Goal: Information Seeking & Learning: Learn about a topic

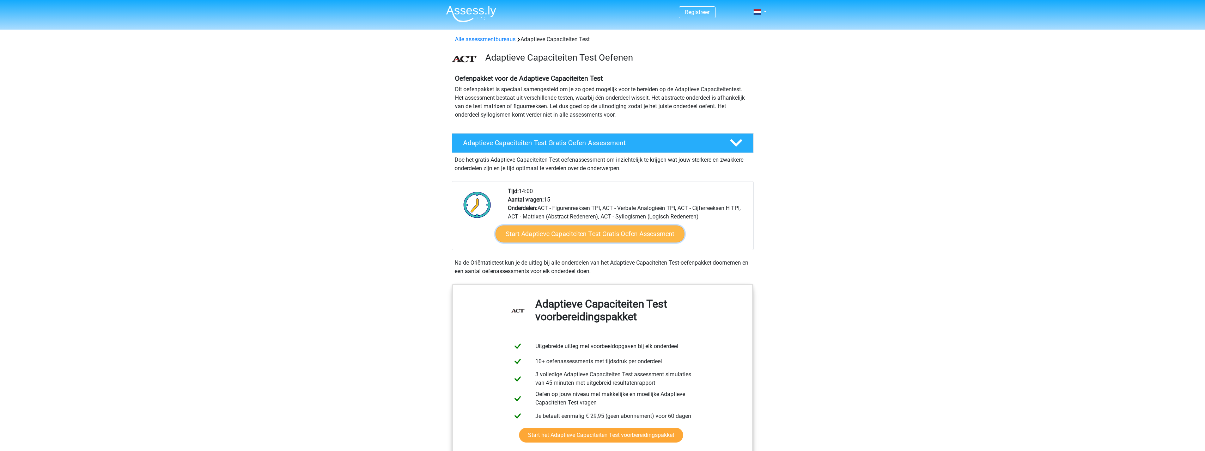
click at [651, 229] on link "Start Adaptieve Capaciteiten Test Gratis Oefen Assessment" at bounding box center [590, 234] width 189 height 17
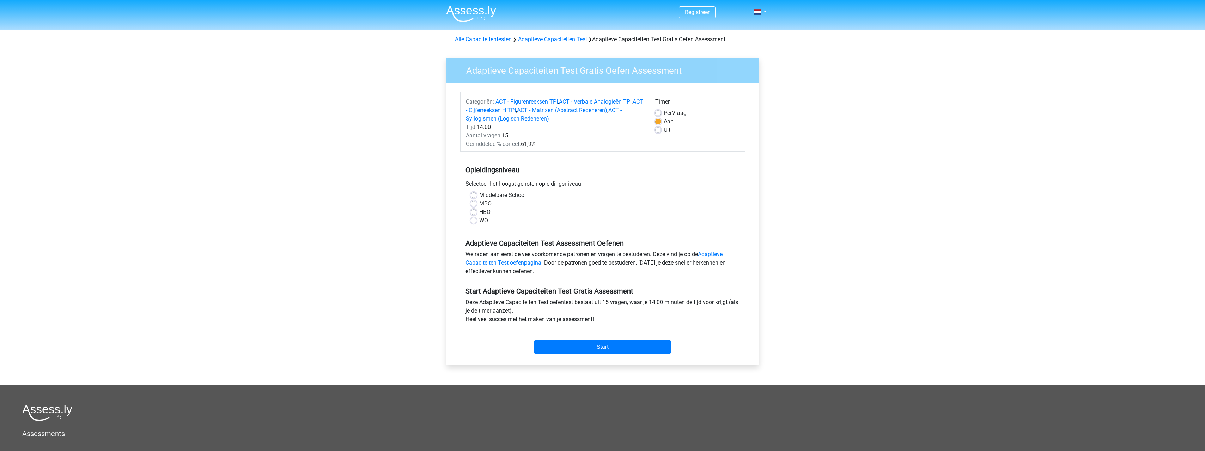
click at [474, 209] on div "HBO" at bounding box center [603, 212] width 264 height 8
click at [479, 214] on label "HBO" at bounding box center [484, 212] width 11 height 8
click at [474, 214] on input "HBO" at bounding box center [474, 211] width 6 height 7
radio input "true"
click at [617, 349] on input "Start" at bounding box center [602, 347] width 137 height 13
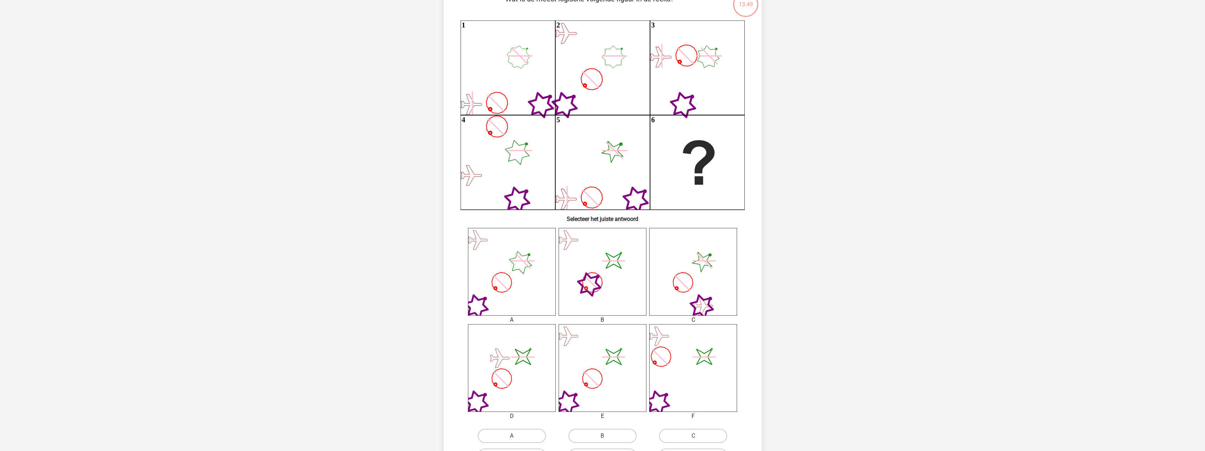
scroll to position [71, 0]
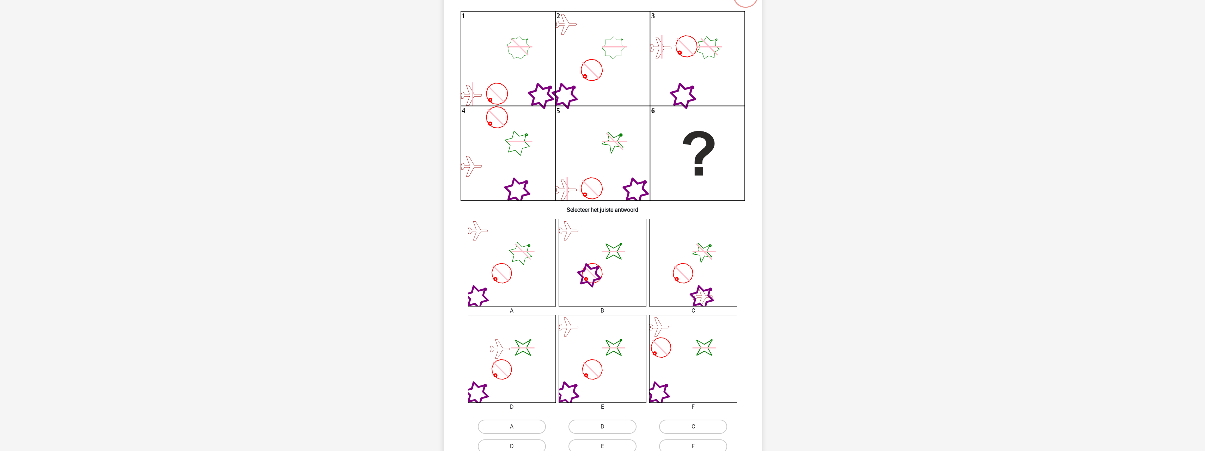
click at [629, 267] on icon at bounding box center [614, 252] width 30 height 30
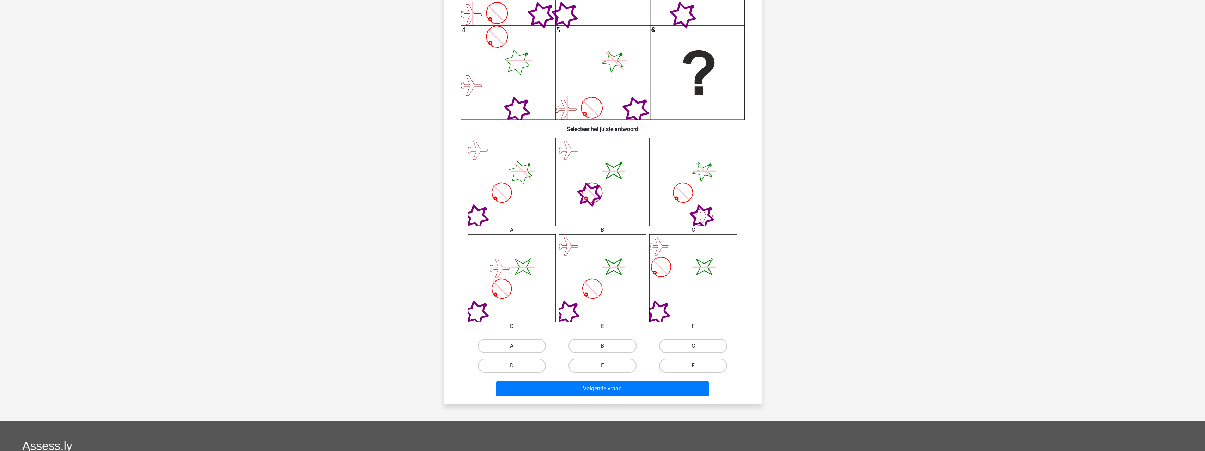
scroll to position [176, 0]
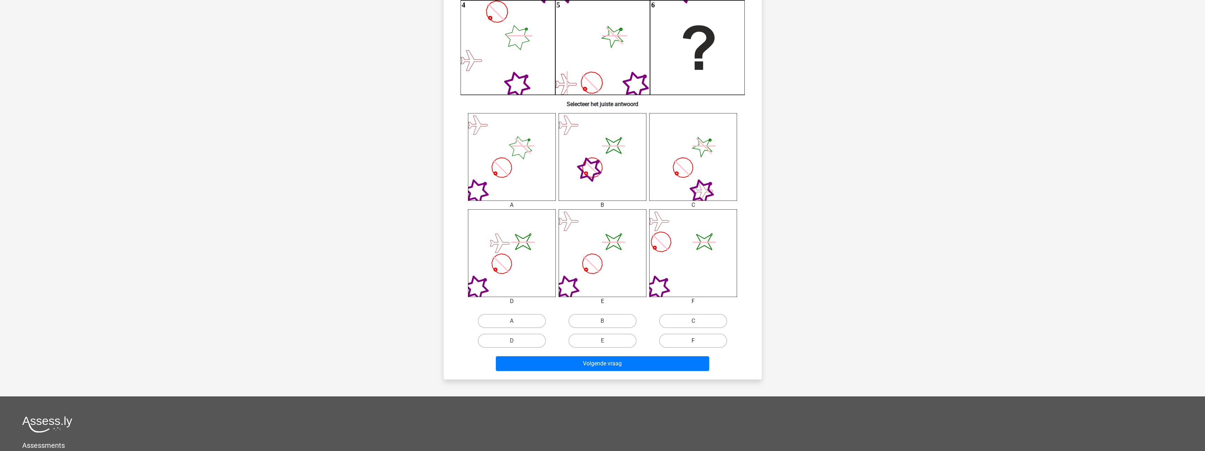
click at [709, 346] on label "F" at bounding box center [693, 341] width 68 height 14
click at [698, 346] on input "F" at bounding box center [695, 343] width 5 height 5
radio input "true"
click at [668, 364] on button "Volgende vraag" at bounding box center [602, 364] width 213 height 15
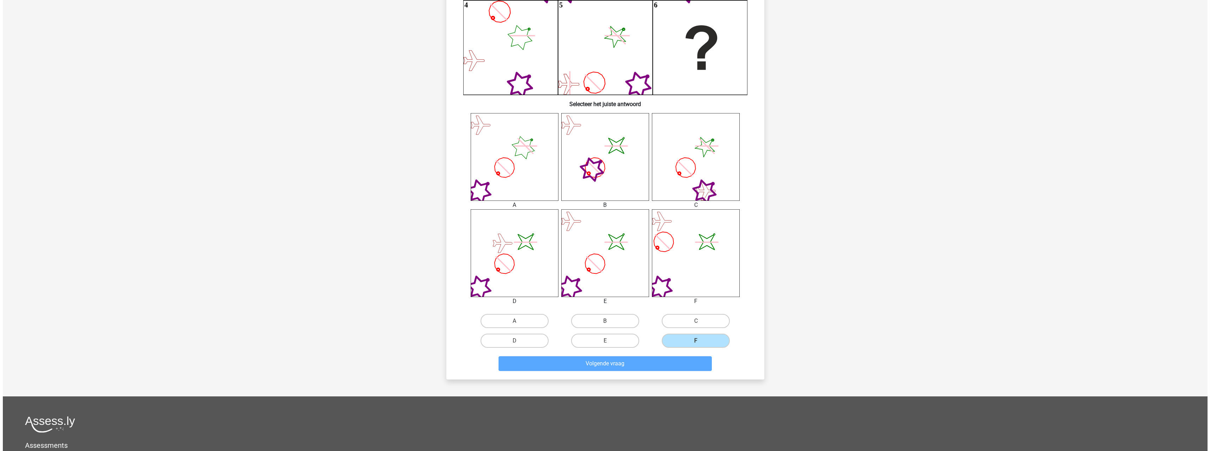
scroll to position [0, 0]
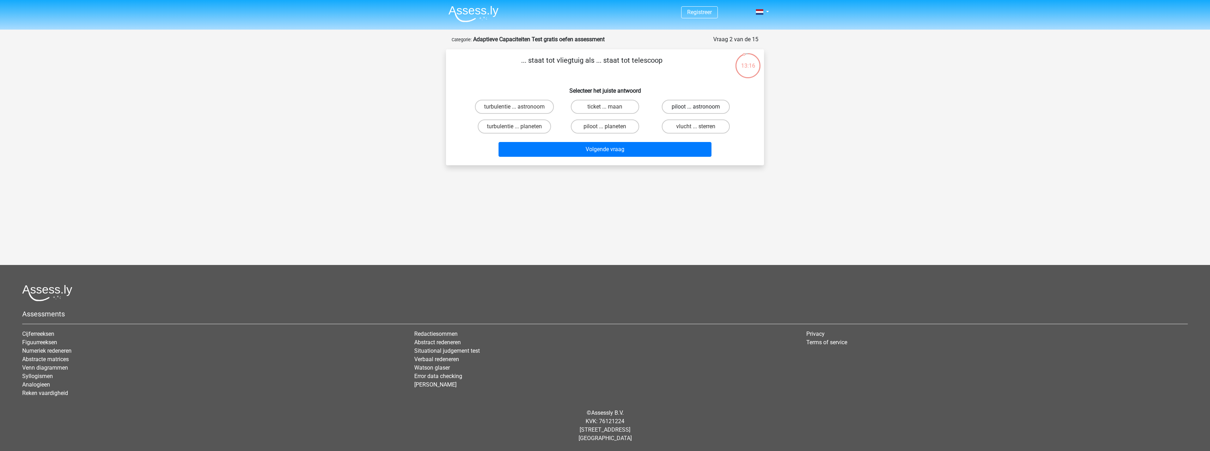
click at [713, 110] on label "piloot ... astronoom" at bounding box center [696, 107] width 68 height 14
click at [700, 110] on input "piloot ... astronoom" at bounding box center [698, 109] width 5 height 5
radio input "true"
click at [684, 147] on button "Volgende vraag" at bounding box center [605, 149] width 213 height 15
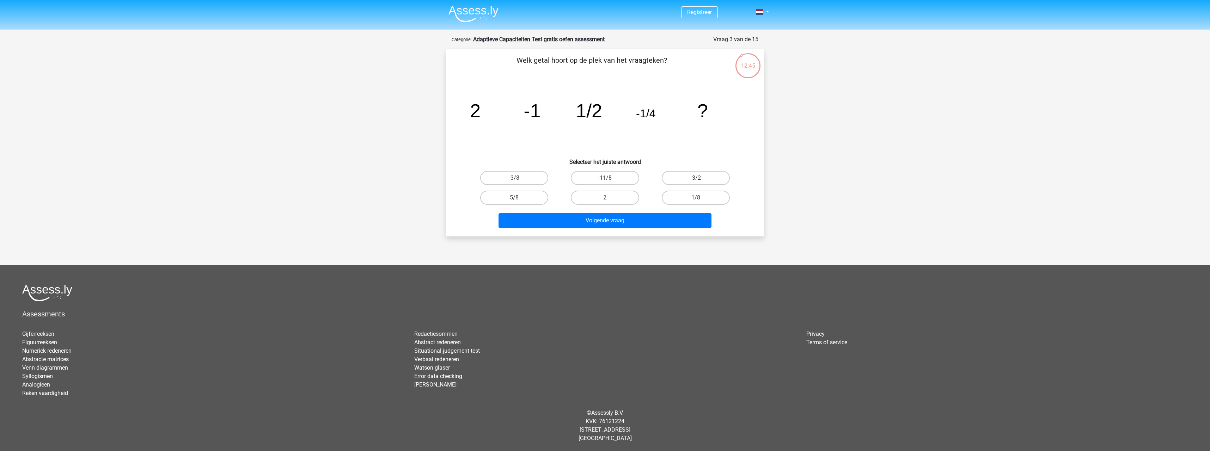
click at [700, 198] on input "1/8" at bounding box center [698, 200] width 5 height 5
radio input "true"
click at [657, 224] on button "Volgende vraag" at bounding box center [605, 220] width 213 height 15
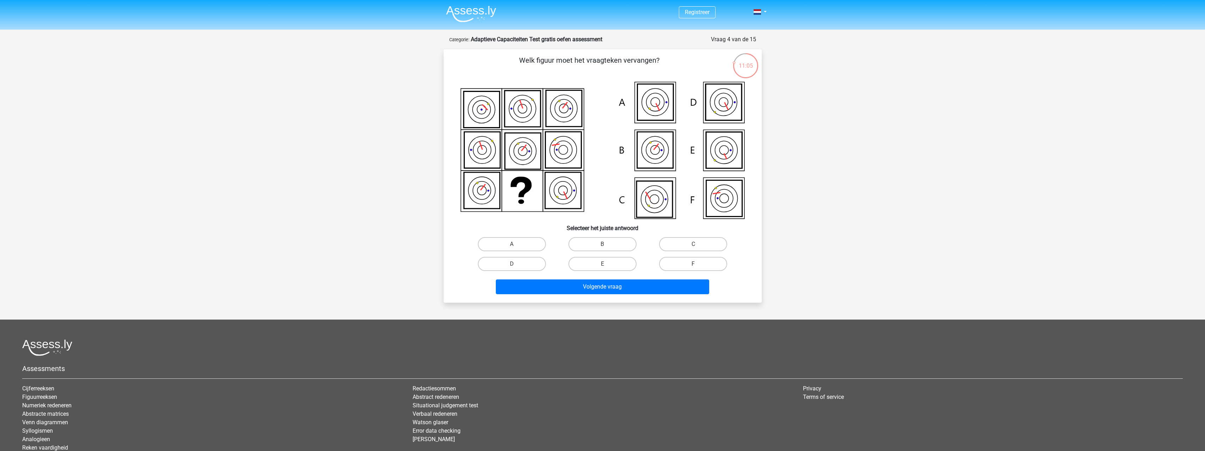
click at [727, 162] on icon at bounding box center [724, 150] width 36 height 36
click at [593, 261] on label "E" at bounding box center [603, 264] width 68 height 14
click at [602, 264] on input "E" at bounding box center [604, 266] width 5 height 5
radio input "true"
click at [605, 288] on button "Volgende vraag" at bounding box center [602, 287] width 213 height 15
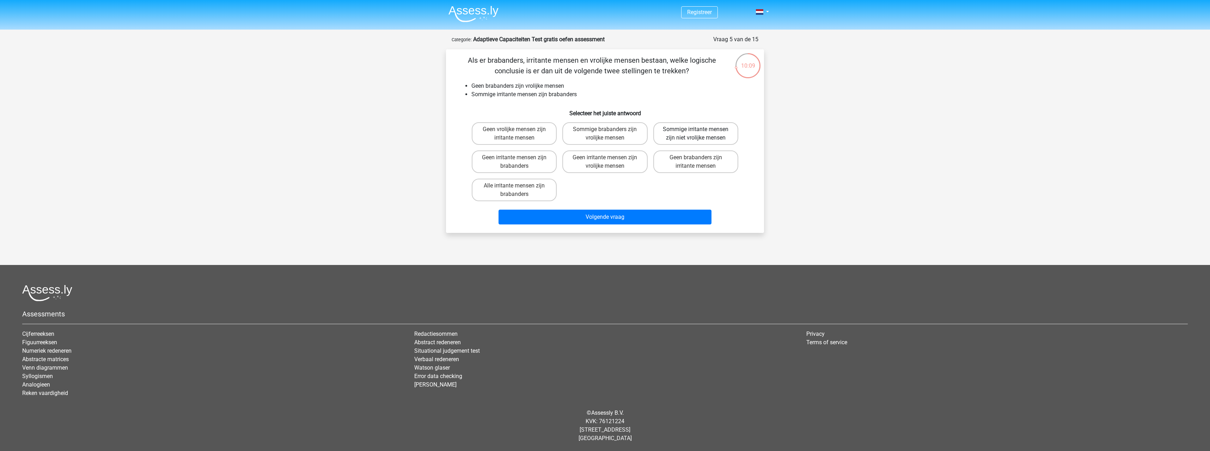
click at [733, 136] on label "Sommige irritante mensen zijn niet vrolijke mensen" at bounding box center [696, 133] width 85 height 23
click at [700, 134] on input "Sommige irritante mensen zijn niet vrolijke mensen" at bounding box center [698, 131] width 5 height 5
radio input "true"
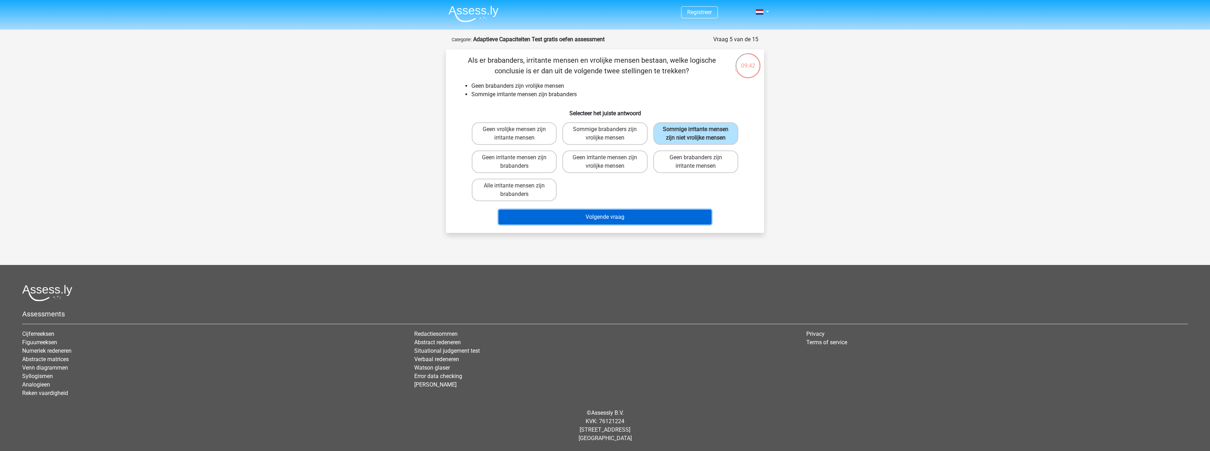
click at [600, 221] on button "Volgende vraag" at bounding box center [605, 217] width 213 height 15
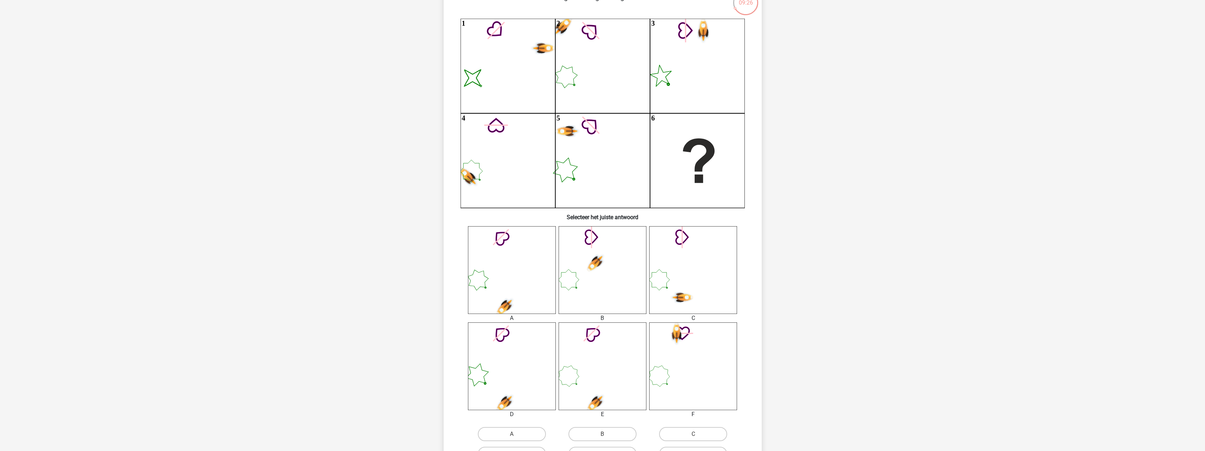
scroll to position [71, 0]
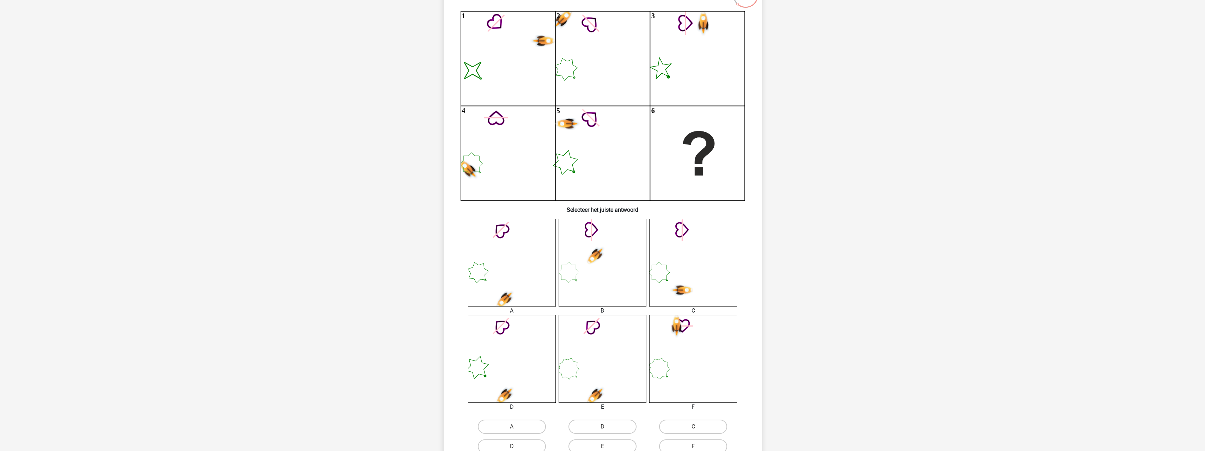
click at [491, 358] on icon at bounding box center [512, 359] width 88 height 88
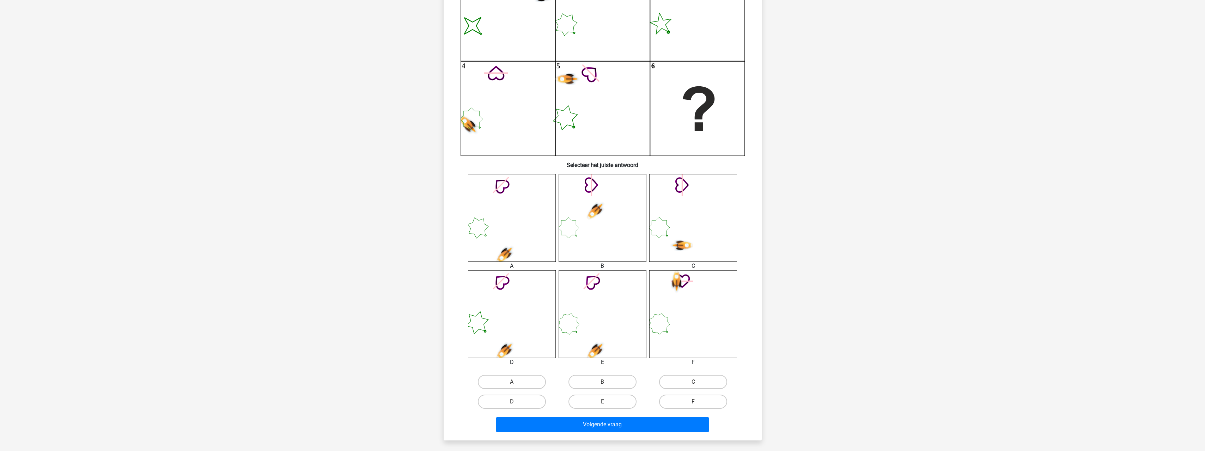
scroll to position [176, 0]
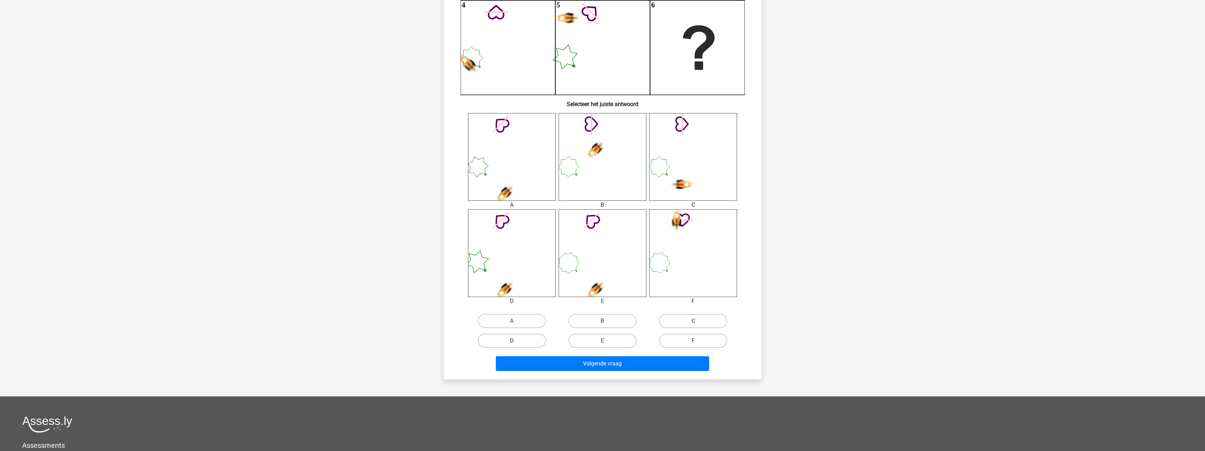
click at [514, 339] on label "D" at bounding box center [512, 341] width 68 height 14
click at [514, 341] on input "D" at bounding box center [514, 343] width 5 height 5
radio input "true"
click at [589, 361] on button "Volgende vraag" at bounding box center [602, 364] width 213 height 15
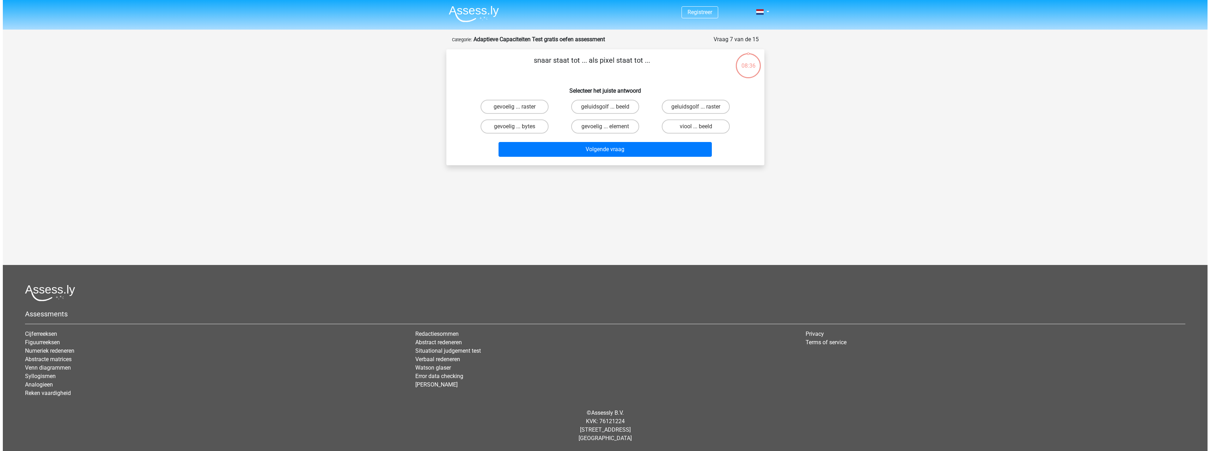
scroll to position [0, 0]
click at [687, 127] on label "viool ... beeld" at bounding box center [696, 127] width 68 height 14
click at [696, 127] on input "viool ... beeld" at bounding box center [698, 129] width 5 height 5
radio input "true"
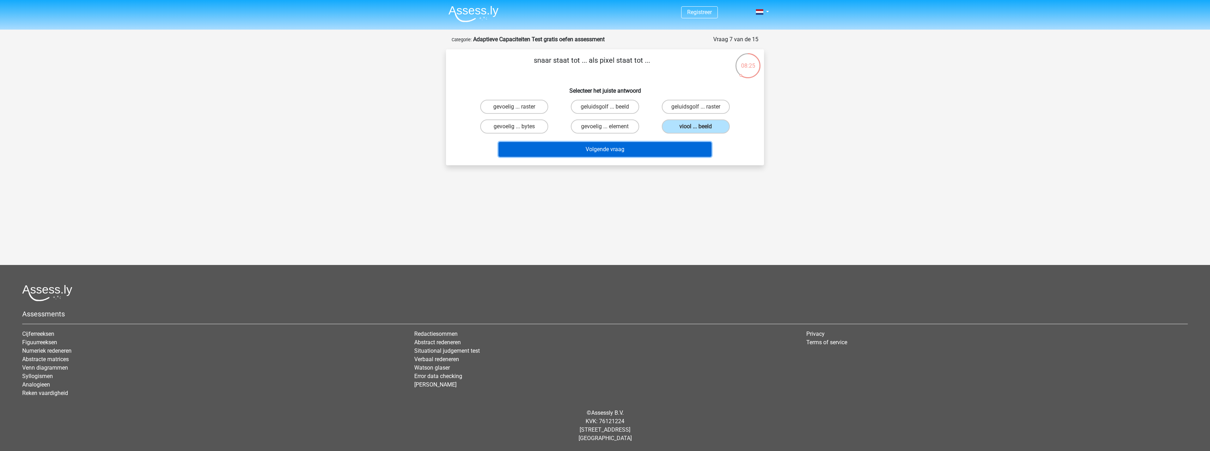
click at [675, 146] on button "Volgende vraag" at bounding box center [605, 149] width 213 height 15
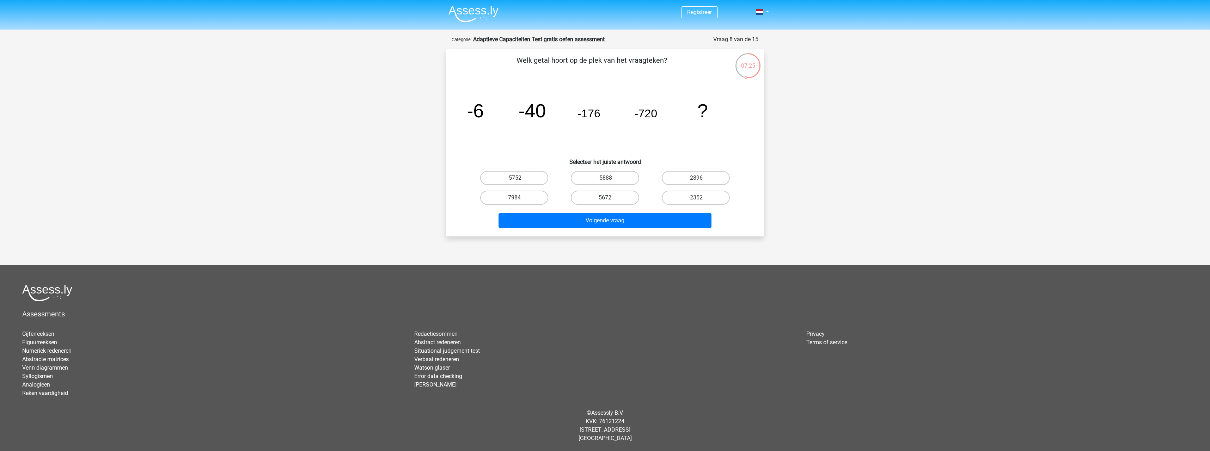
click at [615, 198] on label "5672" at bounding box center [605, 198] width 68 height 14
click at [610, 198] on input "5672" at bounding box center [607, 200] width 5 height 5
radio input "true"
click at [631, 221] on button "Volgende vraag" at bounding box center [605, 220] width 213 height 15
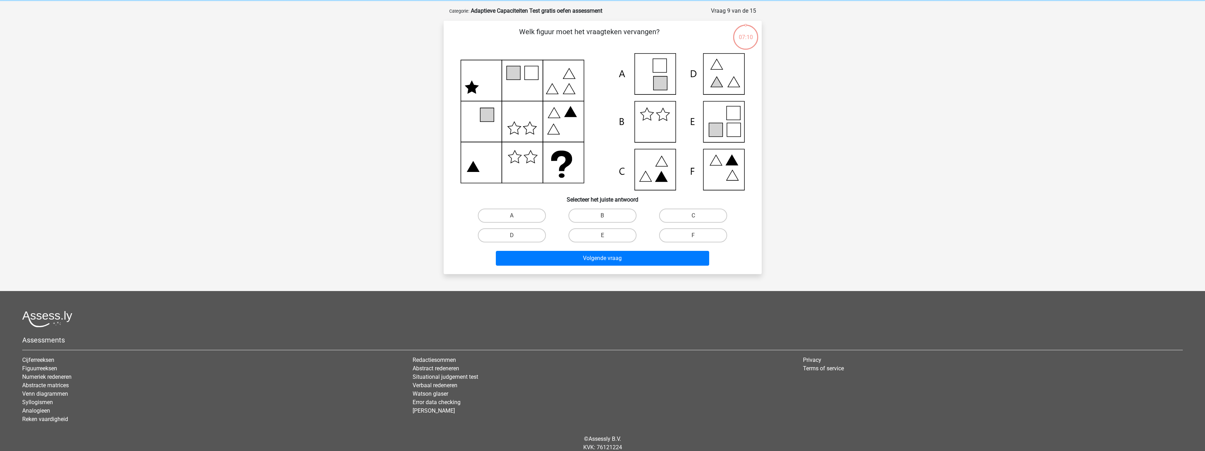
scroll to position [35, 0]
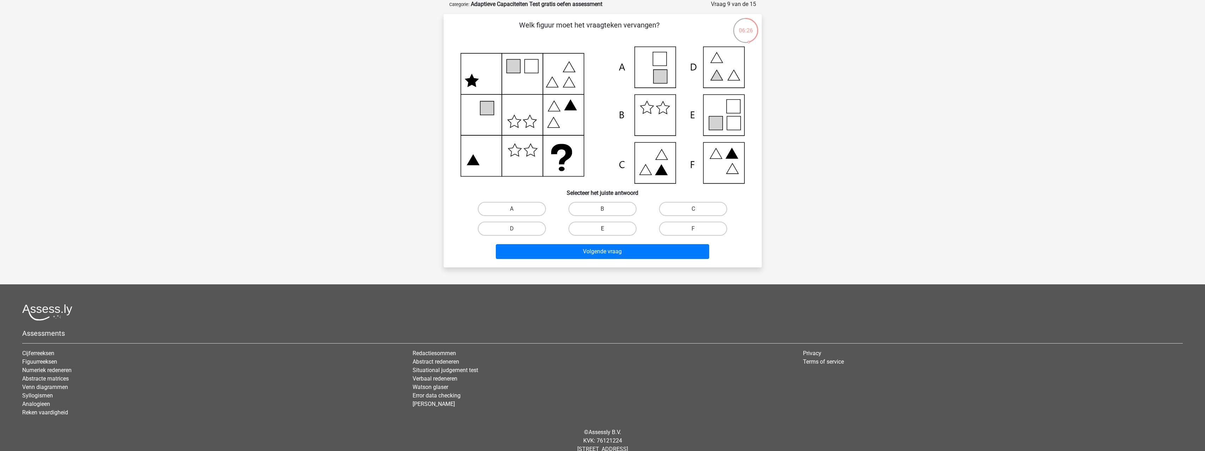
click at [591, 230] on label "E" at bounding box center [603, 229] width 68 height 14
click at [602, 230] on input "E" at bounding box center [604, 231] width 5 height 5
radio input "true"
click at [598, 251] on button "Volgende vraag" at bounding box center [602, 251] width 213 height 15
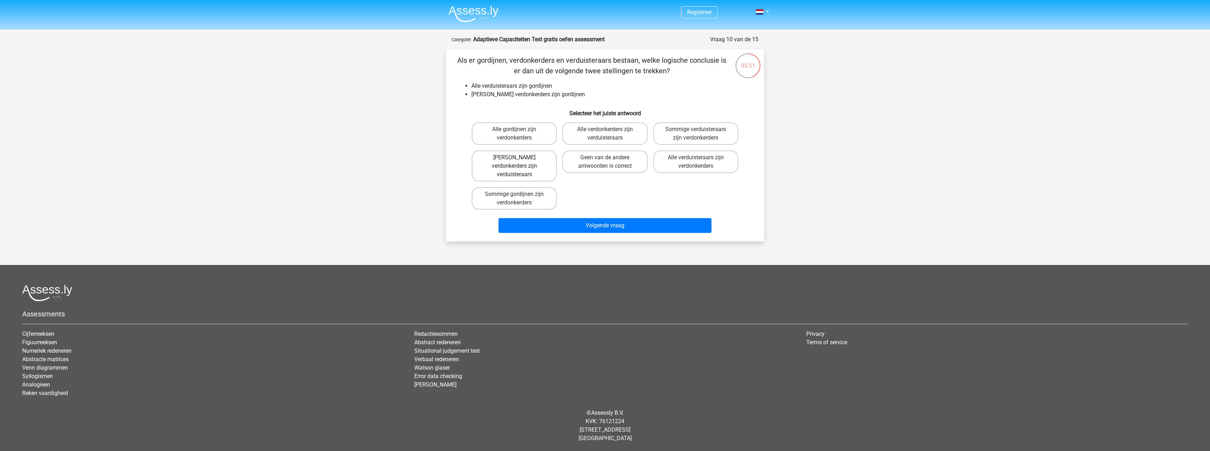
click at [538, 166] on label "Geen verdonkerders zijn verduisteraars" at bounding box center [514, 166] width 85 height 31
click at [519, 162] on input "Geen verdonkerders zijn verduisteraars" at bounding box center [517, 160] width 5 height 5
radio input "true"
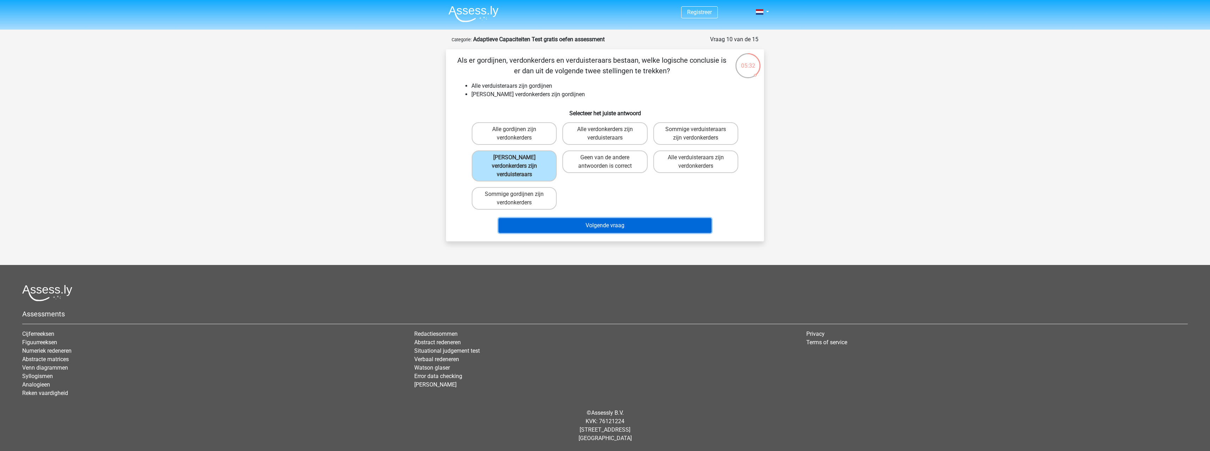
click at [591, 218] on button "Volgende vraag" at bounding box center [605, 225] width 213 height 15
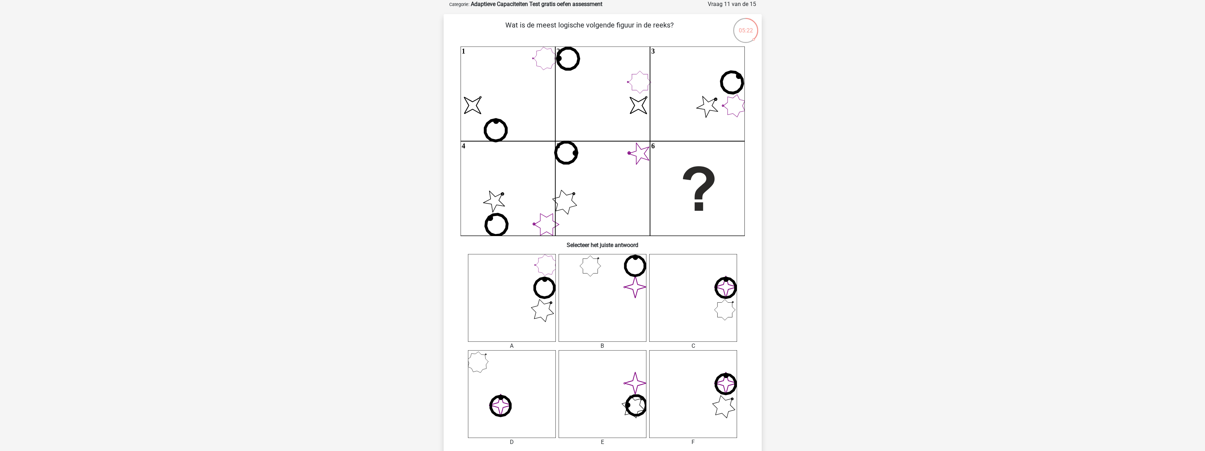
scroll to position [71, 0]
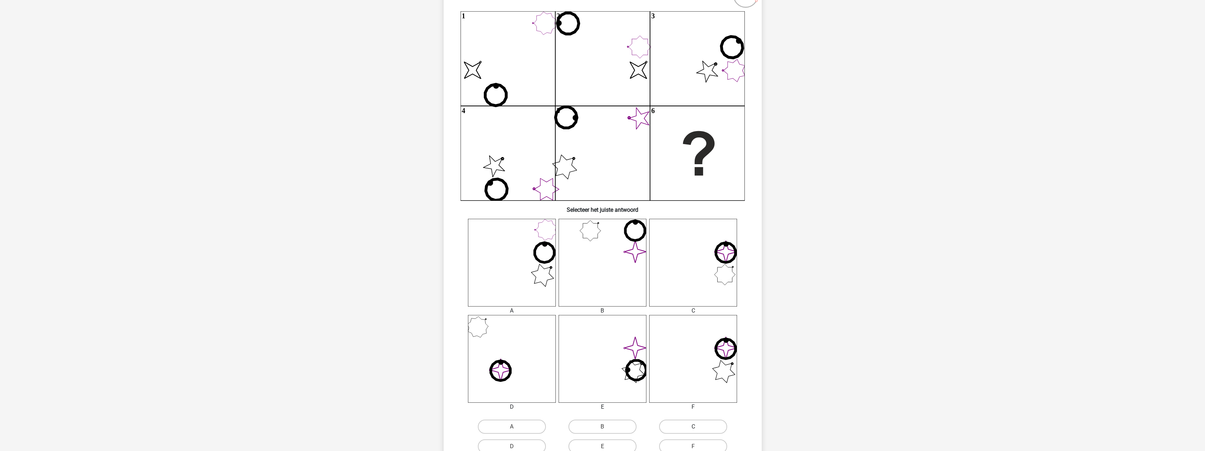
click at [698, 427] on label "C" at bounding box center [693, 427] width 68 height 14
click at [698, 427] on input "C" at bounding box center [695, 429] width 5 height 5
radio input "true"
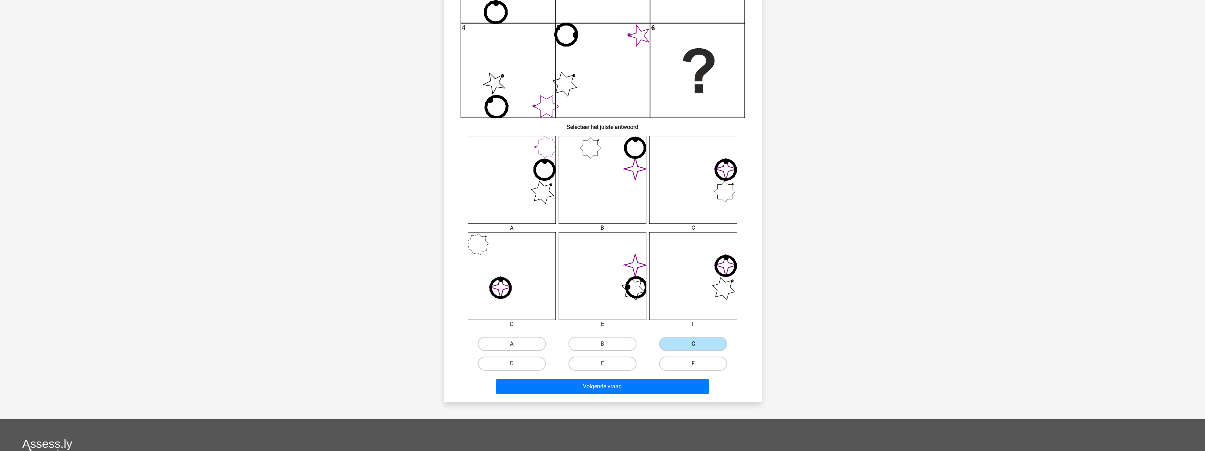
scroll to position [212, 0]
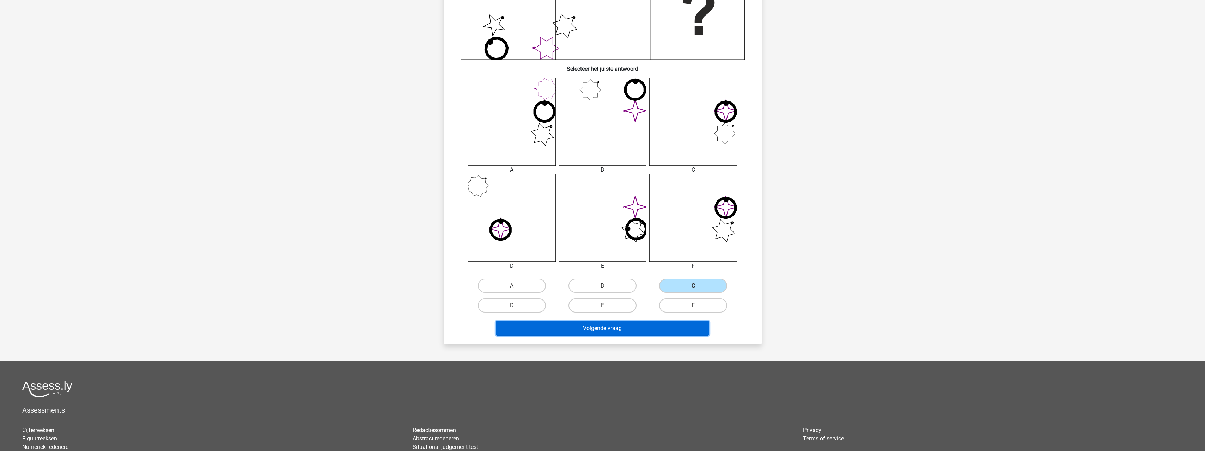
click at [632, 329] on button "Volgende vraag" at bounding box center [602, 328] width 213 height 15
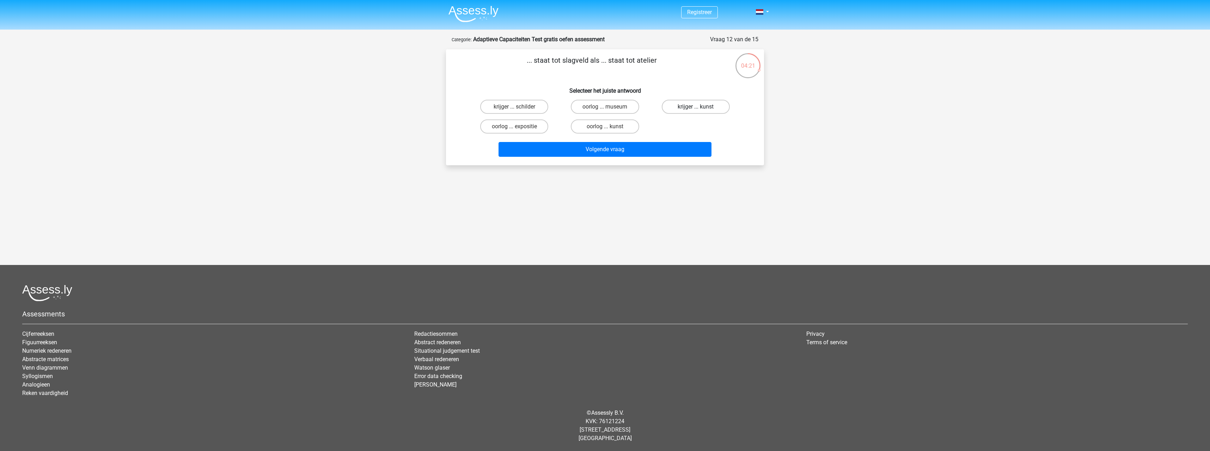
click at [710, 105] on label "krijger ... kunst" at bounding box center [696, 107] width 68 height 14
click at [700, 107] on input "krijger ... kunst" at bounding box center [698, 109] width 5 height 5
radio input "true"
click at [528, 126] on label "oorlog ... expositie" at bounding box center [514, 127] width 68 height 14
click at [519, 127] on input "oorlog ... expositie" at bounding box center [517, 129] width 5 height 5
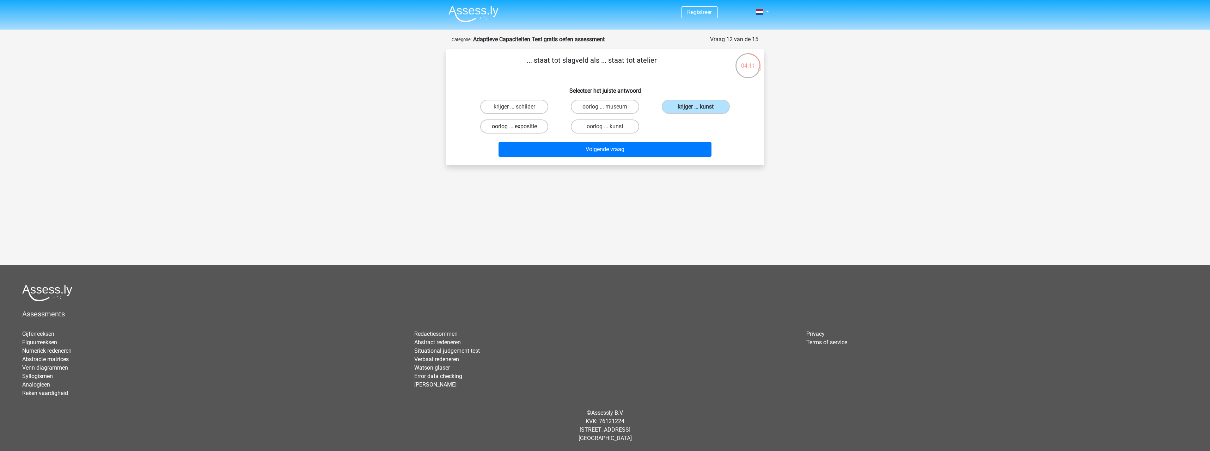
radio input "true"
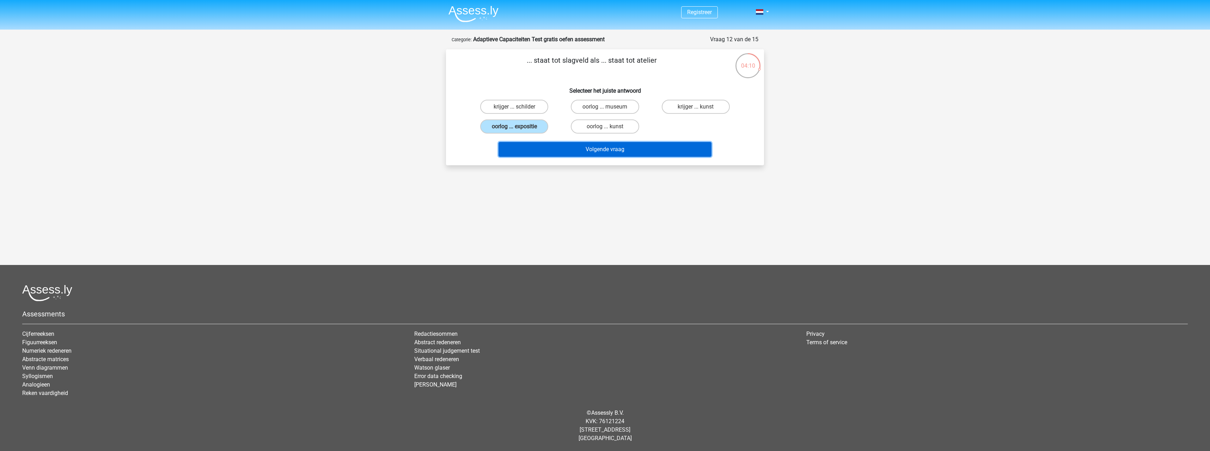
click at [581, 145] on button "Volgende vraag" at bounding box center [605, 149] width 213 height 15
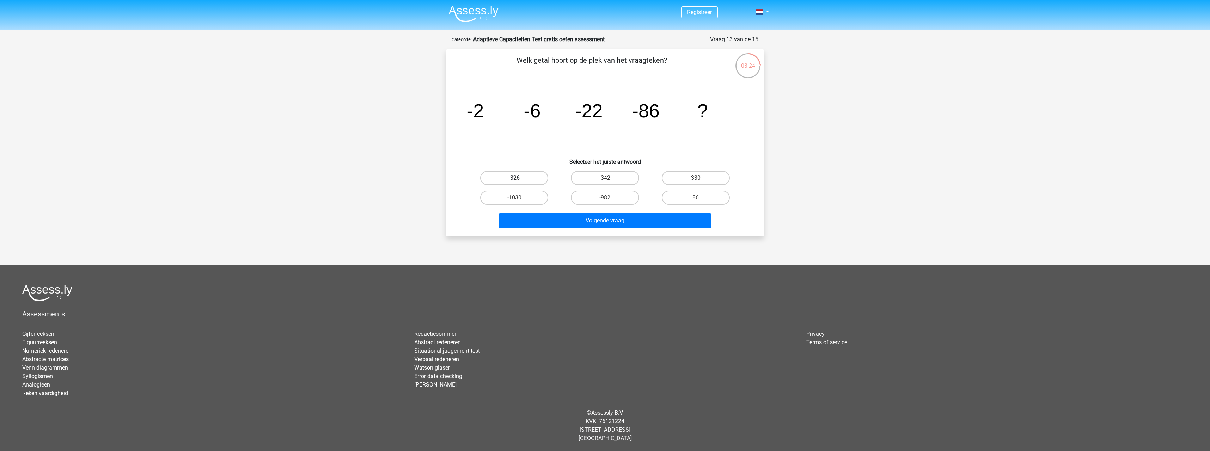
click at [521, 172] on label "-326" at bounding box center [514, 178] width 68 height 14
click at [519, 178] on input "-326" at bounding box center [517, 180] width 5 height 5
radio input "true"
click at [588, 221] on button "Volgende vraag" at bounding box center [605, 220] width 213 height 15
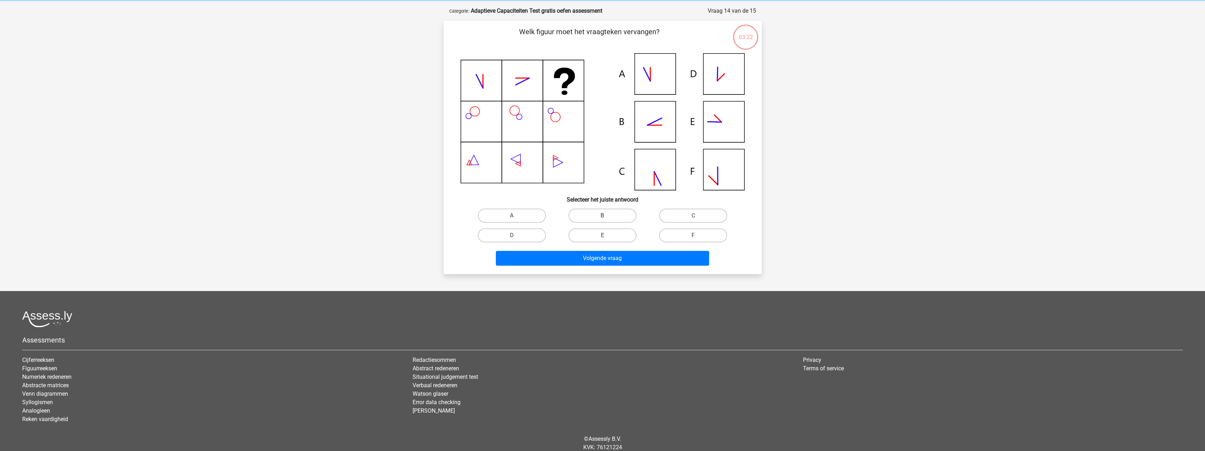
scroll to position [35, 0]
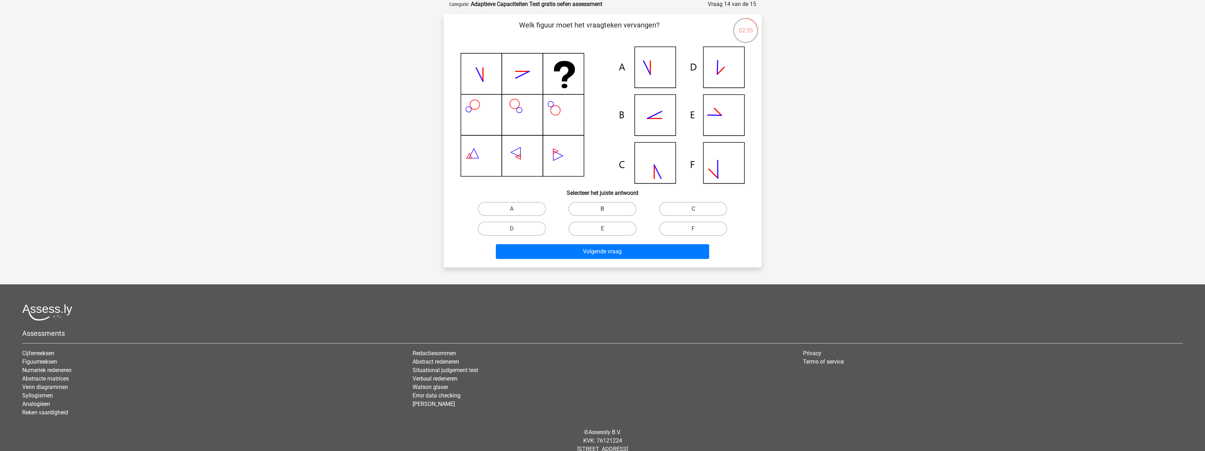
click at [616, 210] on label "B" at bounding box center [603, 209] width 68 height 14
click at [607, 210] on input "B" at bounding box center [604, 211] width 5 height 5
radio input "true"
click at [625, 253] on button "Volgende vraag" at bounding box center [602, 251] width 213 height 15
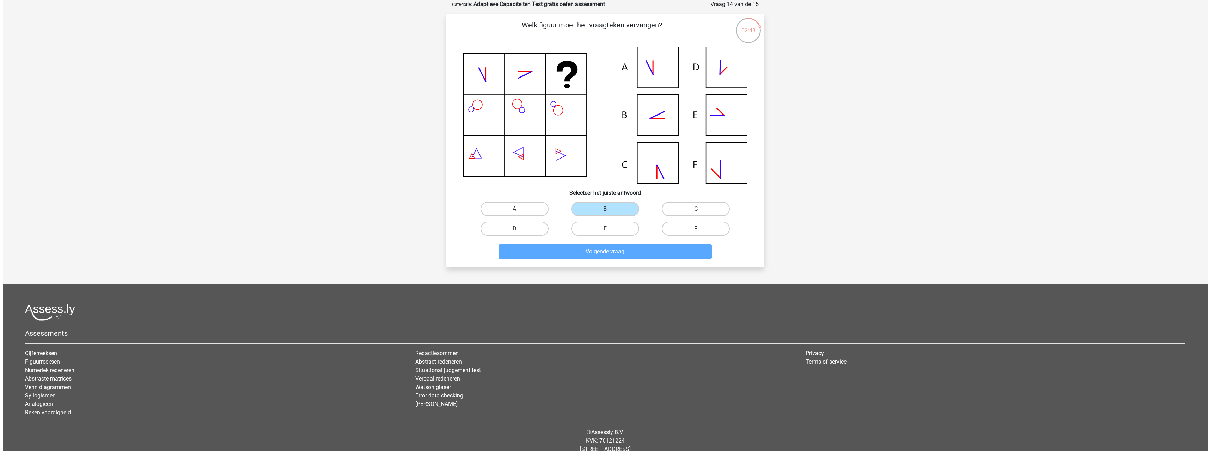
scroll to position [0, 0]
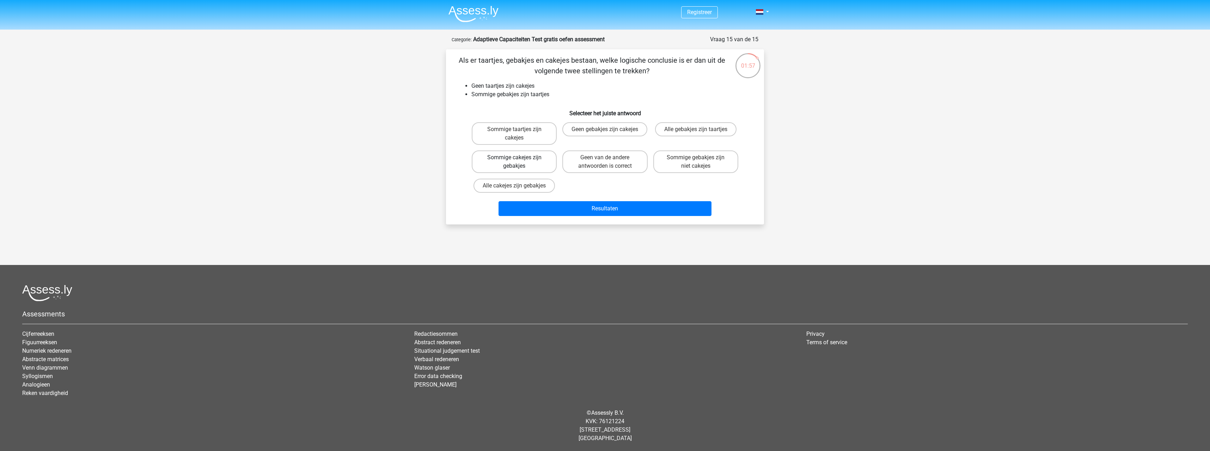
click at [539, 163] on label "Sommige cakejes zijn gebakjes" at bounding box center [514, 162] width 85 height 23
click at [519, 162] on input "Sommige cakejes zijn gebakjes" at bounding box center [517, 160] width 5 height 5
radio input "true"
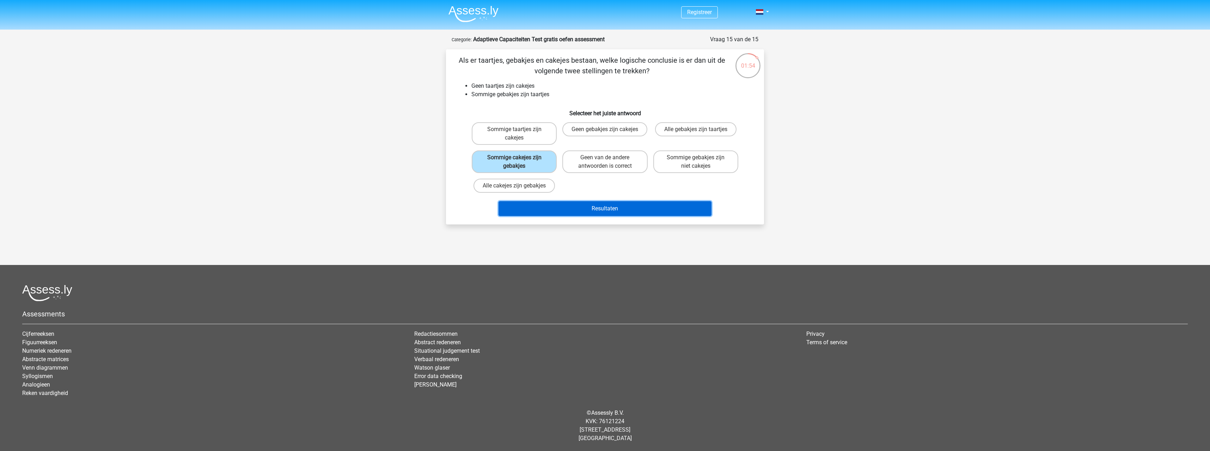
click at [610, 207] on button "Resultaten" at bounding box center [605, 208] width 213 height 15
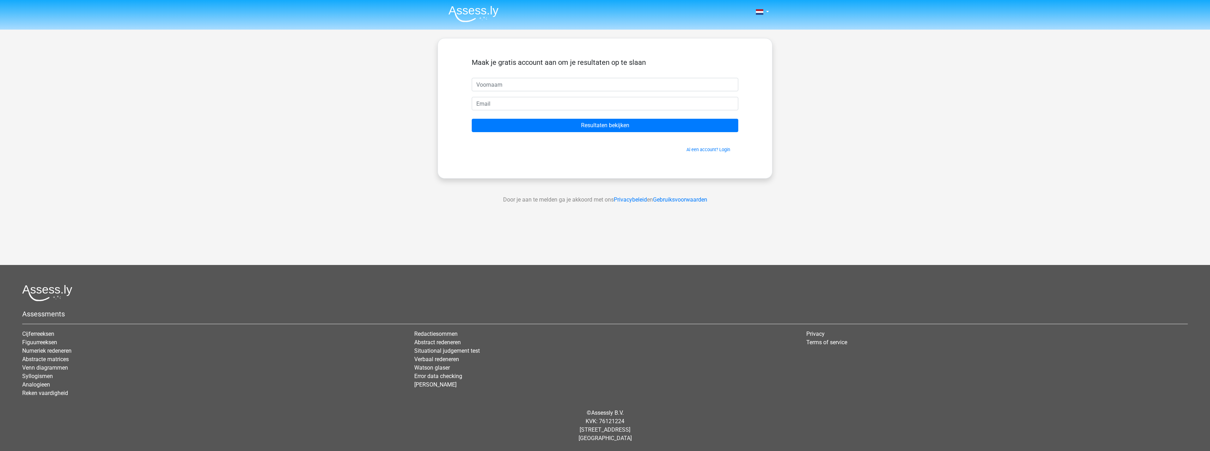
click at [605, 85] on input "text" at bounding box center [605, 84] width 267 height 13
type input "Marianne"
click at [586, 105] on input "email" at bounding box center [605, 103] width 267 height 13
type input "mvanhassel@cordaan.nl"
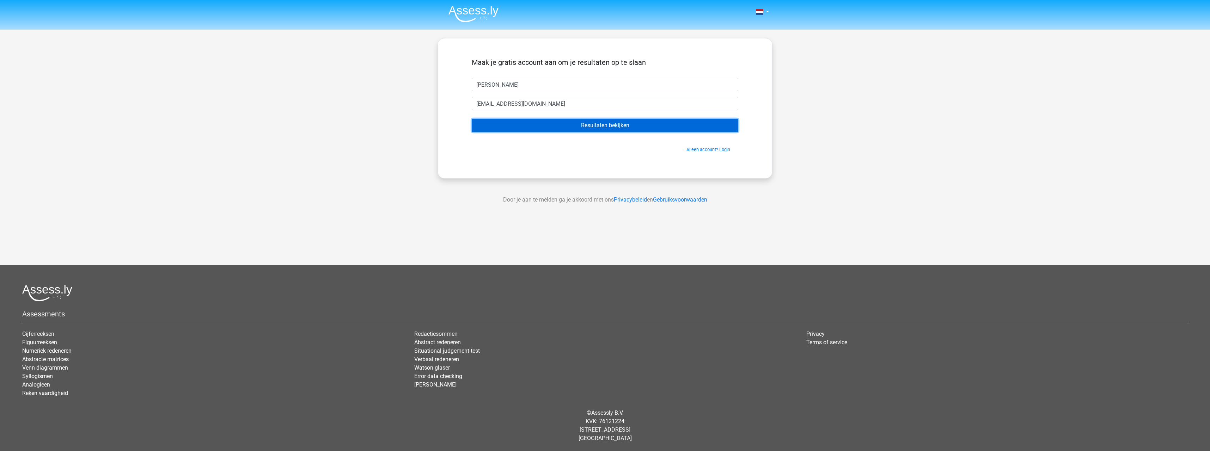
click at [596, 125] on input "Resultaten bekijken" at bounding box center [605, 125] width 267 height 13
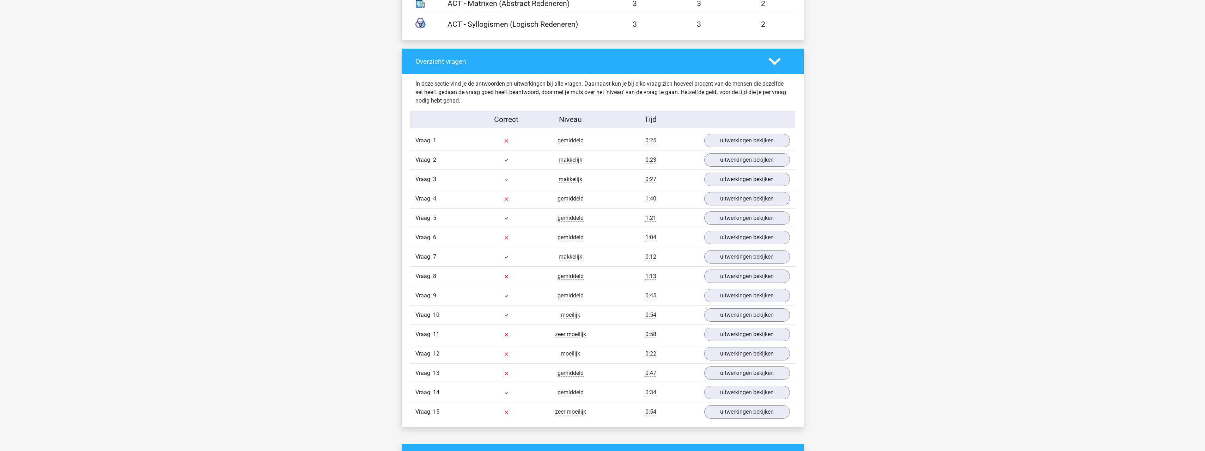
scroll to position [741, 0]
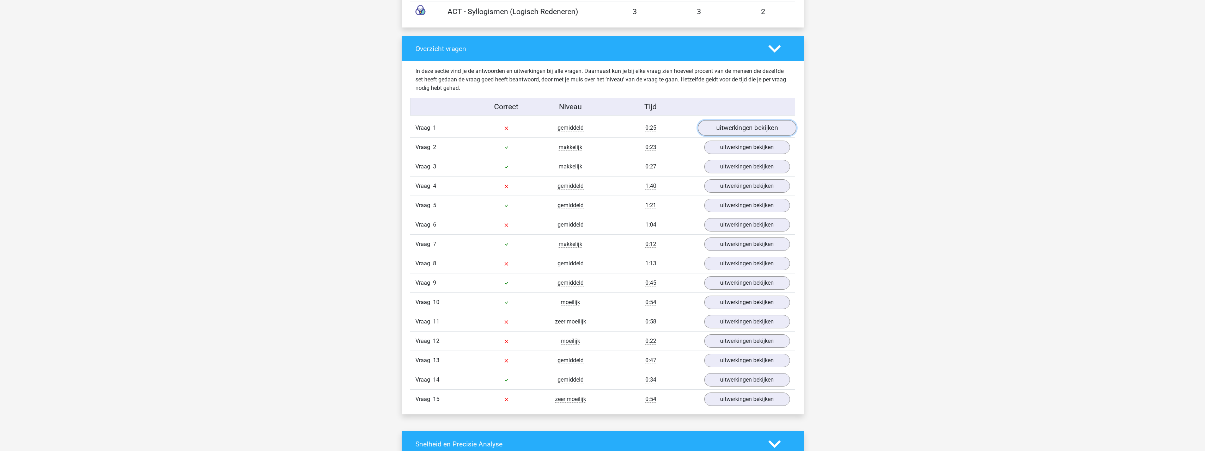
click at [749, 123] on link "uitwerkingen bekijken" at bounding box center [747, 128] width 98 height 16
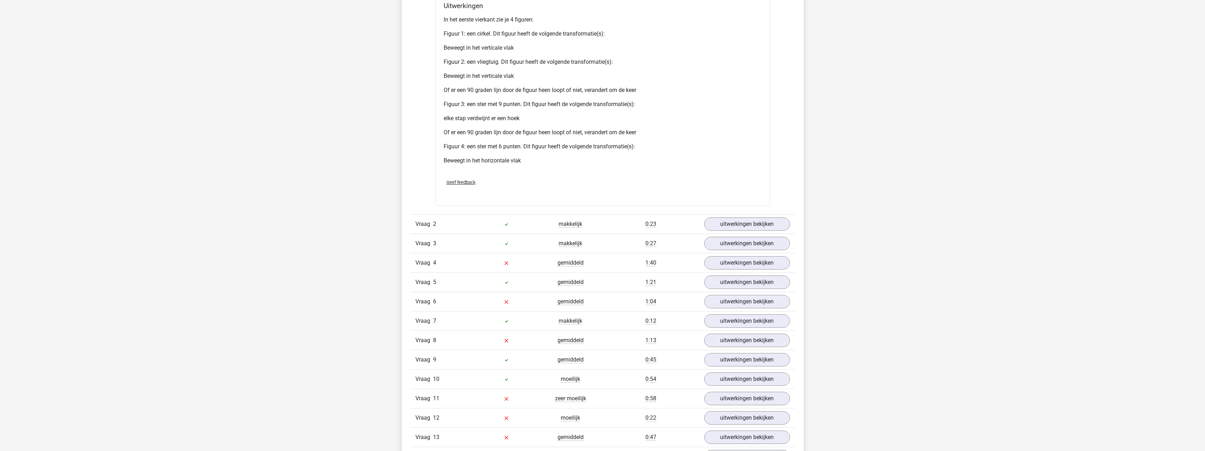
scroll to position [1411, 0]
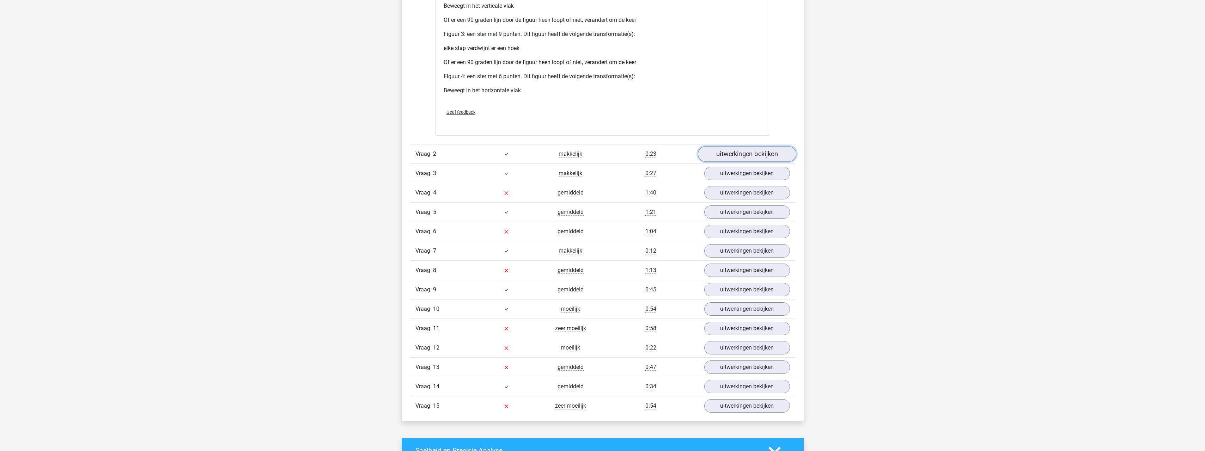
click at [771, 157] on link "uitwerkingen bekijken" at bounding box center [747, 154] width 98 height 16
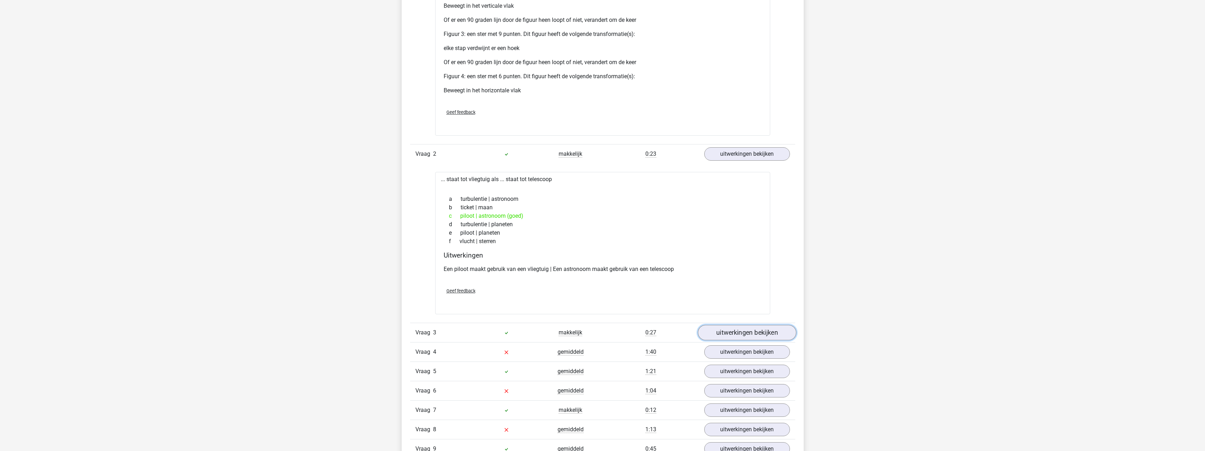
click at [775, 330] on link "uitwerkingen bekijken" at bounding box center [747, 333] width 98 height 16
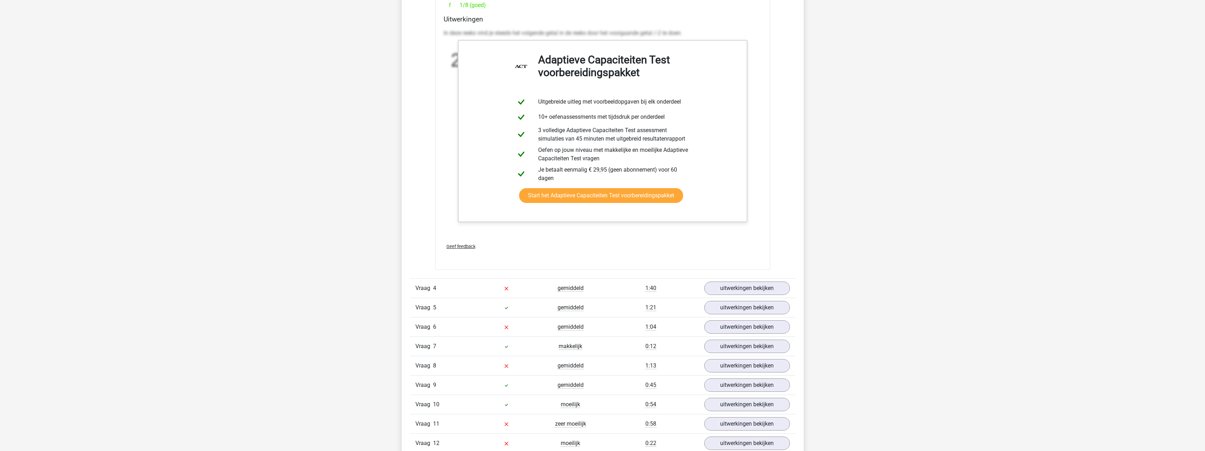
scroll to position [1905, 0]
click at [772, 286] on link "uitwerkingen bekijken" at bounding box center [747, 288] width 98 height 16
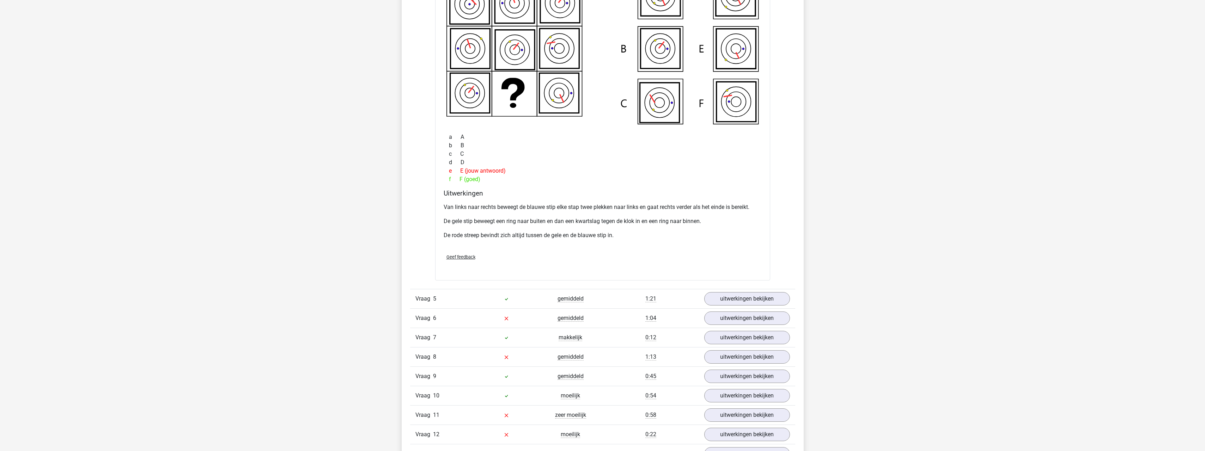
scroll to position [2257, 0]
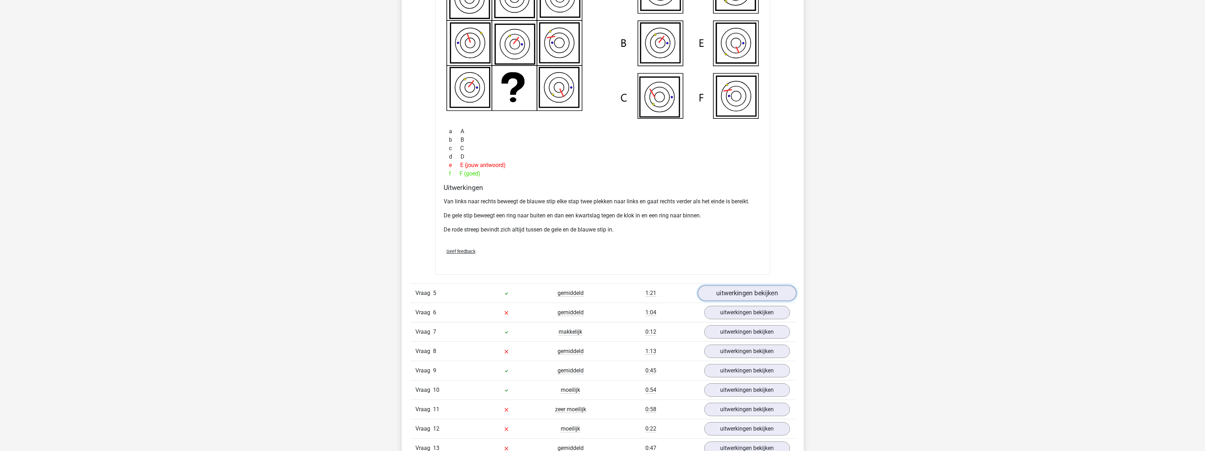
click at [769, 299] on link "uitwerkingen bekijken" at bounding box center [747, 294] width 98 height 16
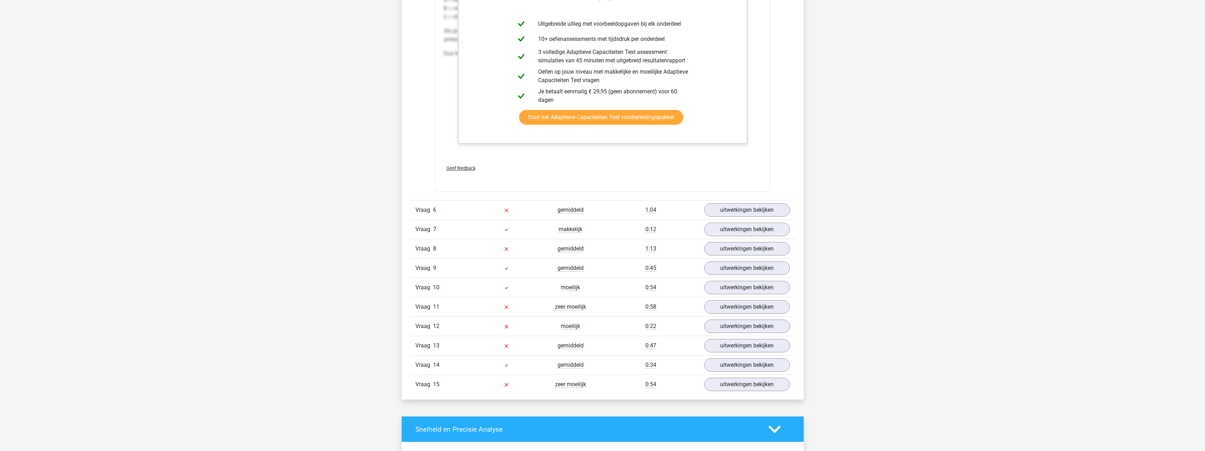
scroll to position [2751, 0]
click at [756, 210] on link "uitwerkingen bekijken" at bounding box center [747, 210] width 98 height 16
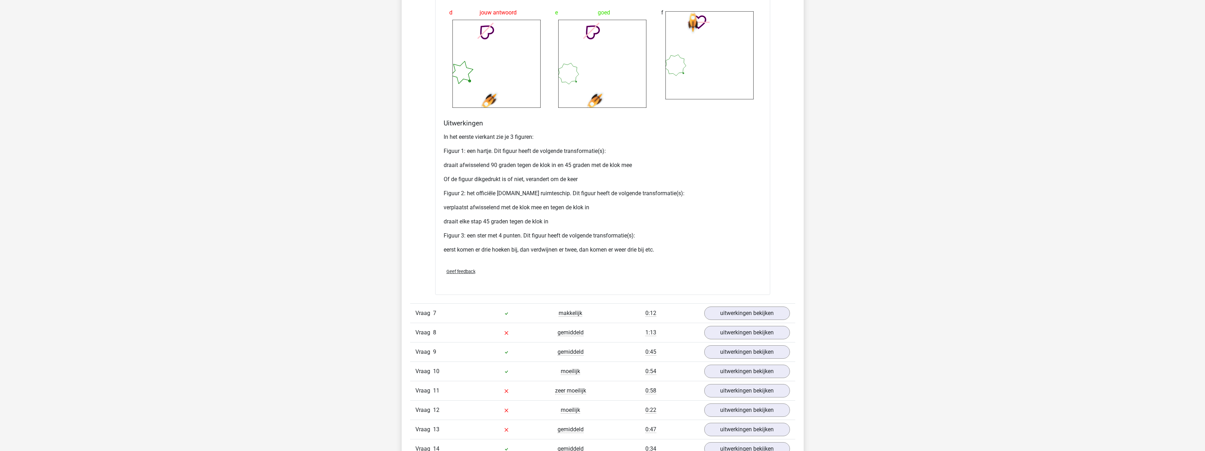
scroll to position [3351, 0]
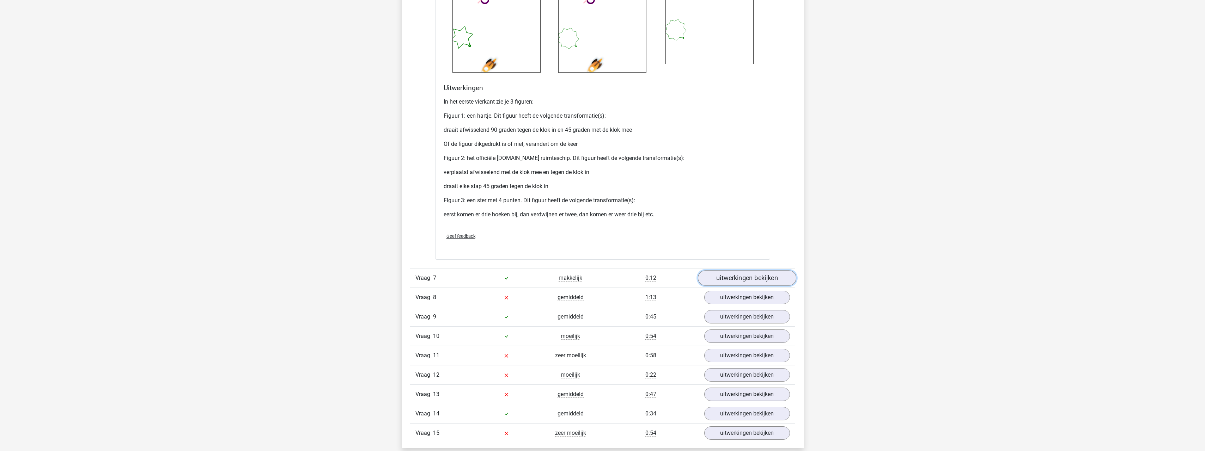
click at [780, 278] on link "uitwerkingen bekijken" at bounding box center [747, 279] width 98 height 16
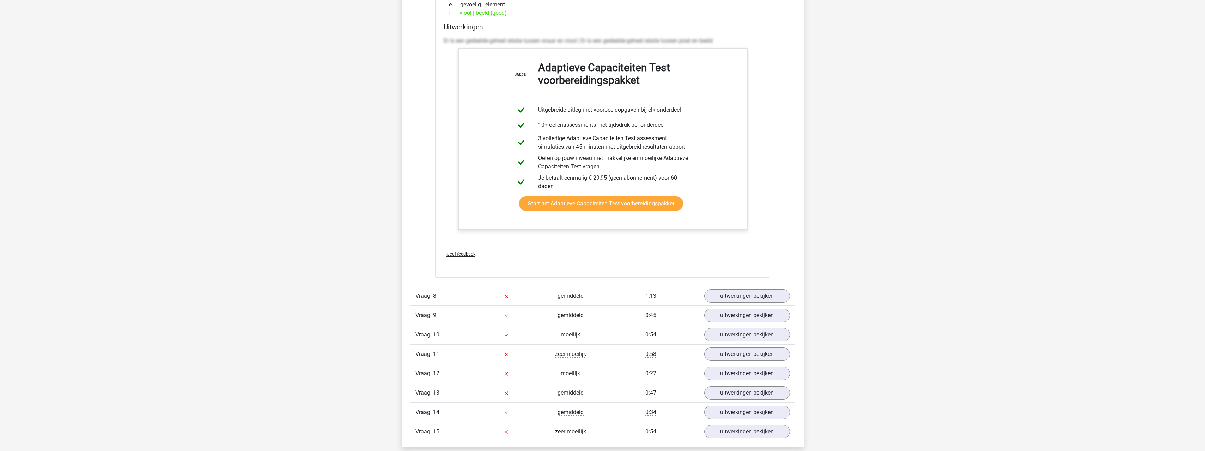
scroll to position [3809, 0]
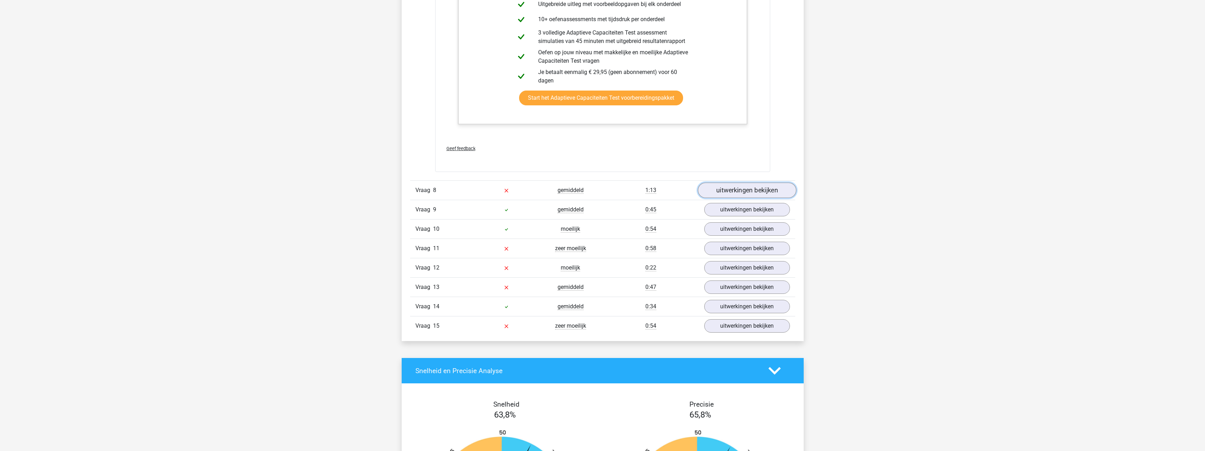
click at [761, 192] on link "uitwerkingen bekijken" at bounding box center [747, 191] width 98 height 16
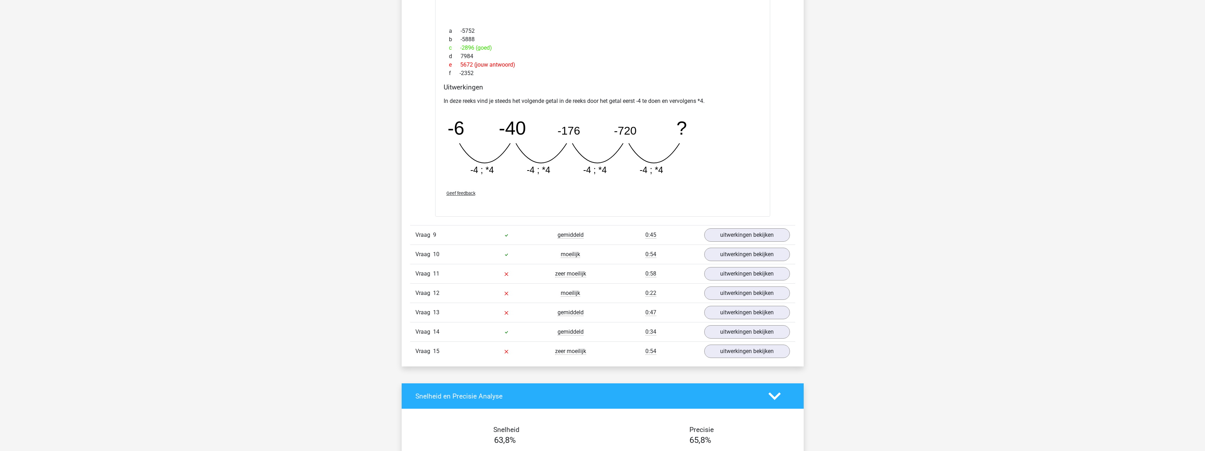
scroll to position [4127, 0]
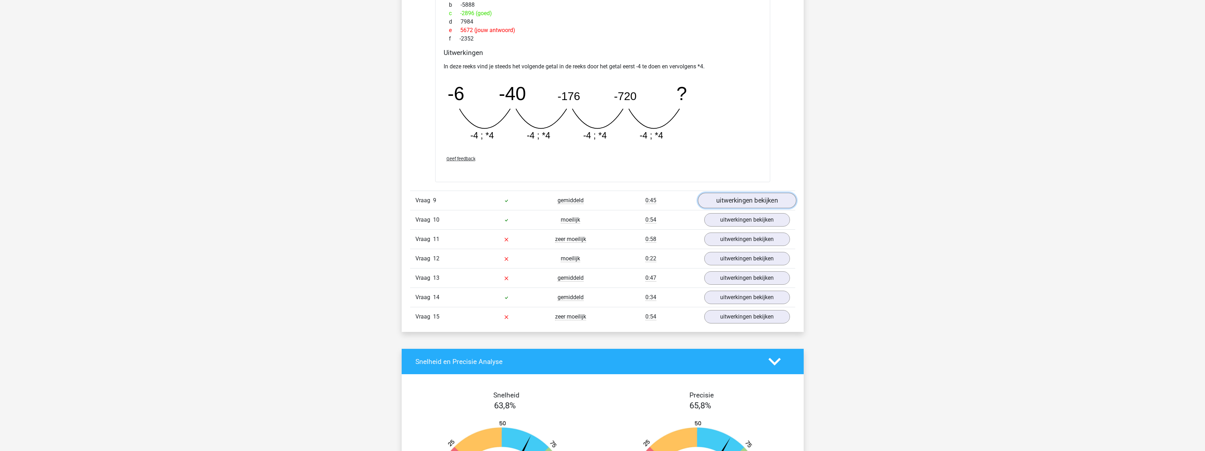
click at [776, 202] on link "uitwerkingen bekijken" at bounding box center [747, 201] width 98 height 16
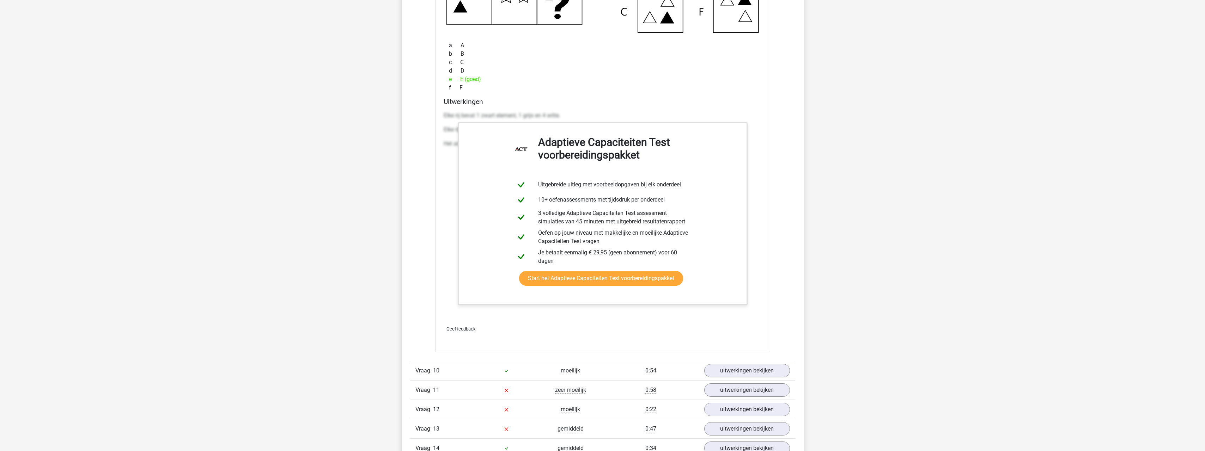
scroll to position [4479, 0]
click at [760, 374] on link "uitwerkingen bekijken" at bounding box center [747, 370] width 98 height 16
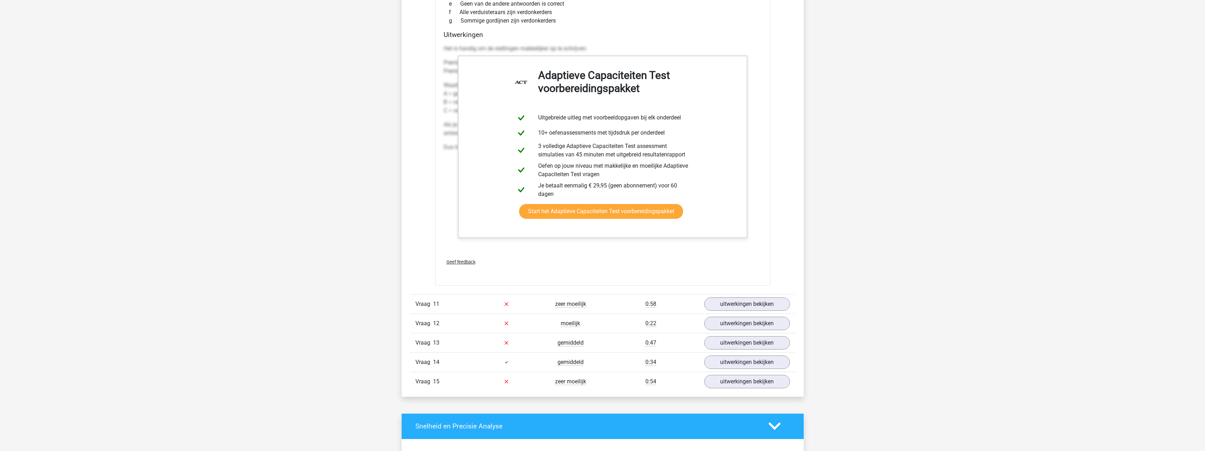
scroll to position [5008, 0]
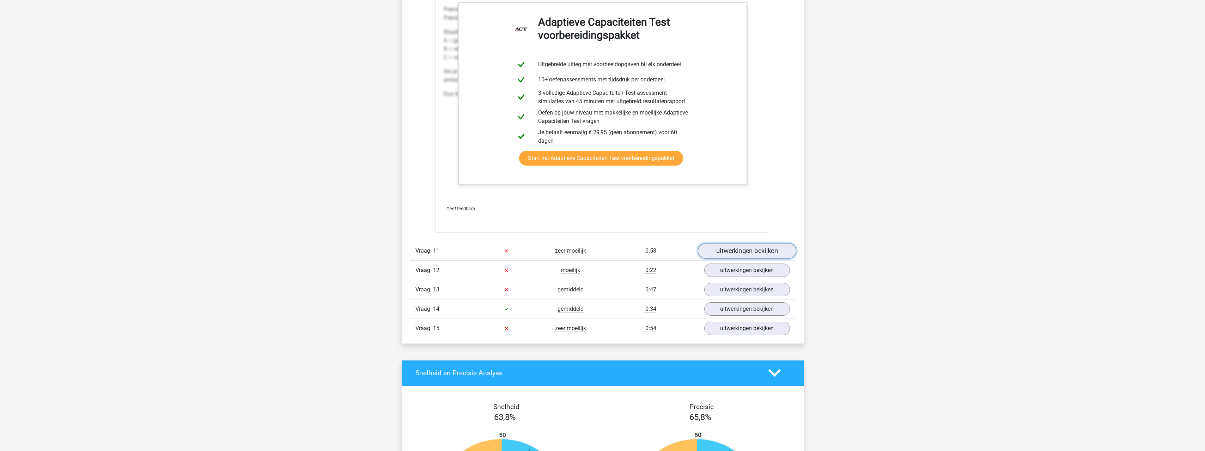
click at [770, 254] on link "uitwerkingen bekijken" at bounding box center [747, 251] width 98 height 16
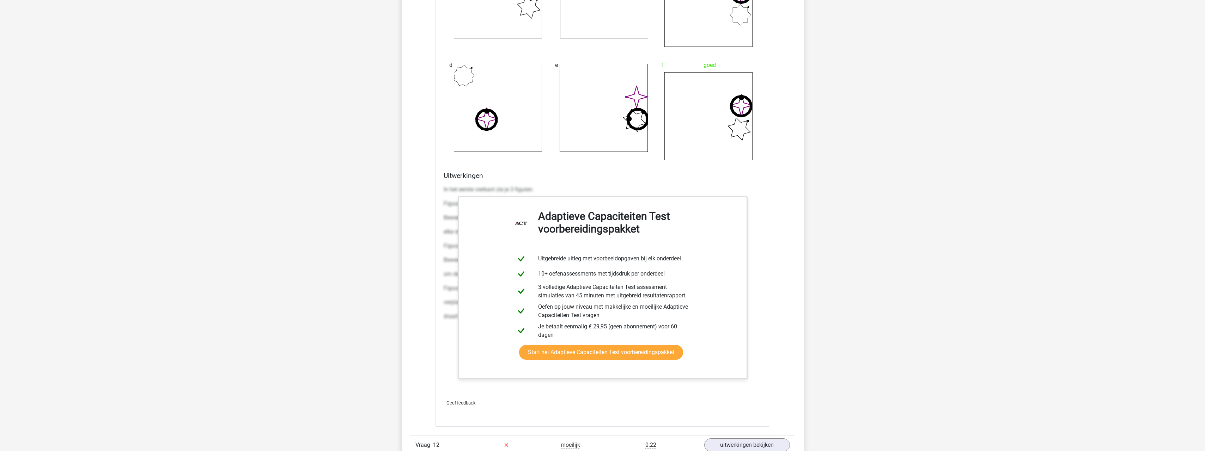
scroll to position [5573, 0]
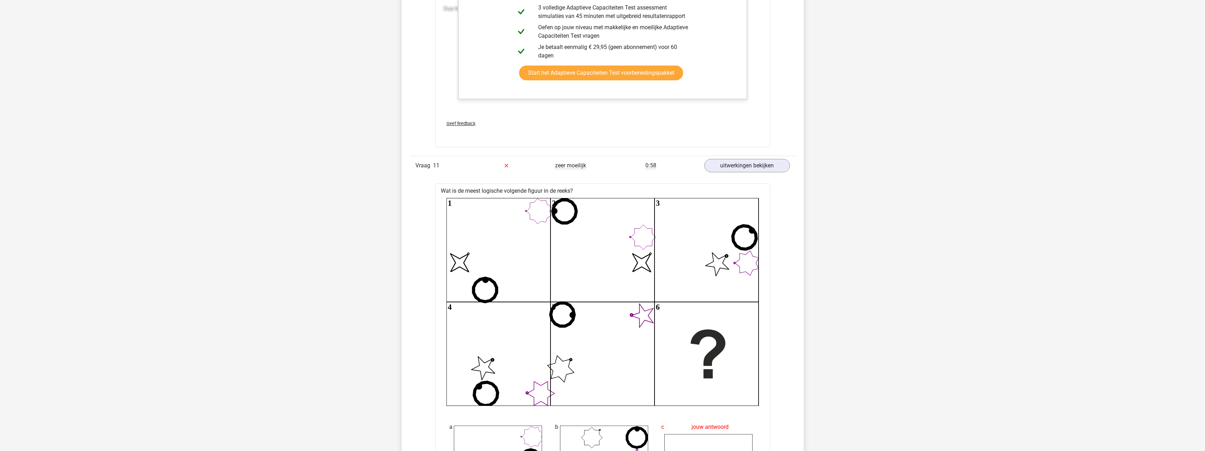
scroll to position [5079, 0]
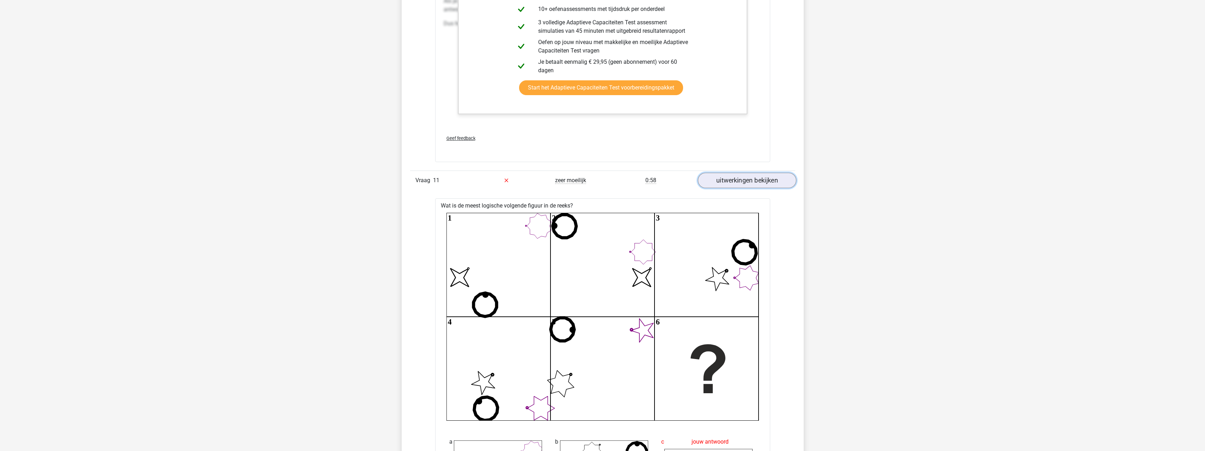
click at [767, 177] on link "uitwerkingen bekijken" at bounding box center [747, 181] width 98 height 16
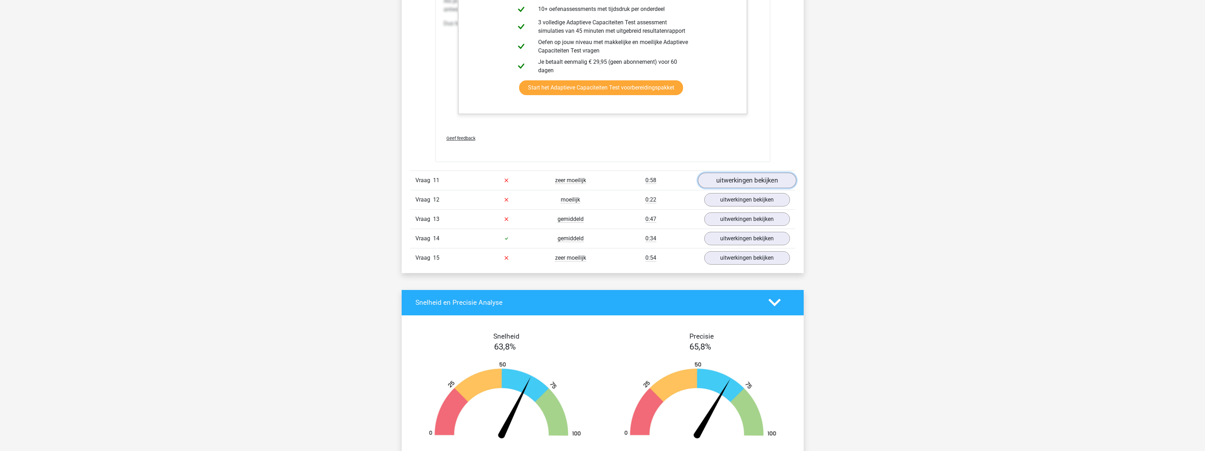
click at [768, 179] on link "uitwerkingen bekijken" at bounding box center [747, 181] width 98 height 16
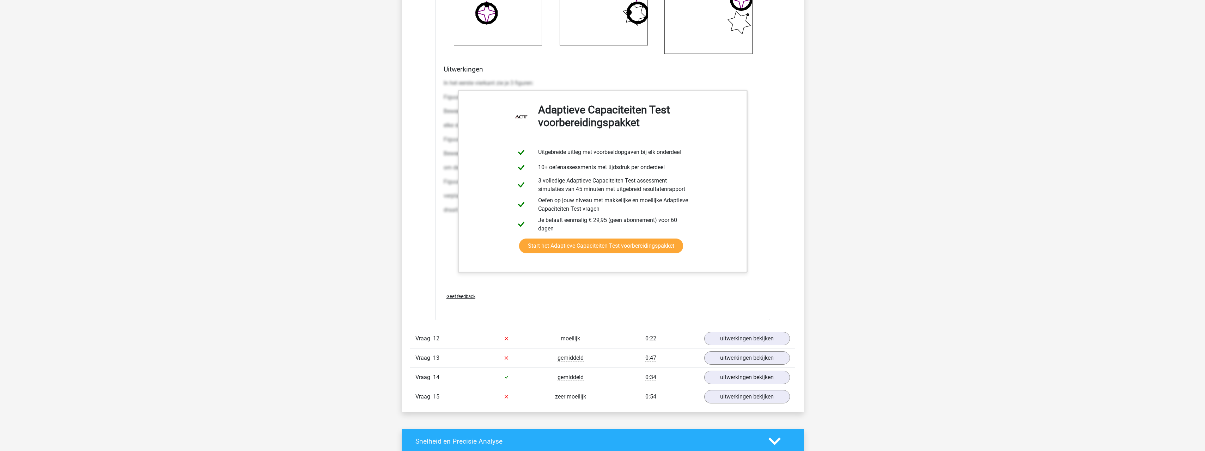
scroll to position [5749, 0]
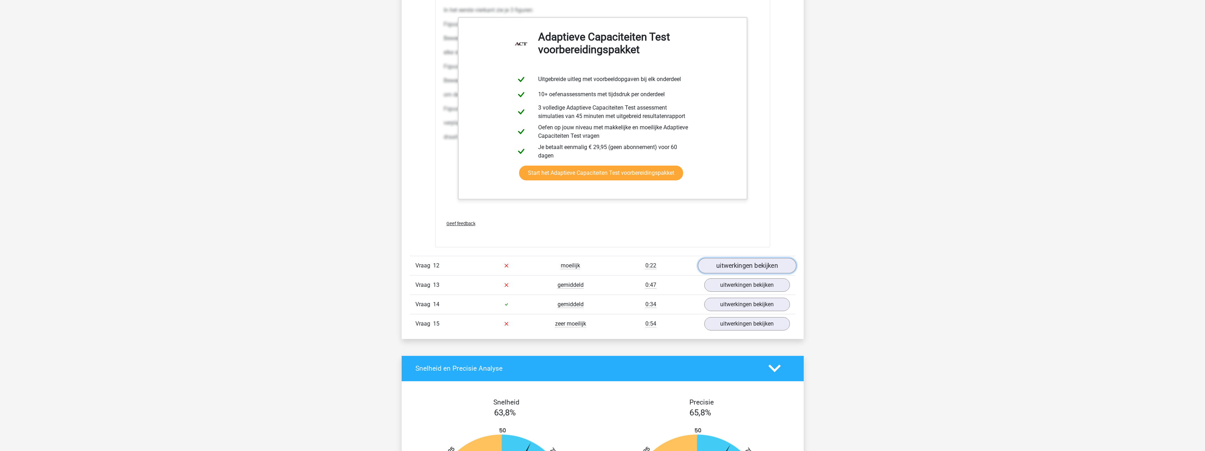
click at [776, 266] on link "uitwerkingen bekijken" at bounding box center [747, 266] width 98 height 16
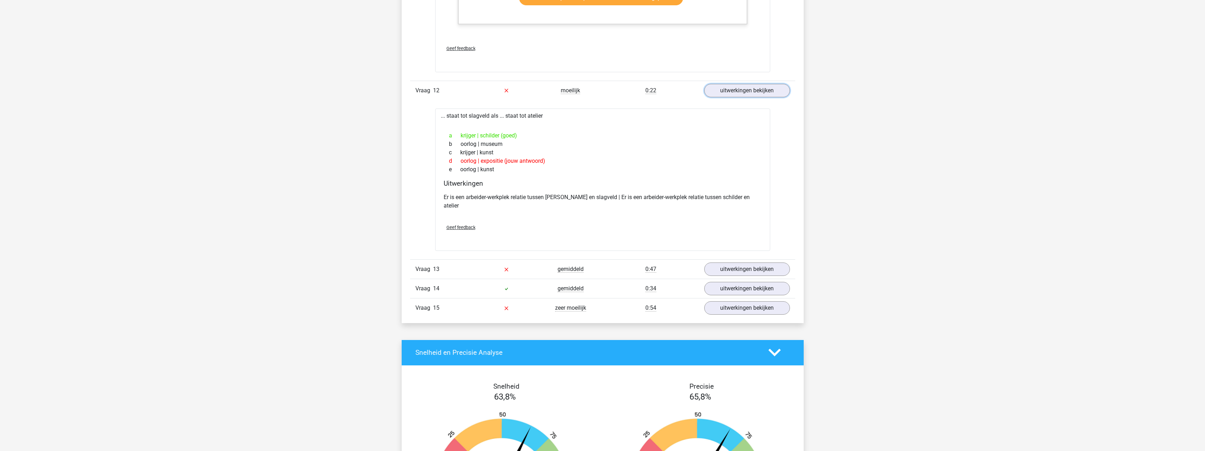
scroll to position [5925, 0]
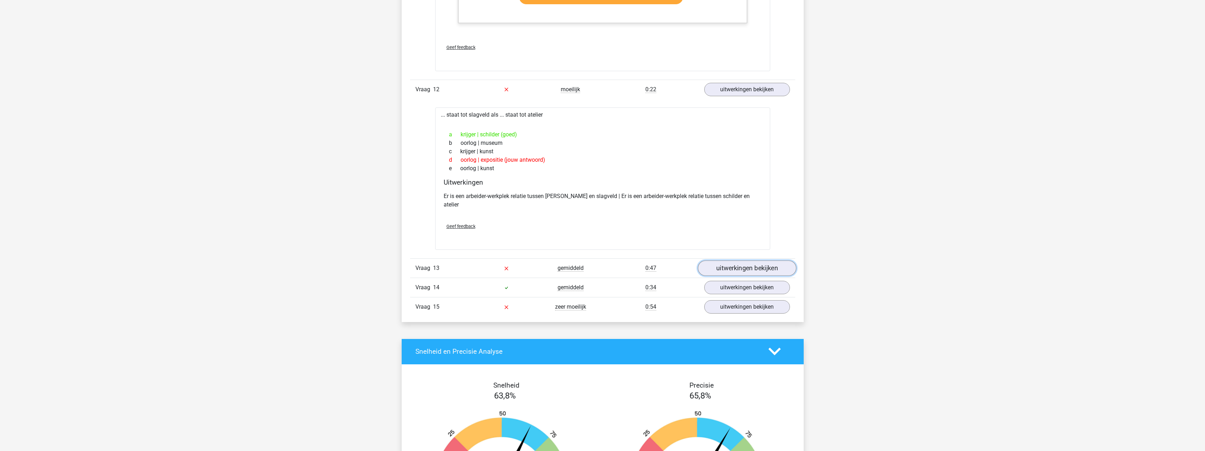
click at [773, 261] on link "uitwerkingen bekijken" at bounding box center [747, 269] width 98 height 16
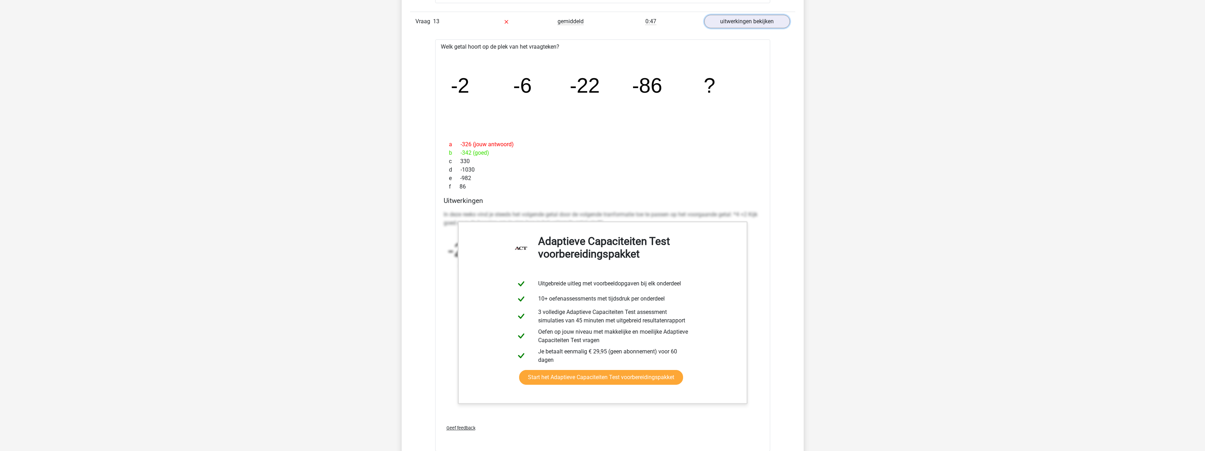
scroll to position [6208, 0]
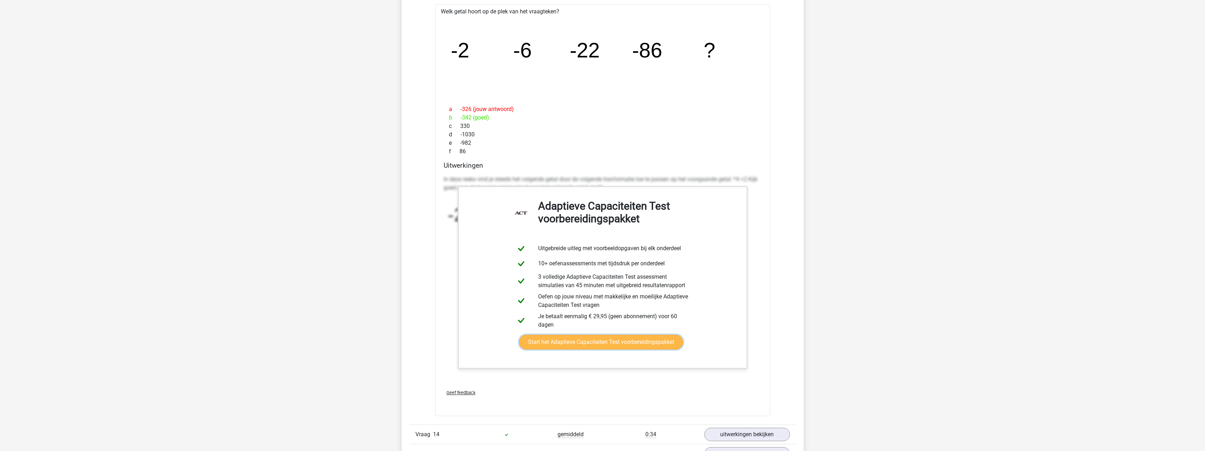
click at [675, 335] on link "Start het Adaptieve Capaciteiten Test voorbereidingspakket" at bounding box center [601, 342] width 164 height 15
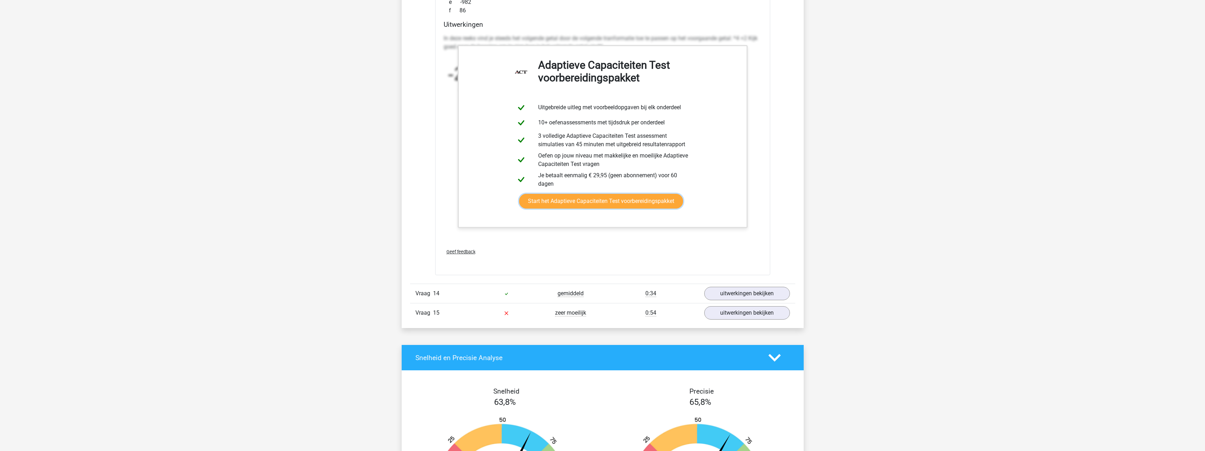
scroll to position [6490, 0]
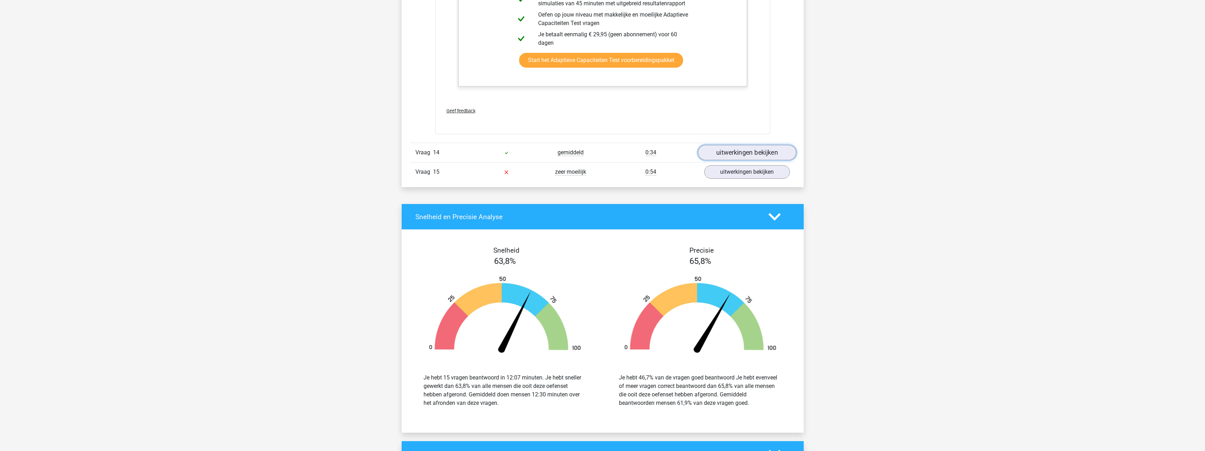
click at [754, 145] on link "uitwerkingen bekijken" at bounding box center [747, 153] width 98 height 16
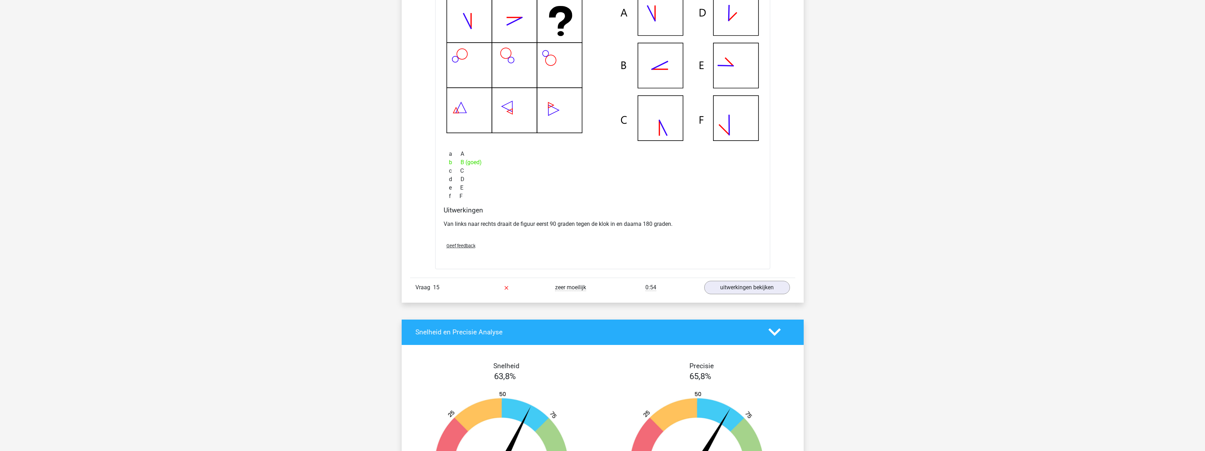
scroll to position [6737, 0]
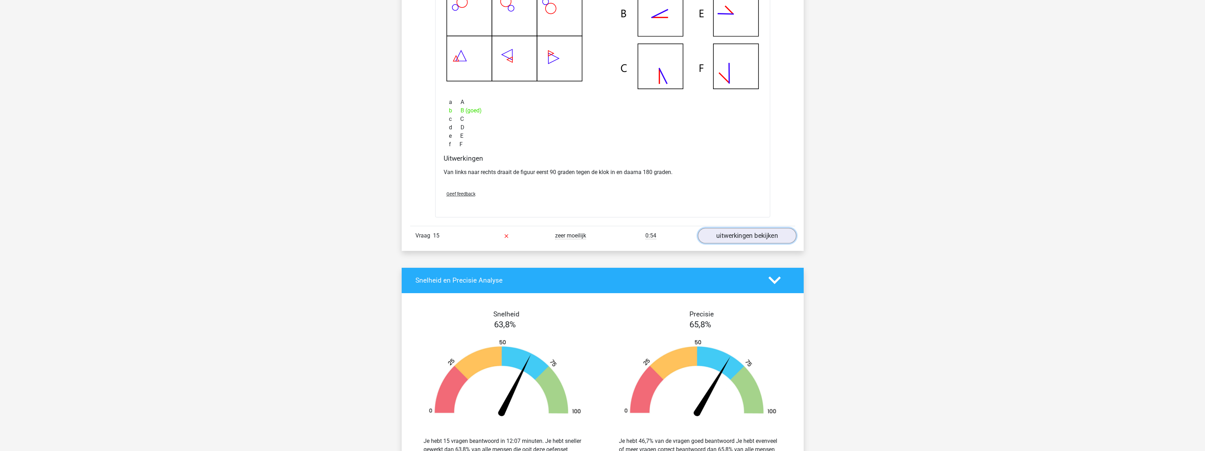
click at [775, 228] on link "uitwerkingen bekijken" at bounding box center [747, 236] width 98 height 16
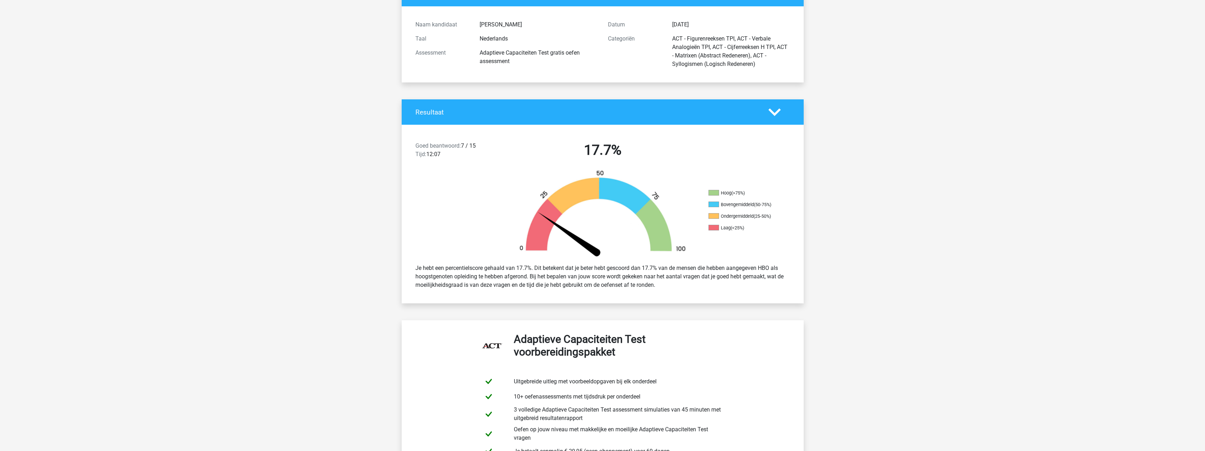
scroll to position [0, 0]
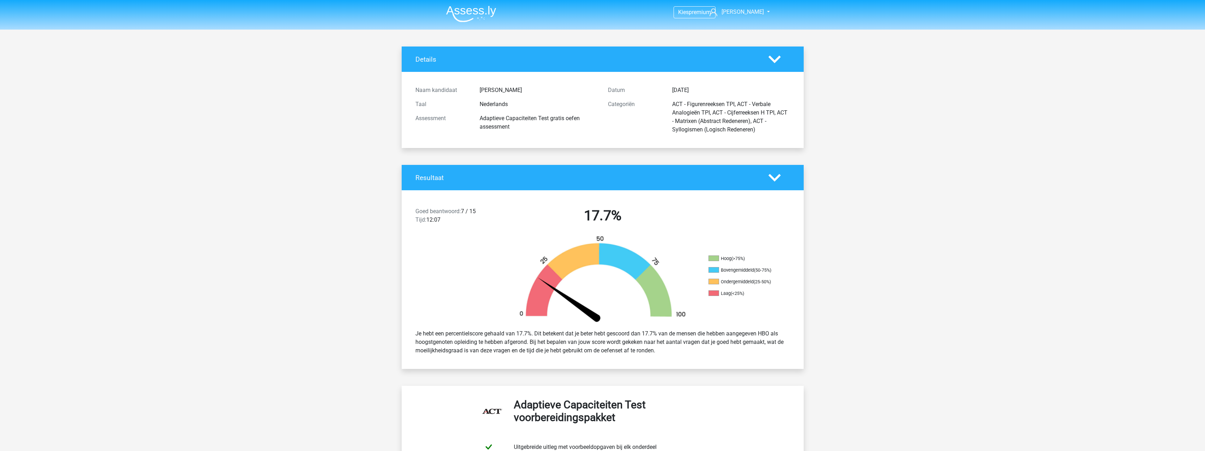
drag, startPoint x: 1152, startPoint y: 0, endPoint x: 881, endPoint y: 103, distance: 289.8
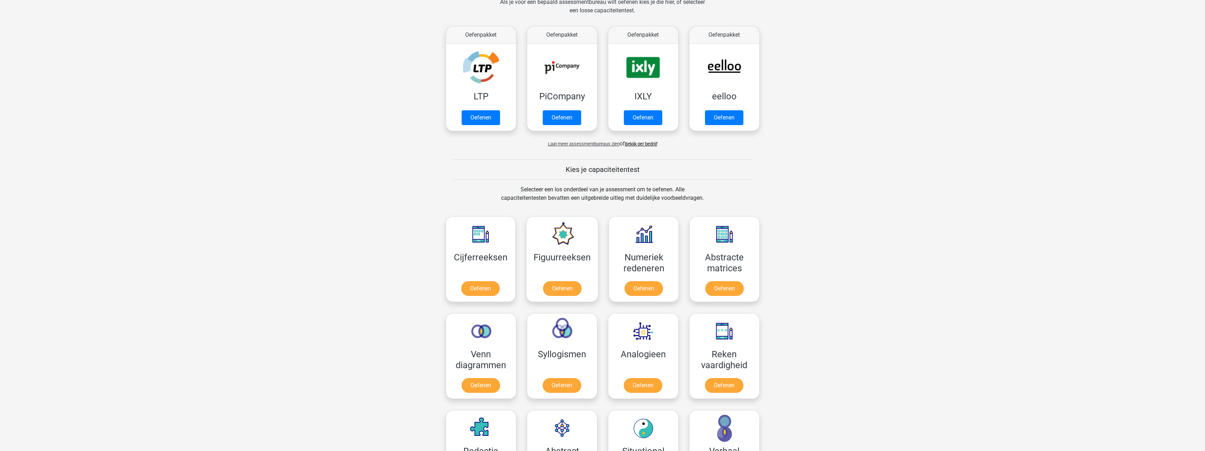
scroll to position [141, 0]
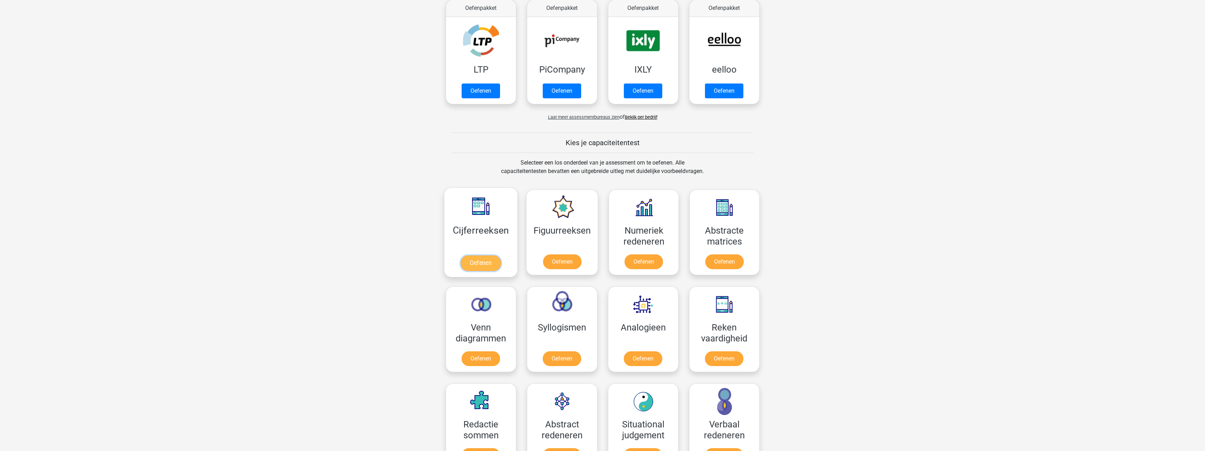
click at [488, 265] on link "Oefenen" at bounding box center [481, 264] width 40 height 16
click at [566, 259] on link "Oefenen" at bounding box center [562, 264] width 40 height 16
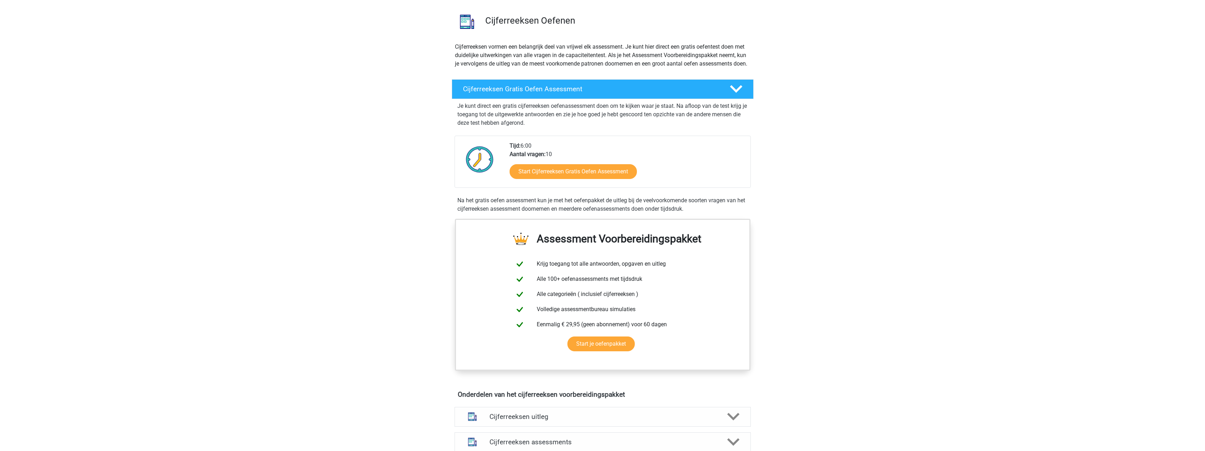
scroll to position [35, 0]
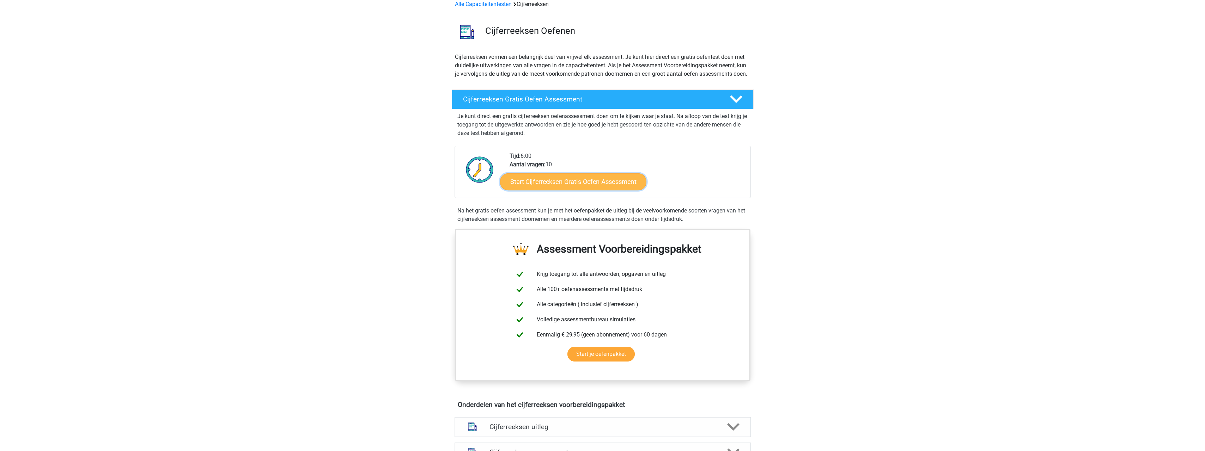
click at [587, 188] on link "Start Cijferreeksen Gratis Oefen Assessment" at bounding box center [573, 181] width 146 height 17
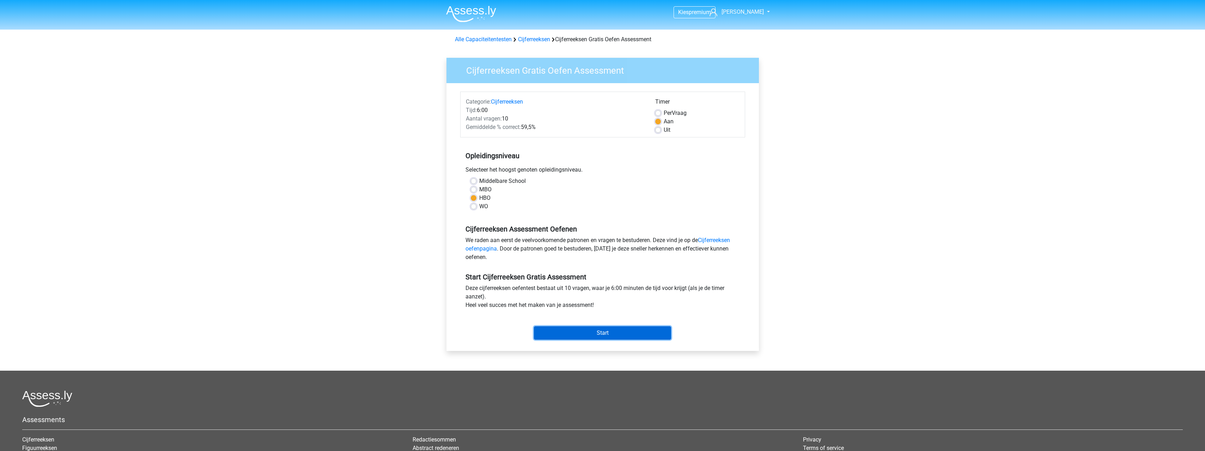
click at [647, 335] on input "Start" at bounding box center [602, 333] width 137 height 13
click at [615, 333] on input "Start" at bounding box center [602, 333] width 137 height 13
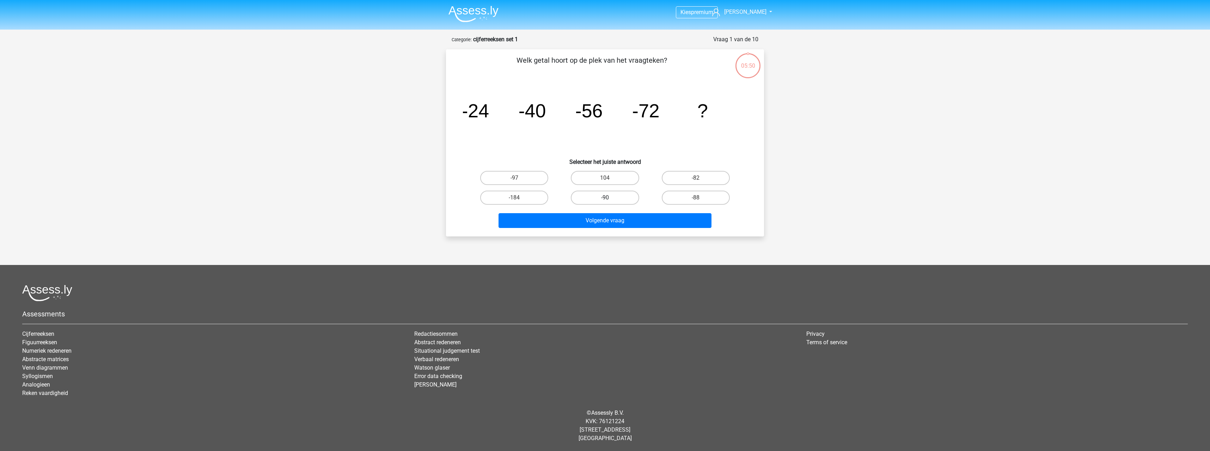
click at [618, 191] on label "-90" at bounding box center [605, 198] width 68 height 14
click at [610, 198] on input "-90" at bounding box center [607, 200] width 5 height 5
radio input "true"
click at [623, 217] on button "Volgende vraag" at bounding box center [605, 220] width 213 height 15
click at [522, 176] on label "-30" at bounding box center [514, 178] width 68 height 14
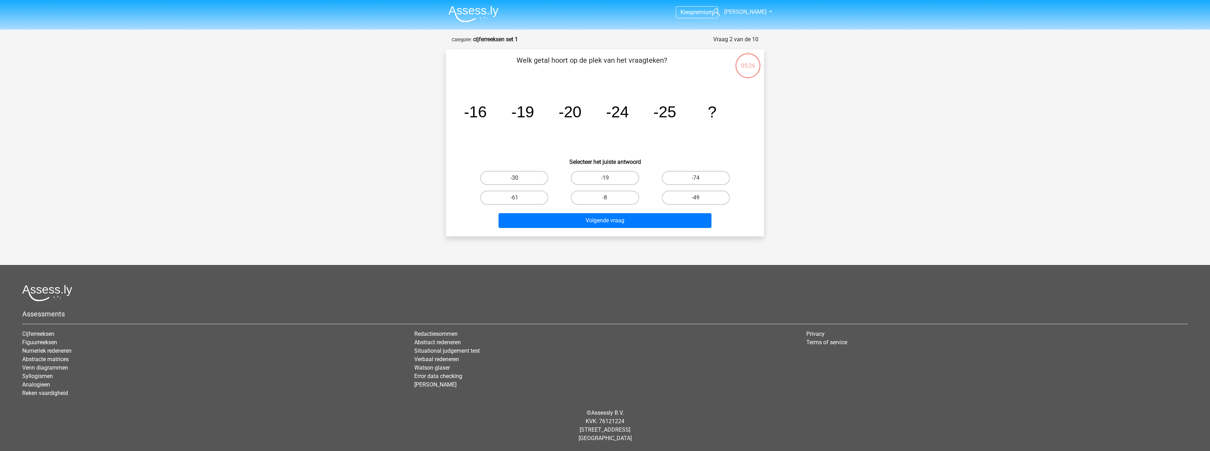
click at [519, 178] on input "-30" at bounding box center [517, 180] width 5 height 5
radio input "true"
click at [585, 224] on button "Volgende vraag" at bounding box center [605, 220] width 213 height 15
click at [526, 180] on label "-82" at bounding box center [514, 178] width 68 height 14
click at [519, 180] on input "-82" at bounding box center [517, 180] width 5 height 5
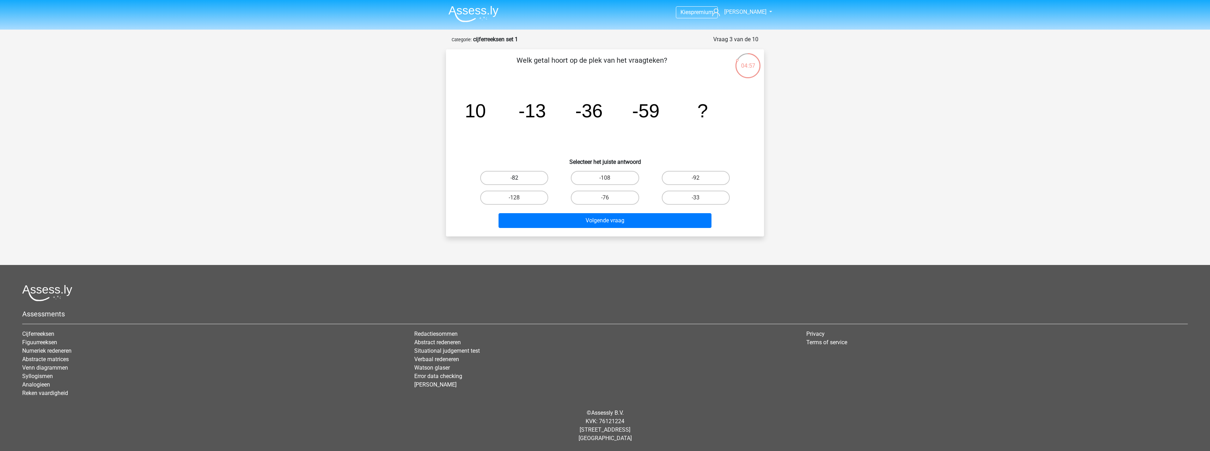
radio input "true"
click at [569, 221] on button "Volgende vraag" at bounding box center [605, 220] width 213 height 15
click at [522, 182] on label "28" at bounding box center [514, 178] width 68 height 14
click at [519, 182] on input "28" at bounding box center [517, 180] width 5 height 5
radio input "true"
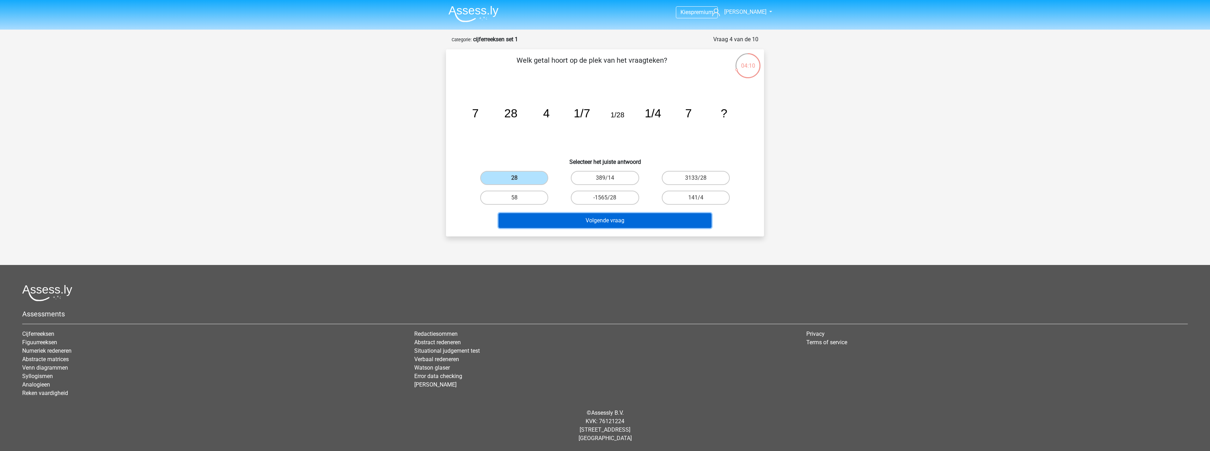
click at [565, 217] on button "Volgende vraag" at bounding box center [605, 220] width 213 height 15
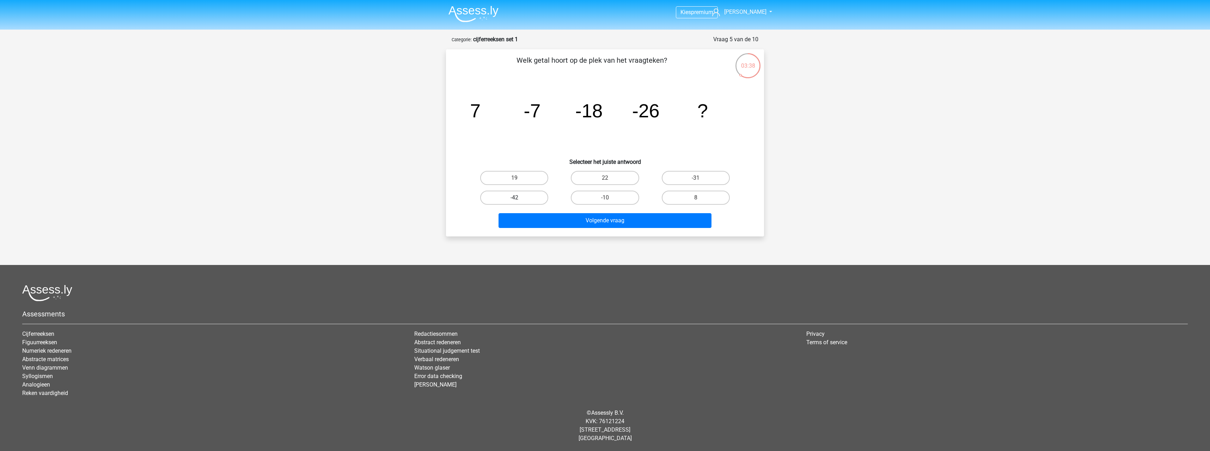
click at [531, 200] on label "-42" at bounding box center [514, 198] width 68 height 14
click at [519, 200] on input "-42" at bounding box center [517, 200] width 5 height 5
radio input "true"
click at [569, 222] on button "Volgende vraag" at bounding box center [605, 220] width 213 height 15
click at [535, 181] on label "-513/625" at bounding box center [514, 178] width 68 height 14
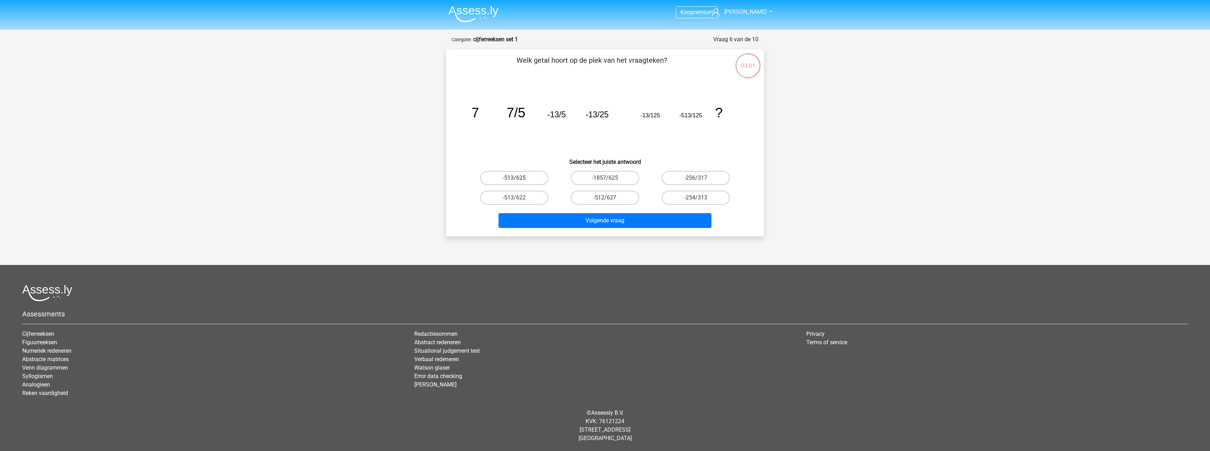
click at [519, 181] on input "-513/625" at bounding box center [517, 180] width 5 height 5
radio input "true"
click at [591, 218] on button "Volgende vraag" at bounding box center [605, 220] width 213 height 15
click at [717, 199] on label "-11/8" at bounding box center [696, 198] width 68 height 14
click at [700, 199] on input "-11/8" at bounding box center [698, 200] width 5 height 5
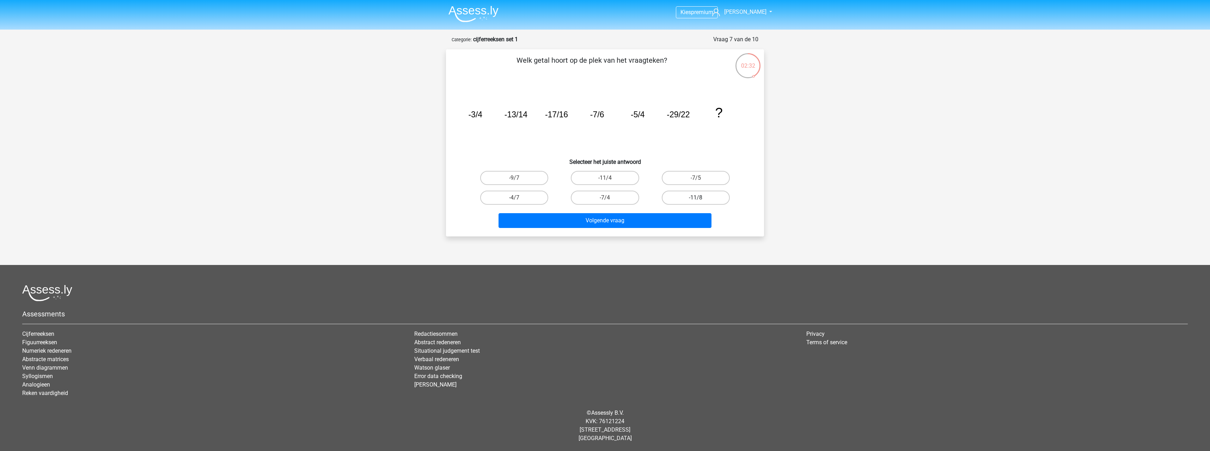
radio input "true"
click at [684, 219] on button "Volgende vraag" at bounding box center [605, 220] width 213 height 15
click at [523, 199] on label "78" at bounding box center [514, 198] width 68 height 14
click at [519, 199] on input "78" at bounding box center [517, 200] width 5 height 5
radio input "true"
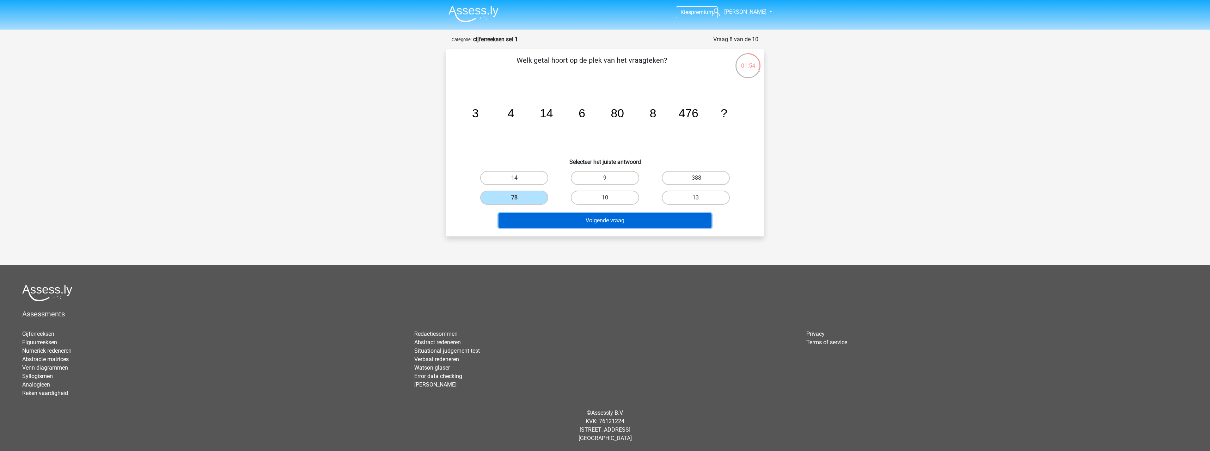
click at [604, 222] on button "Volgende vraag" at bounding box center [605, 220] width 213 height 15
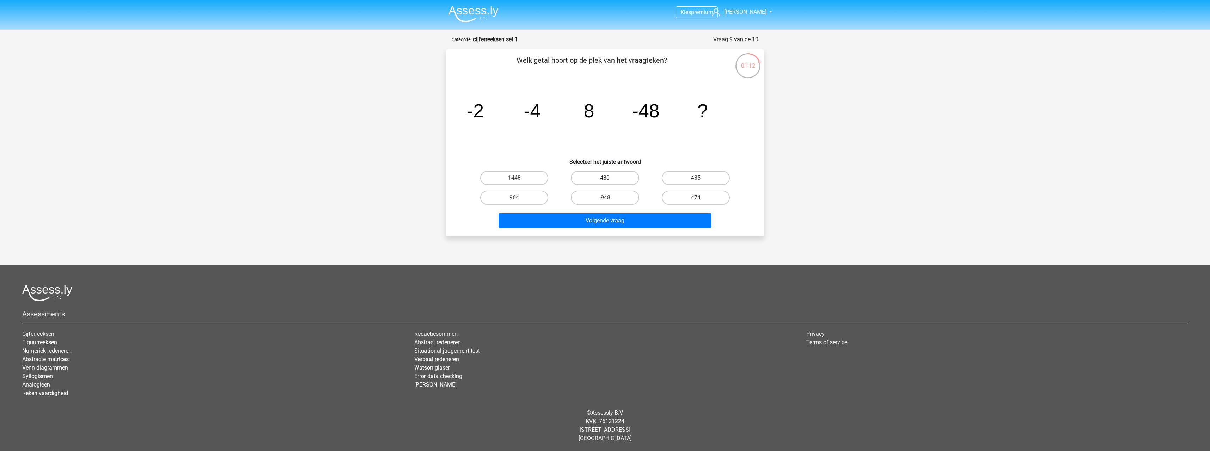
click at [617, 181] on label "480" at bounding box center [605, 178] width 68 height 14
click at [610, 181] on input "480" at bounding box center [607, 180] width 5 height 5
radio input "true"
click at [630, 223] on button "Volgende vraag" at bounding box center [605, 220] width 213 height 15
click at [614, 198] on label "359" at bounding box center [605, 198] width 68 height 14
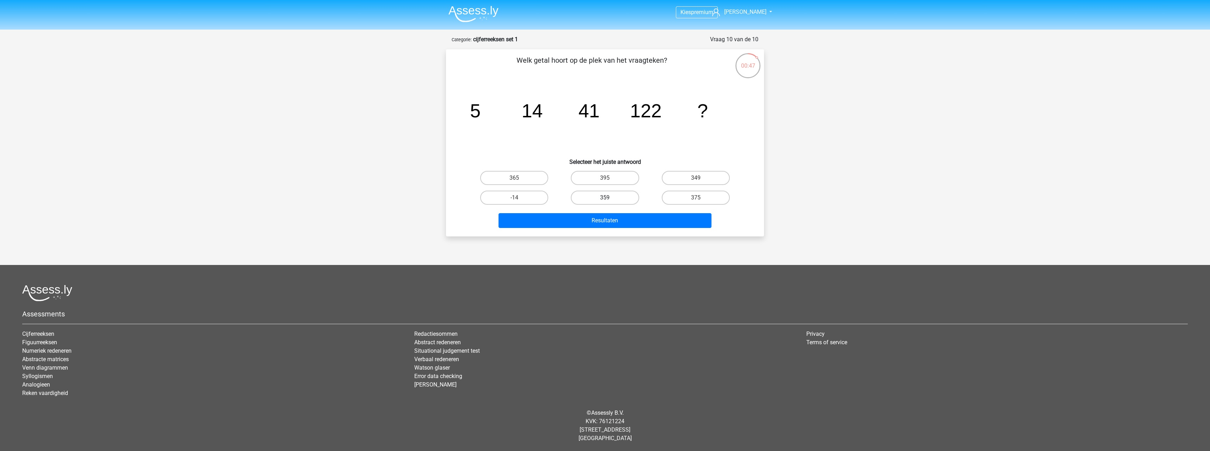
click at [610, 198] on input "359" at bounding box center [607, 200] width 5 height 5
radio input "true"
click at [619, 218] on button "Resultaten" at bounding box center [605, 220] width 213 height 15
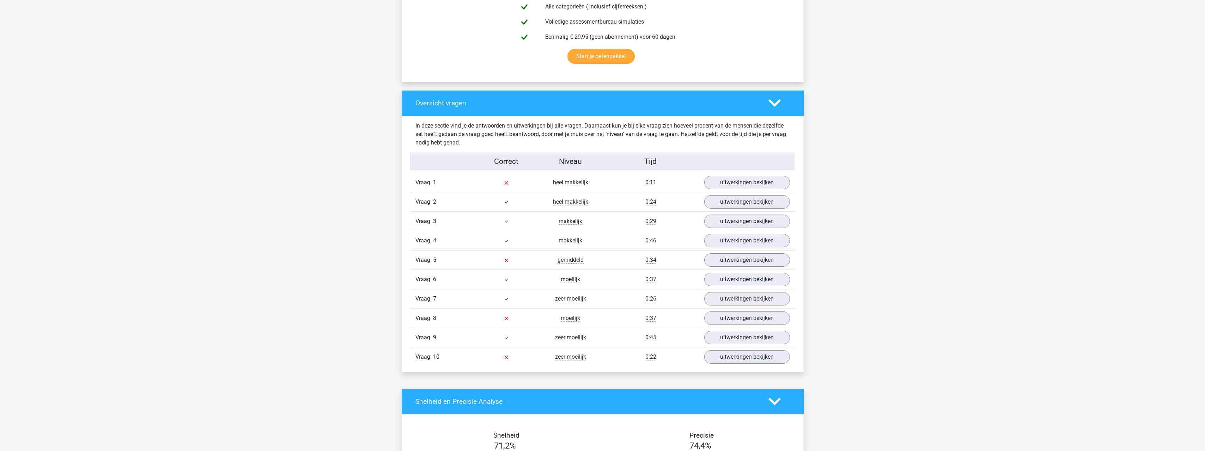
scroll to position [459, 0]
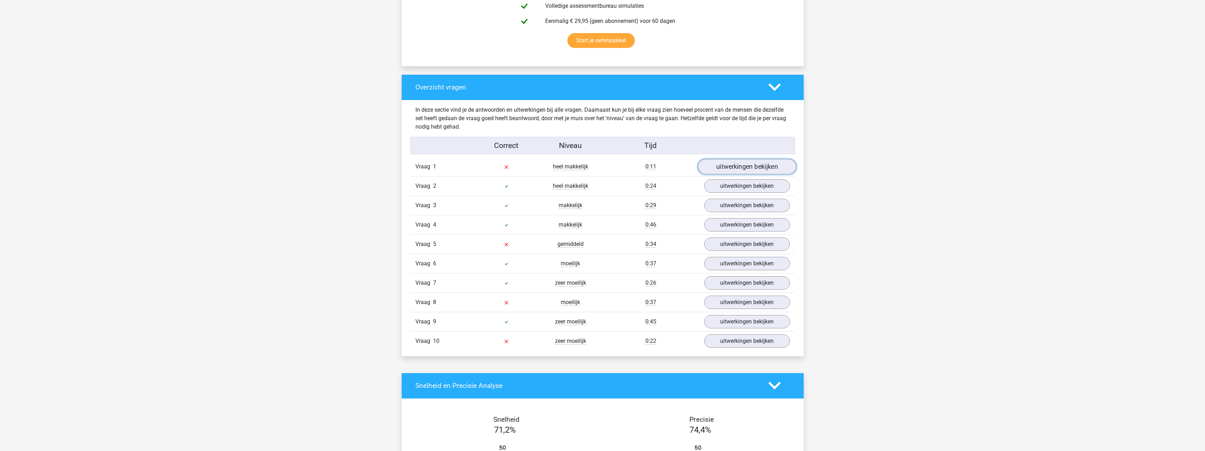
click at [732, 171] on link "uitwerkingen bekijken" at bounding box center [747, 167] width 98 height 16
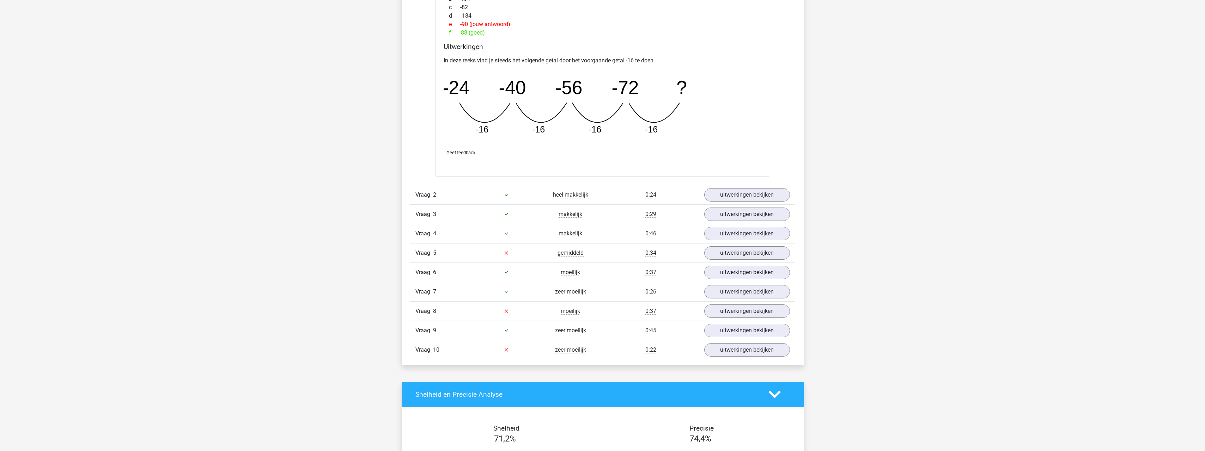
scroll to position [776, 0]
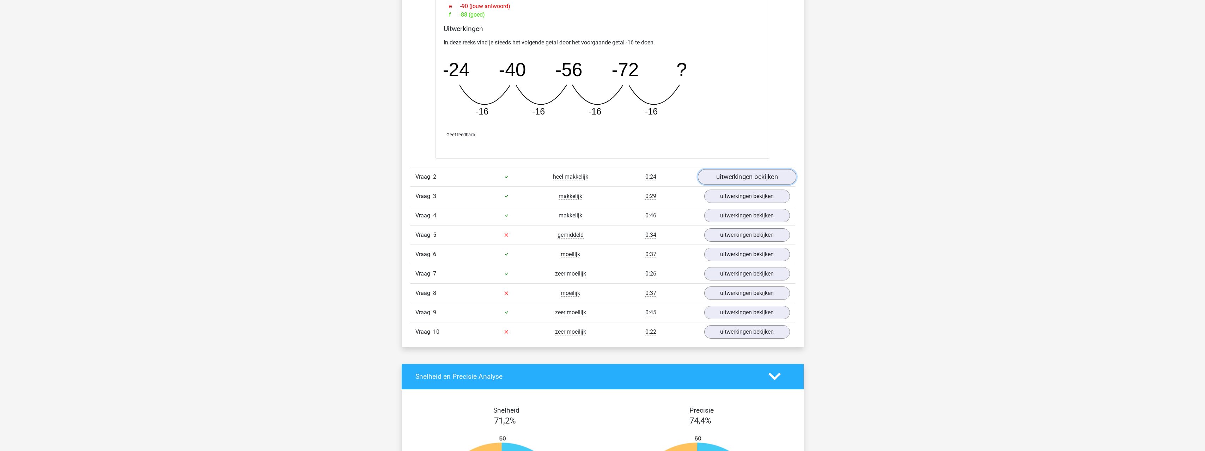
click at [760, 178] on link "uitwerkingen bekijken" at bounding box center [747, 177] width 98 height 16
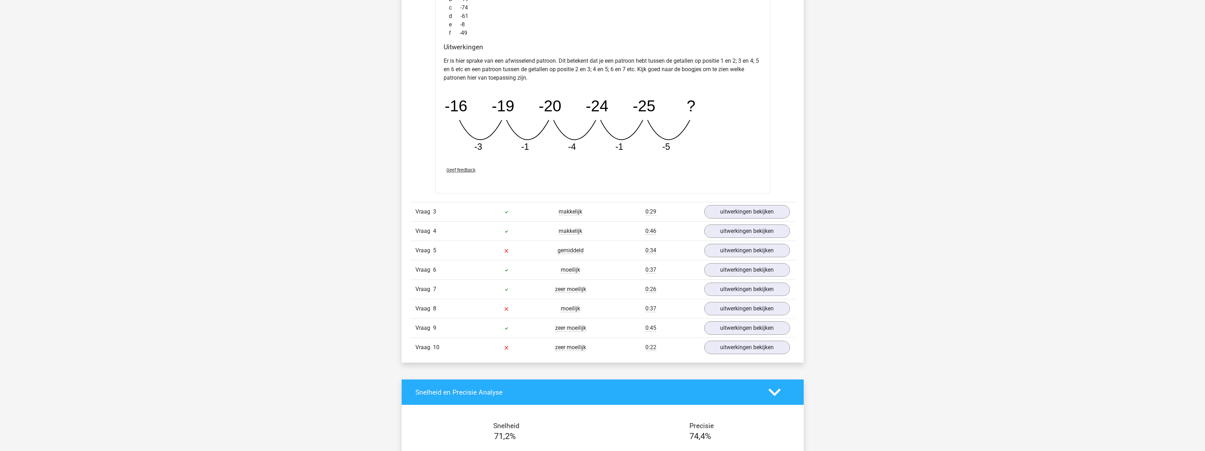
scroll to position [1129, 0]
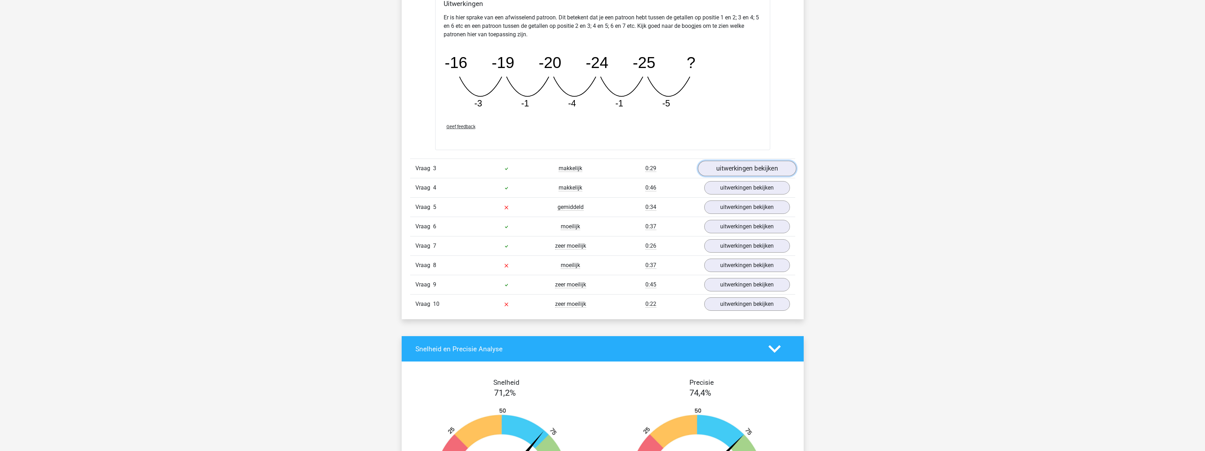
click at [755, 171] on link "uitwerkingen bekijken" at bounding box center [747, 169] width 98 height 16
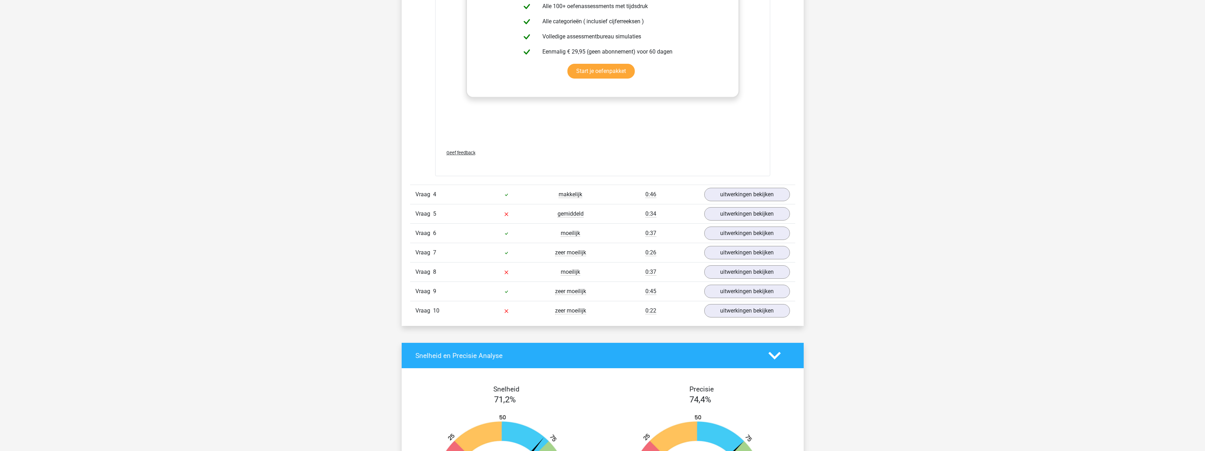
scroll to position [1587, 0]
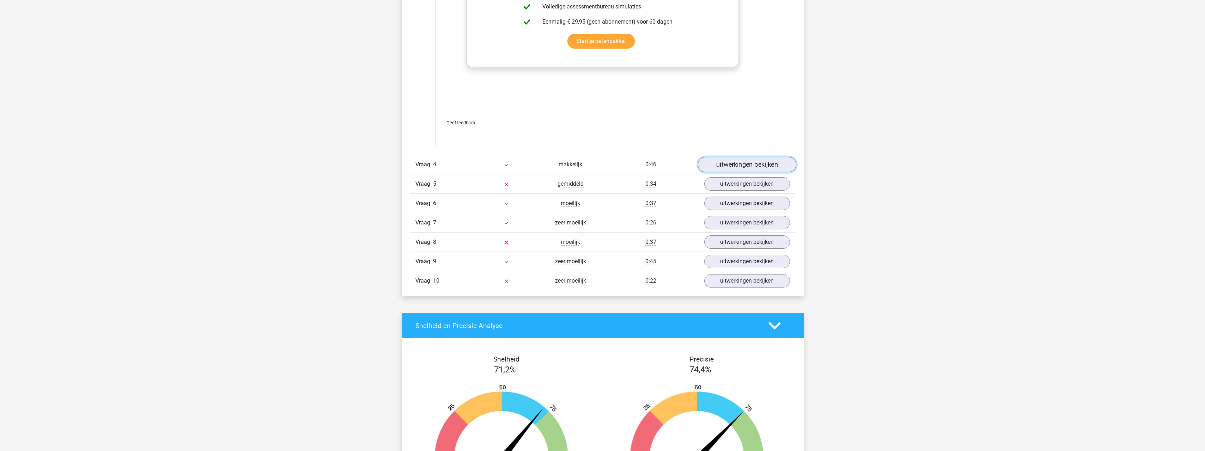
click at [760, 171] on link "uitwerkingen bekijken" at bounding box center [747, 165] width 98 height 16
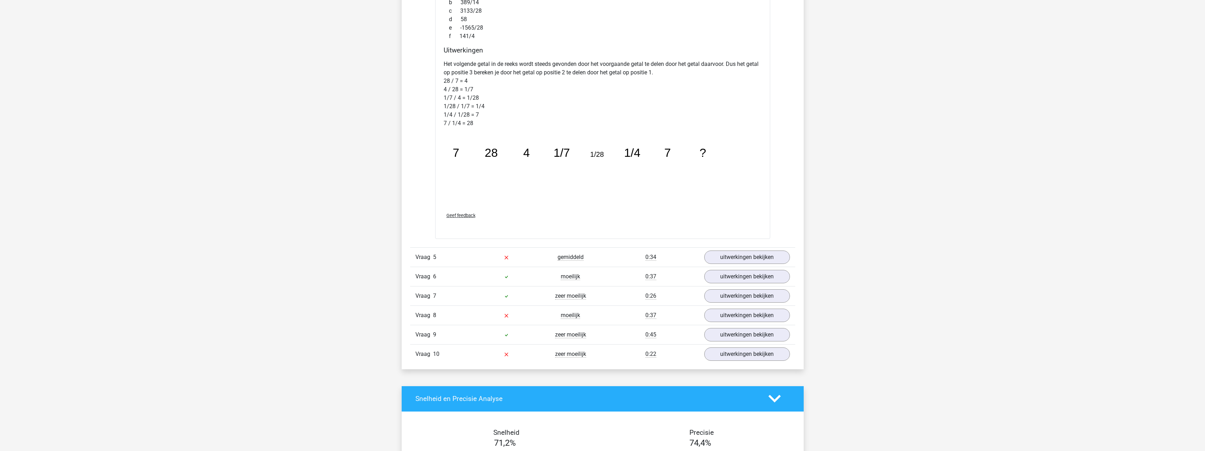
scroll to position [1940, 0]
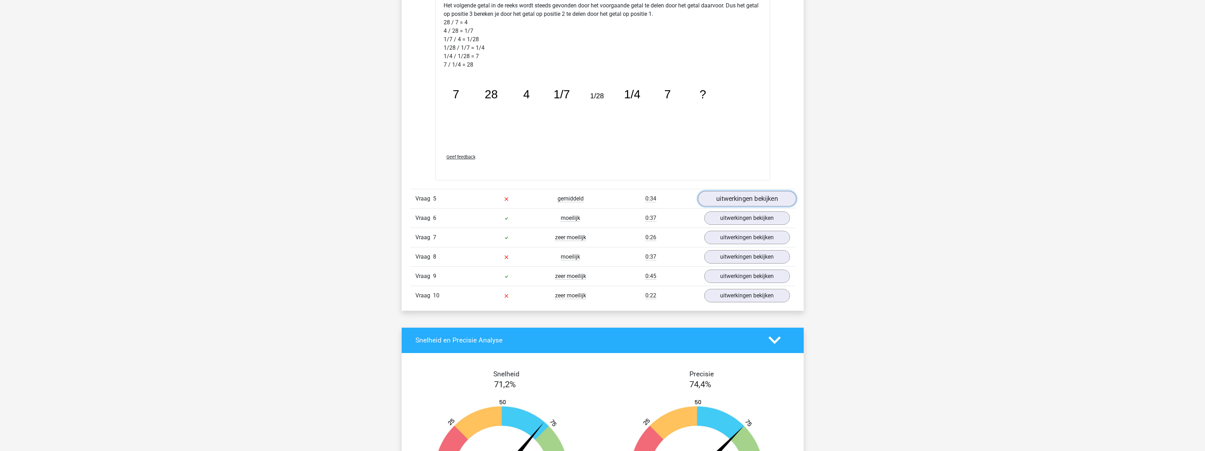
click at [763, 196] on link "uitwerkingen bekijken" at bounding box center [747, 199] width 98 height 16
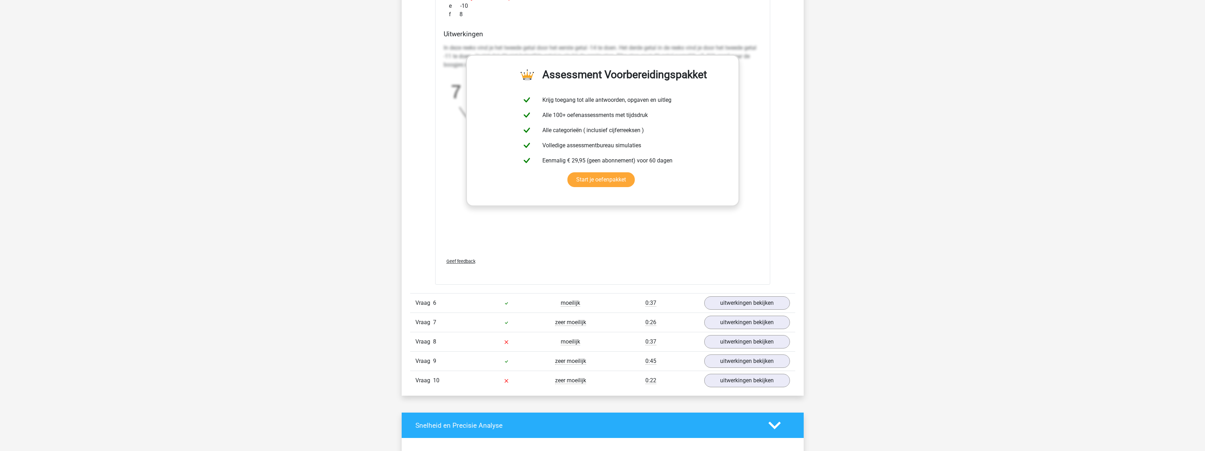
scroll to position [2293, 0]
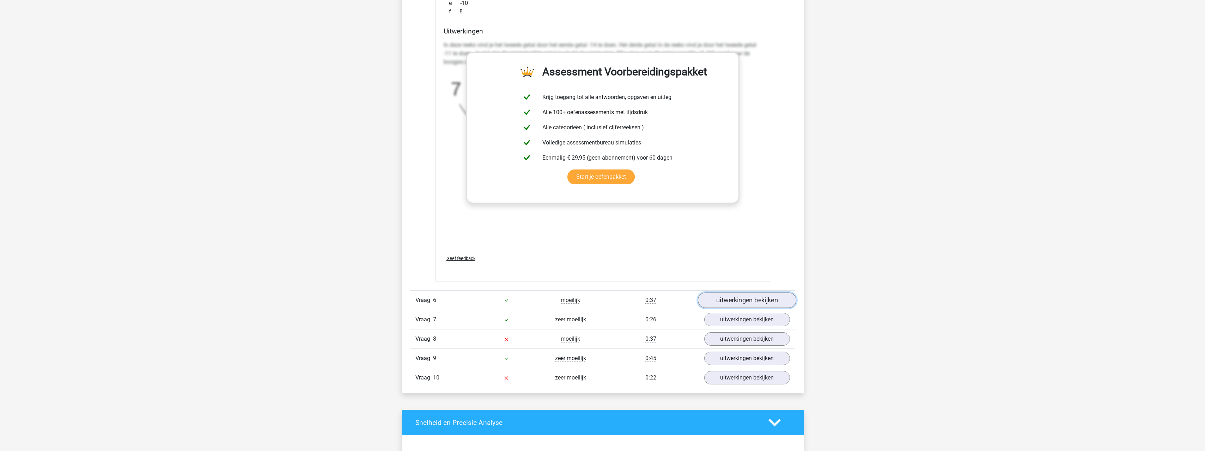
click at [742, 304] on link "uitwerkingen bekijken" at bounding box center [747, 301] width 98 height 16
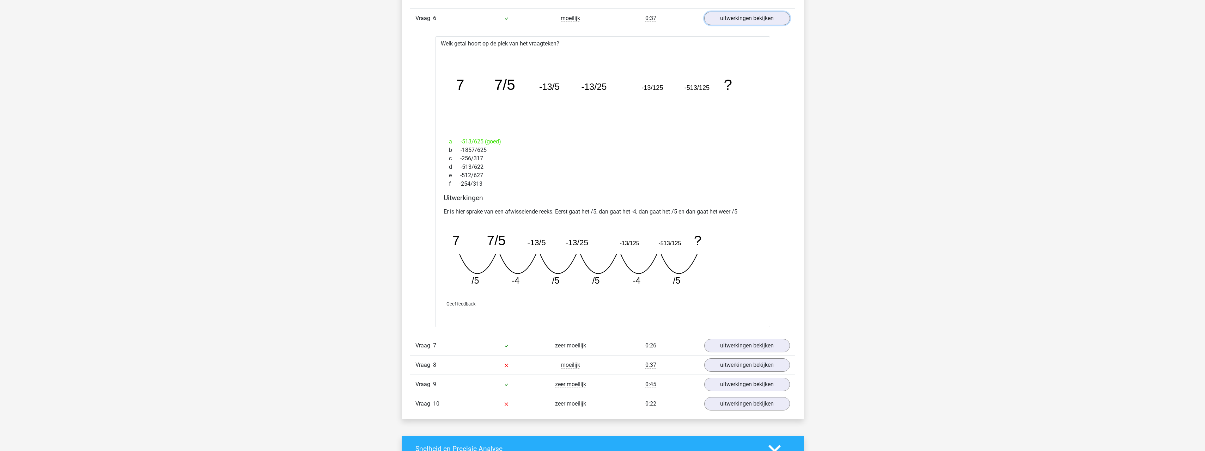
scroll to position [2610, 0]
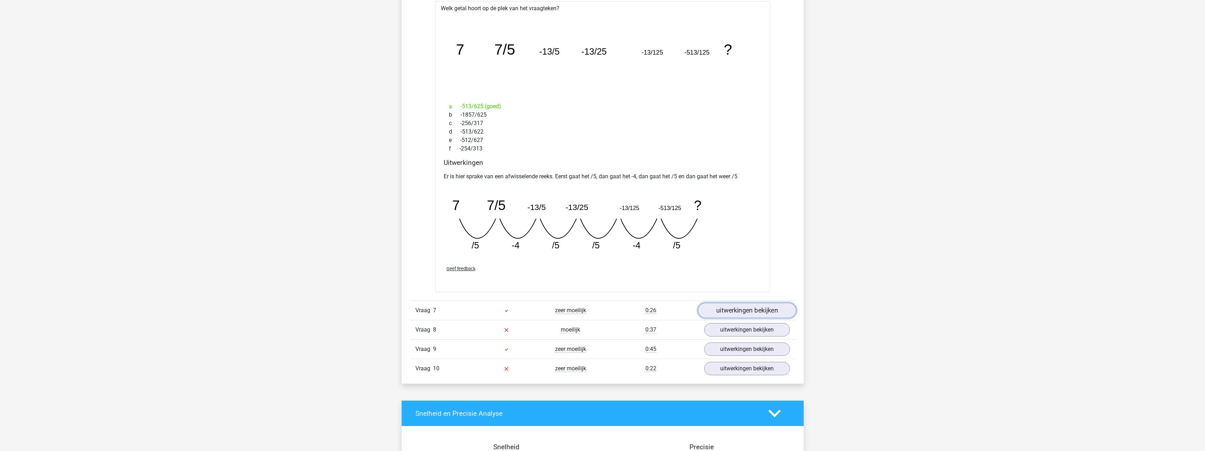
click at [760, 307] on link "uitwerkingen bekijken" at bounding box center [747, 311] width 98 height 16
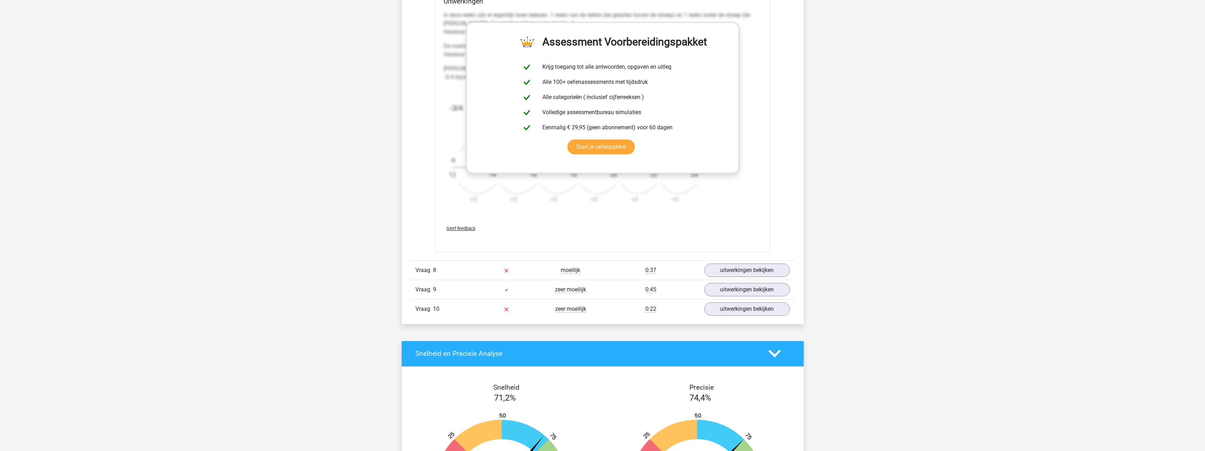
scroll to position [3139, 0]
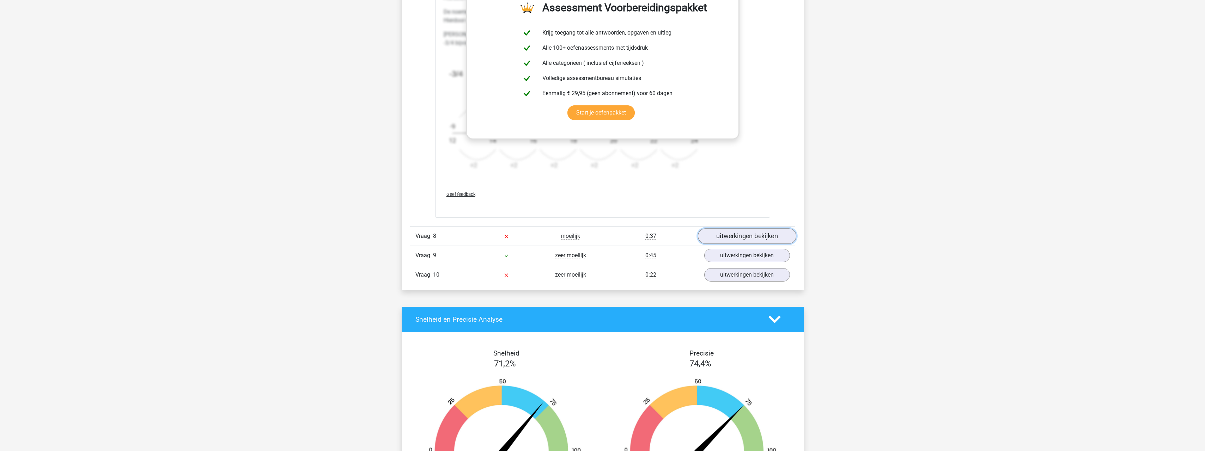
click at [776, 236] on link "uitwerkingen bekijken" at bounding box center [747, 237] width 98 height 16
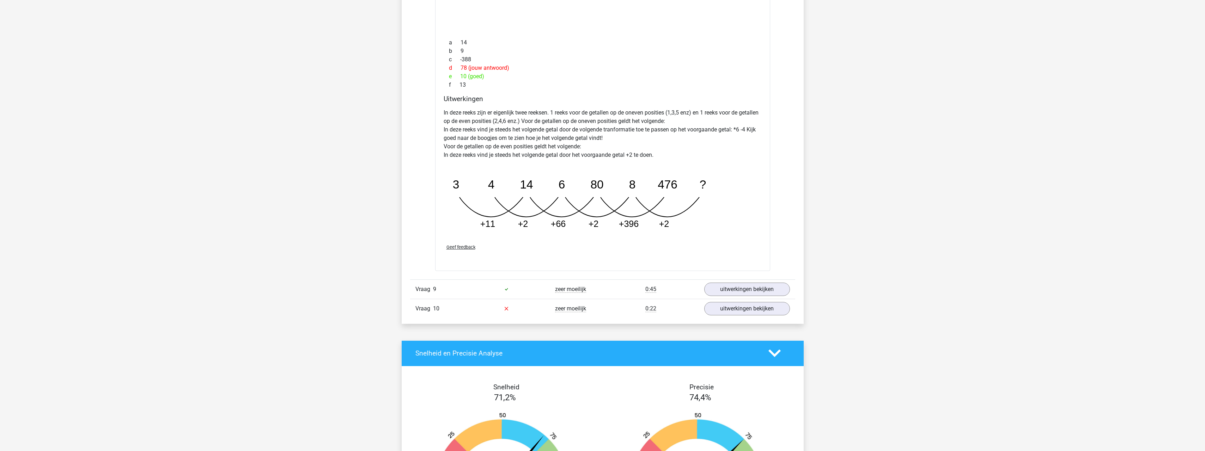
scroll to position [3527, 0]
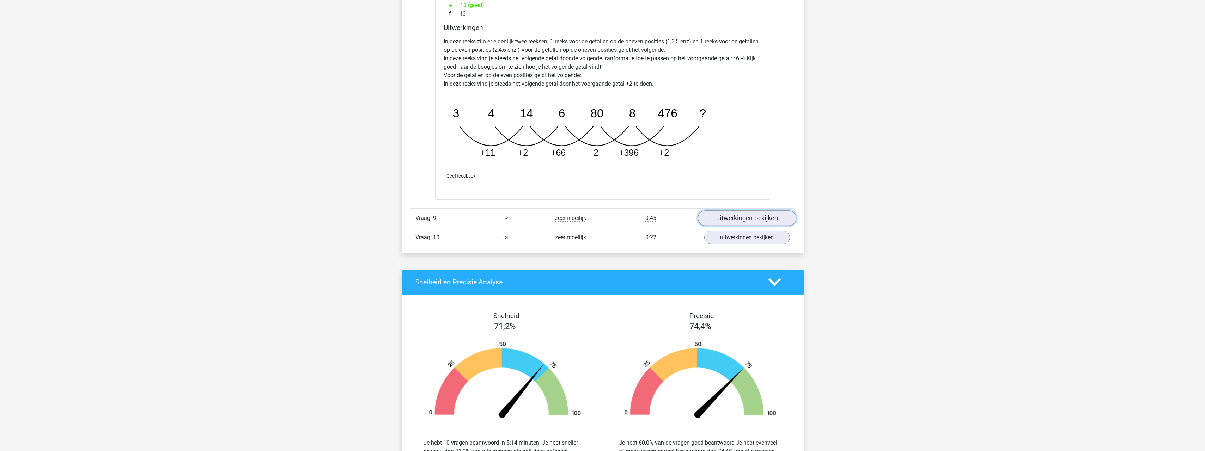
click at [745, 225] on link "uitwerkingen bekijken" at bounding box center [747, 219] width 98 height 16
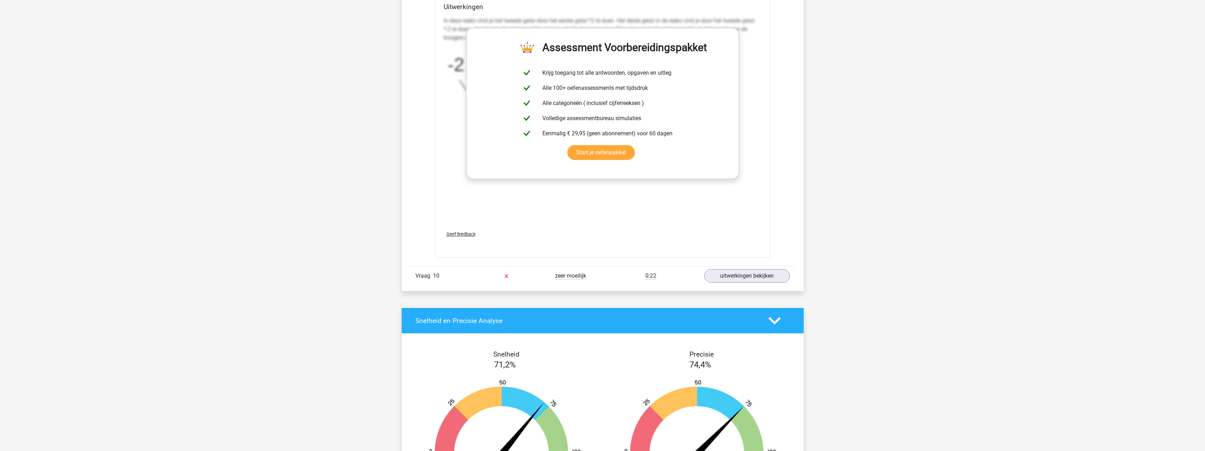
scroll to position [3950, 0]
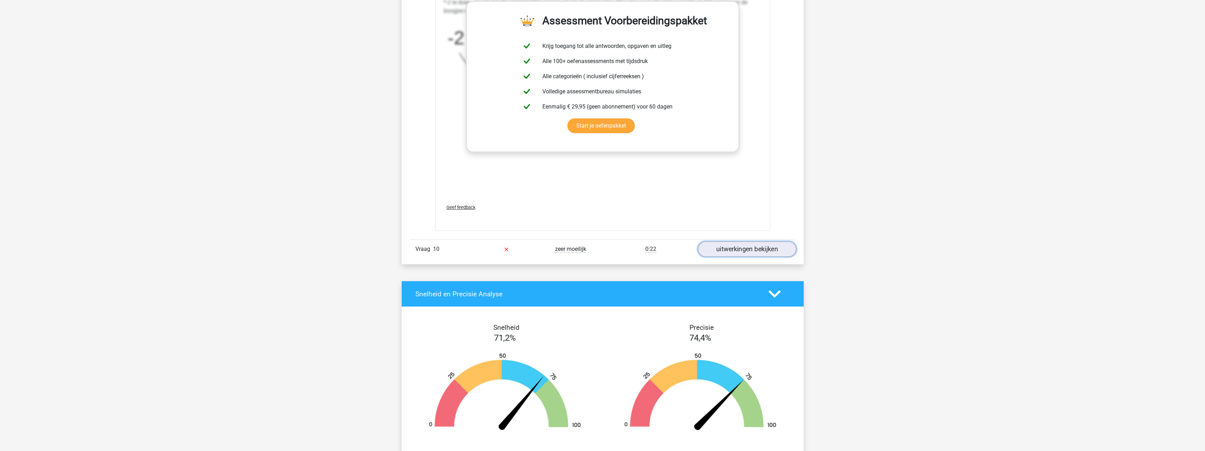
click at [758, 243] on link "uitwerkingen bekijken" at bounding box center [747, 250] width 98 height 16
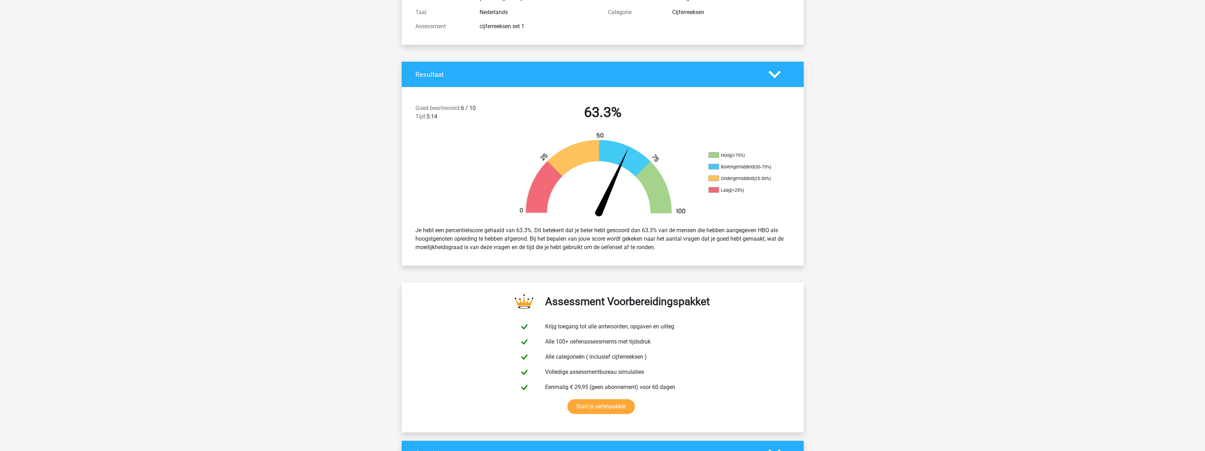
scroll to position [0, 0]
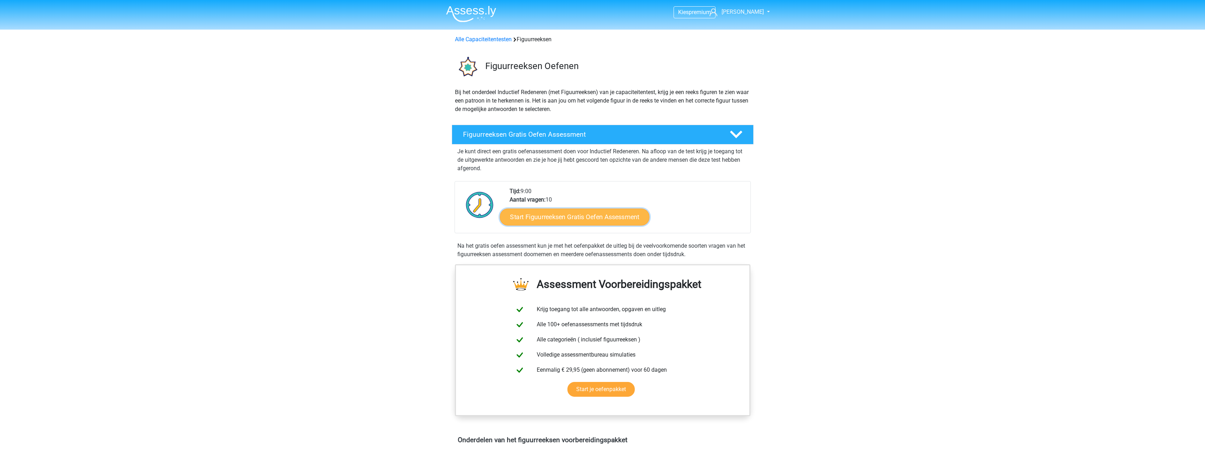
click at [610, 217] on link "Start Figuurreeksen Gratis Oefen Assessment" at bounding box center [575, 216] width 150 height 17
click at [608, 218] on link "Start Figuurreeksen Gratis Oefen Assessment" at bounding box center [575, 216] width 150 height 17
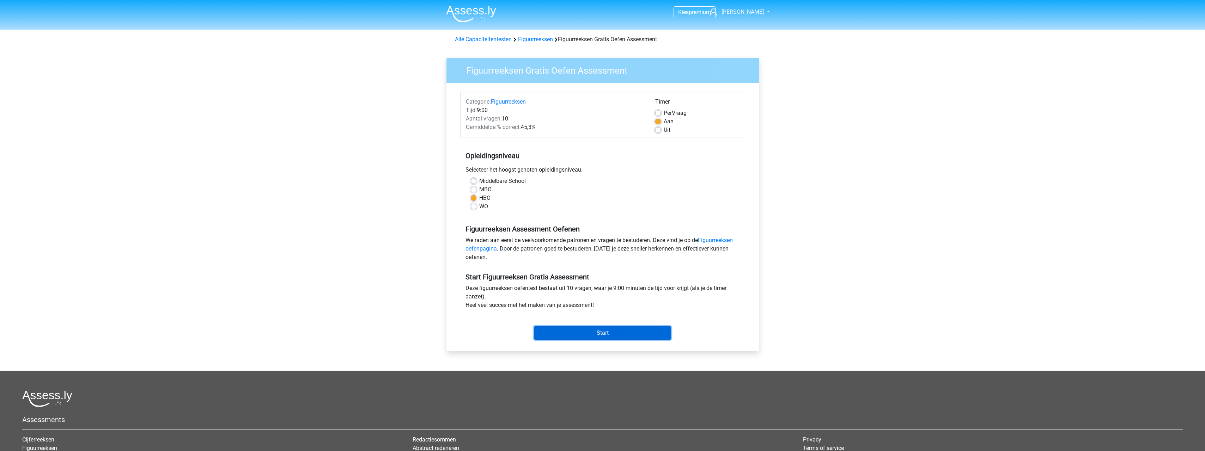
click at [639, 334] on input "Start" at bounding box center [602, 333] width 137 height 13
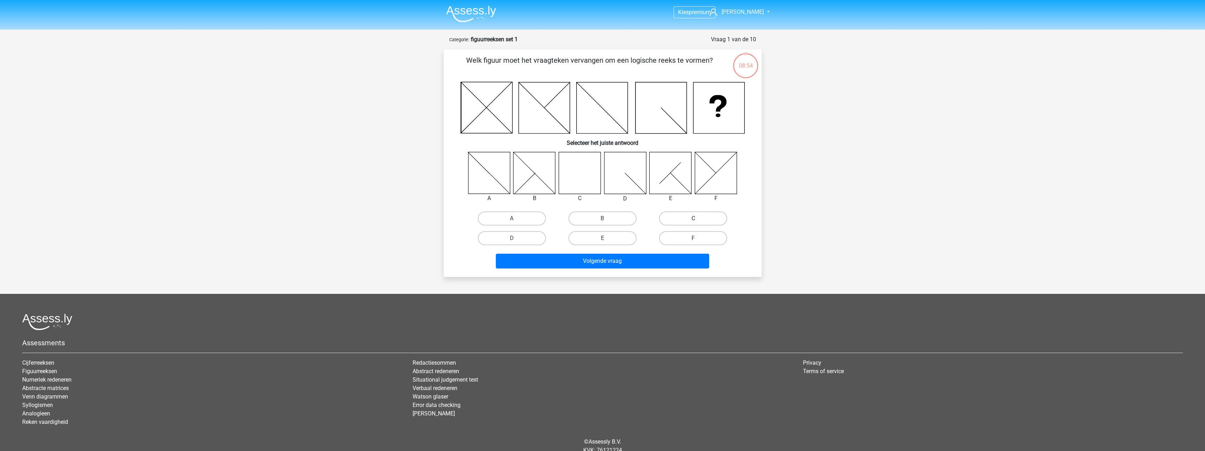
click at [683, 225] on label "C" at bounding box center [693, 219] width 68 height 14
click at [693, 223] on input "C" at bounding box center [695, 221] width 5 height 5
radio input "true"
click at [643, 260] on button "Volgende vraag" at bounding box center [602, 261] width 213 height 15
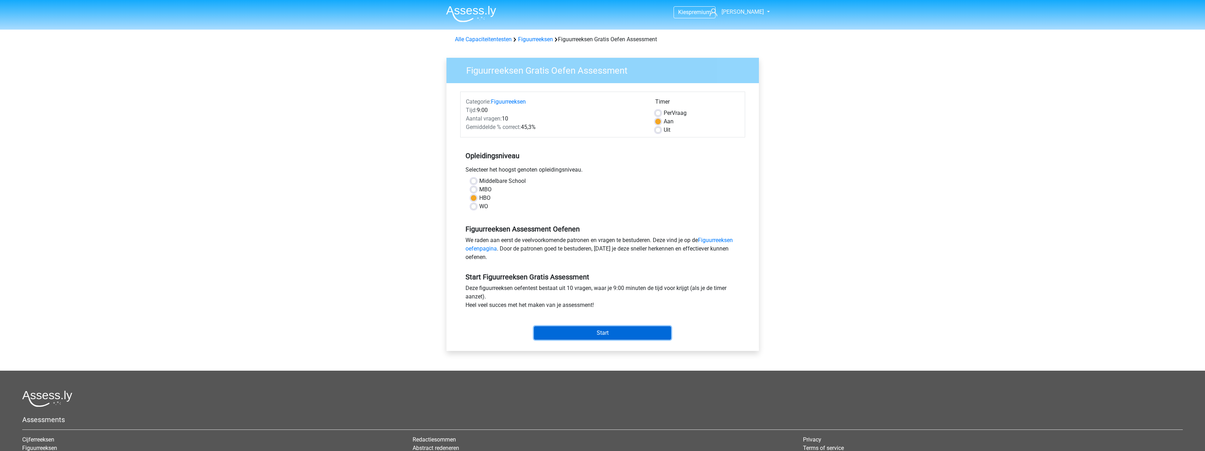
click at [599, 339] on input "Start" at bounding box center [602, 333] width 137 height 13
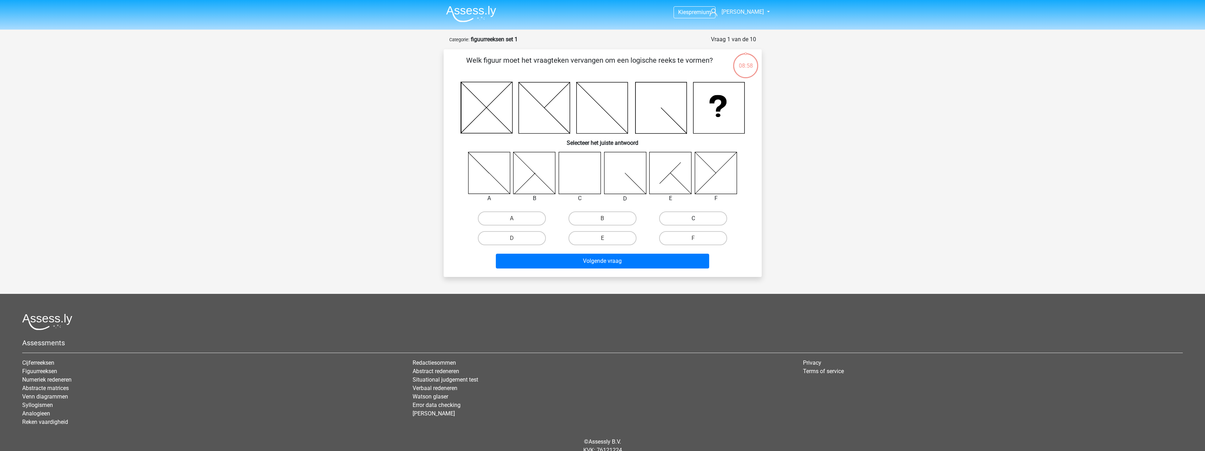
click at [711, 220] on label "C" at bounding box center [693, 219] width 68 height 14
click at [698, 220] on input "C" at bounding box center [695, 221] width 5 height 5
radio input "true"
click at [622, 263] on button "Volgende vraag" at bounding box center [602, 261] width 213 height 15
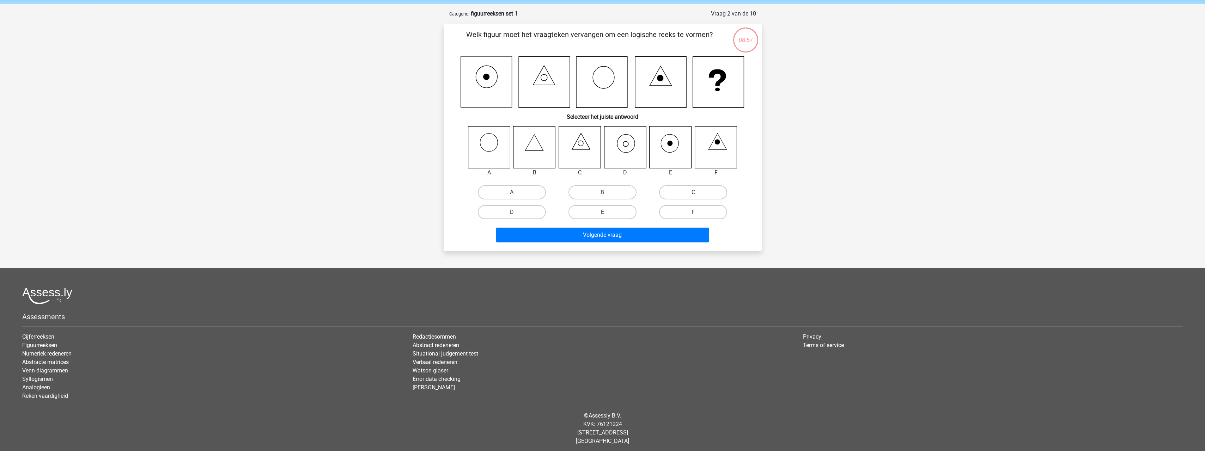
scroll to position [29, 0]
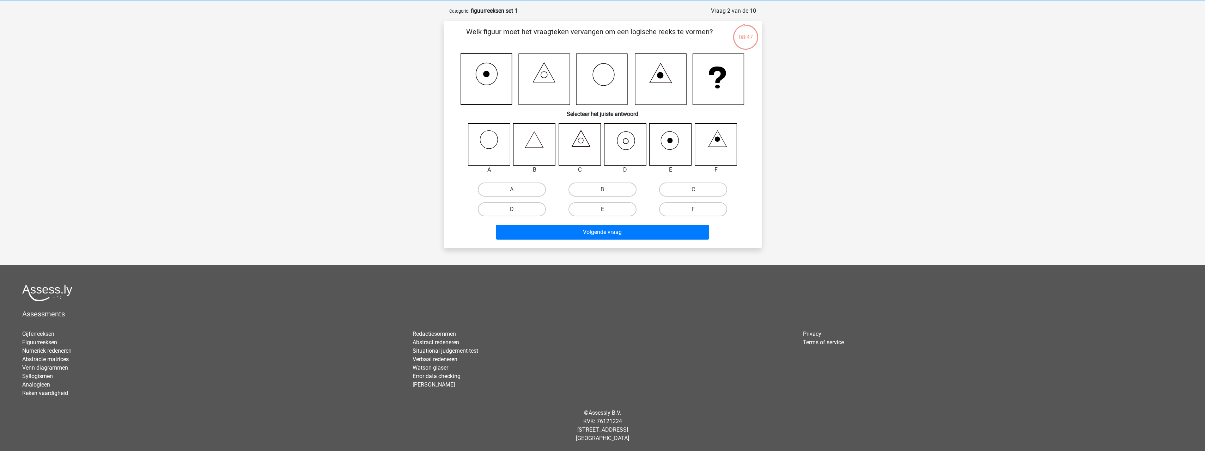
click at [516, 213] on input "D" at bounding box center [514, 212] width 5 height 5
radio input "true"
click at [556, 232] on button "Volgende vraag" at bounding box center [602, 232] width 213 height 15
click at [592, 187] on label "B" at bounding box center [603, 190] width 68 height 14
click at [602, 190] on input "B" at bounding box center [604, 192] width 5 height 5
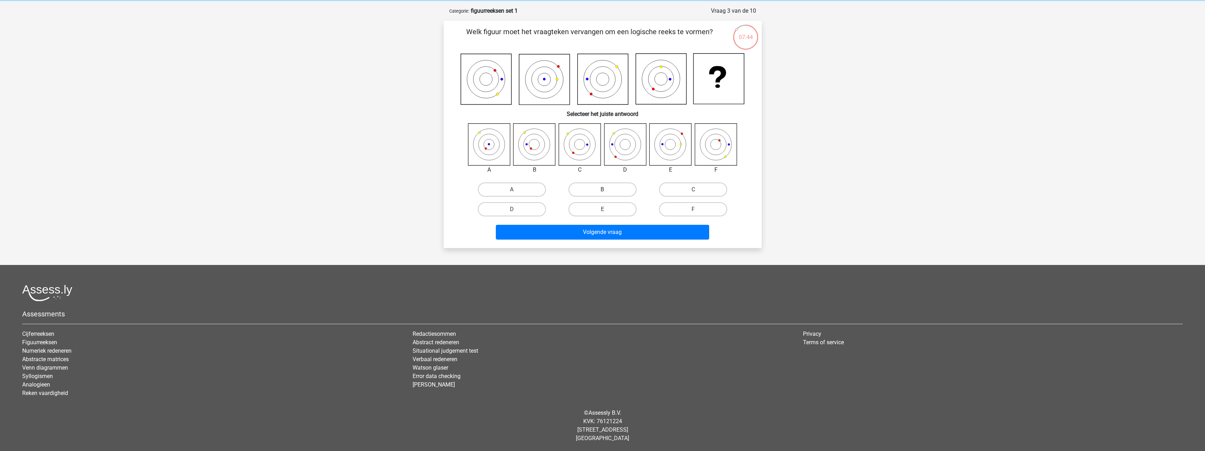
radio input "true"
click at [583, 233] on button "Volgende vraag" at bounding box center [602, 232] width 213 height 15
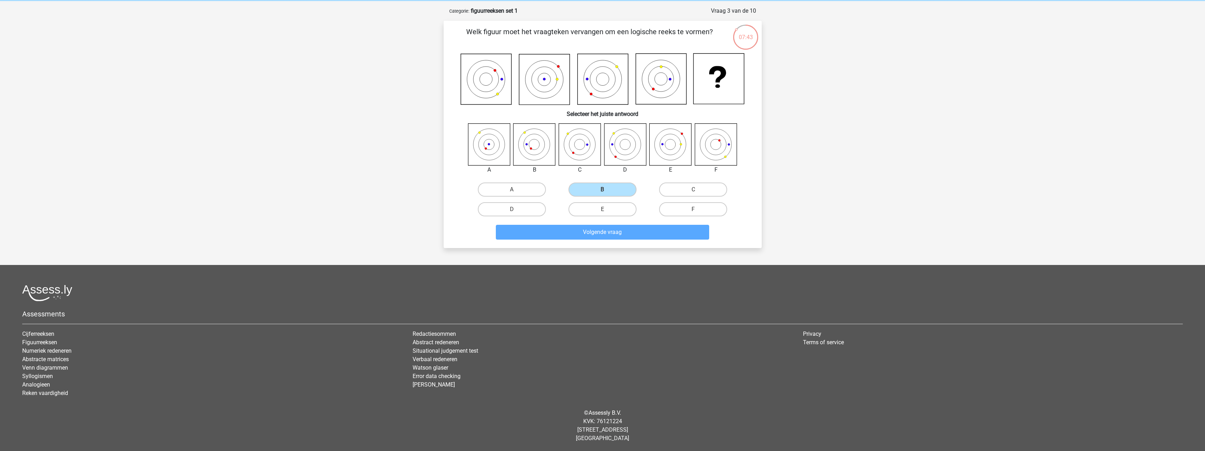
scroll to position [20, 0]
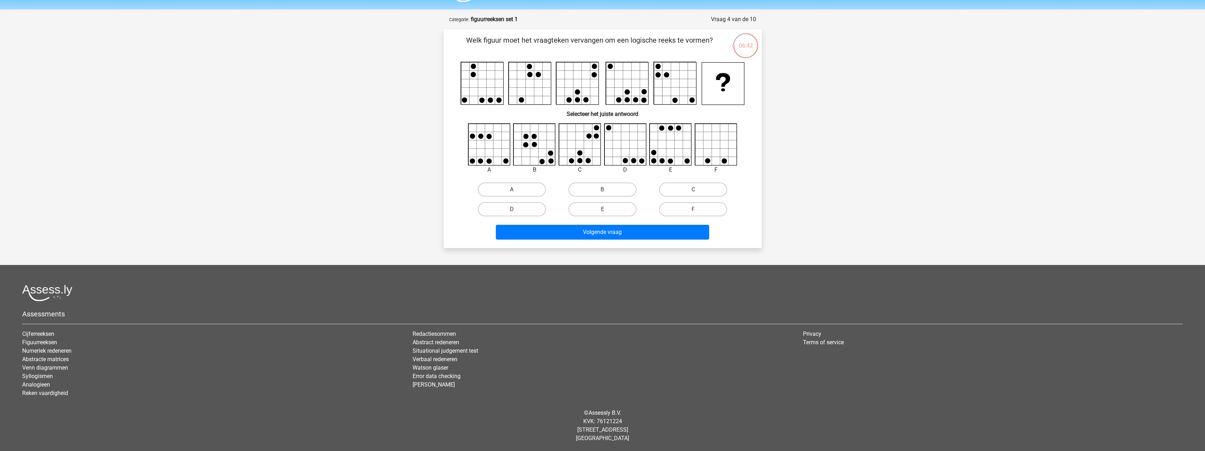
click at [511, 210] on label "D" at bounding box center [512, 209] width 68 height 14
click at [512, 210] on input "D" at bounding box center [514, 212] width 5 height 5
radio input "true"
click at [580, 237] on button "Volgende vraag" at bounding box center [602, 232] width 213 height 15
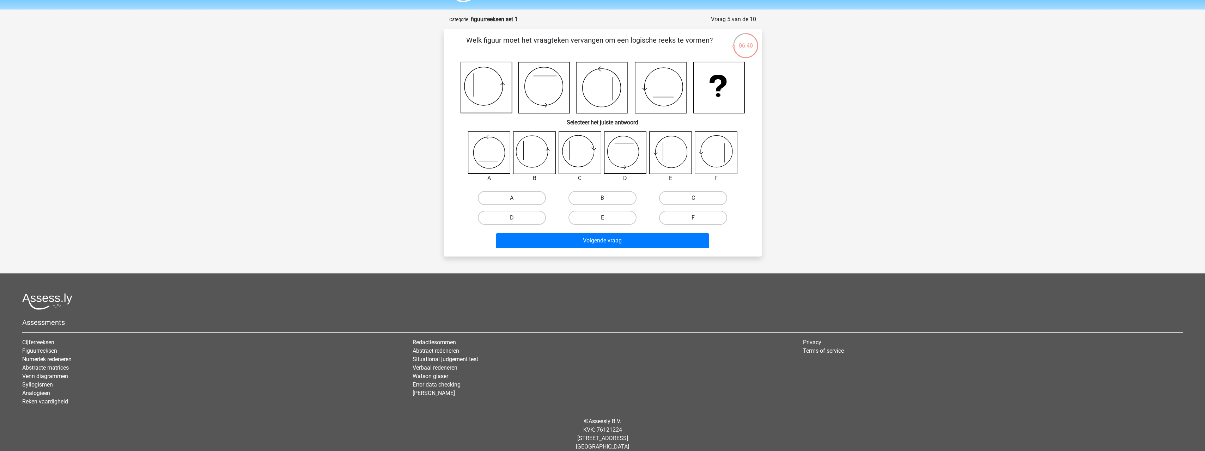
scroll to position [29, 0]
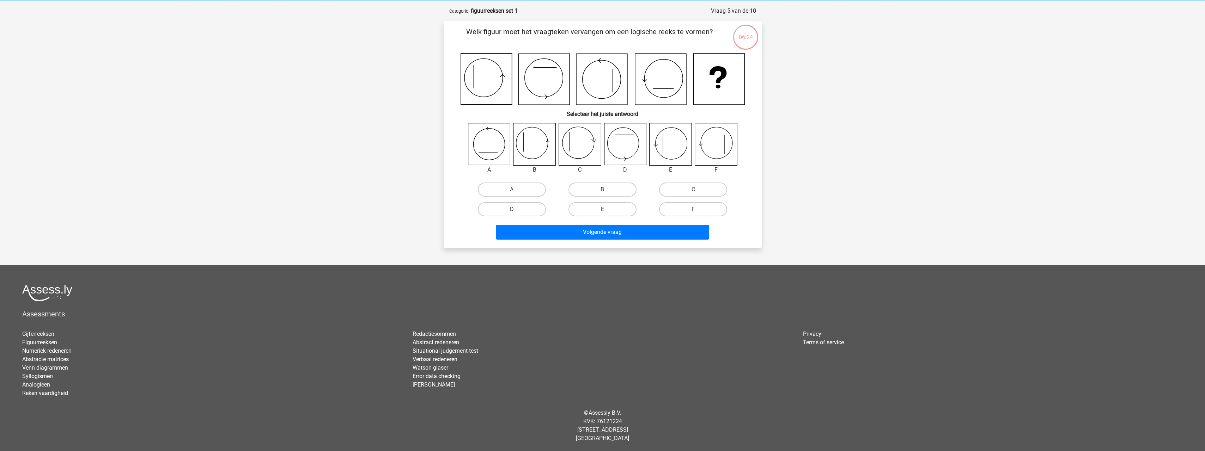
click at [597, 189] on label "B" at bounding box center [603, 190] width 68 height 14
click at [602, 190] on input "B" at bounding box center [604, 192] width 5 height 5
radio input "true"
click at [612, 235] on button "Volgende vraag" at bounding box center [602, 232] width 213 height 15
click at [677, 190] on label "C" at bounding box center [693, 190] width 68 height 14
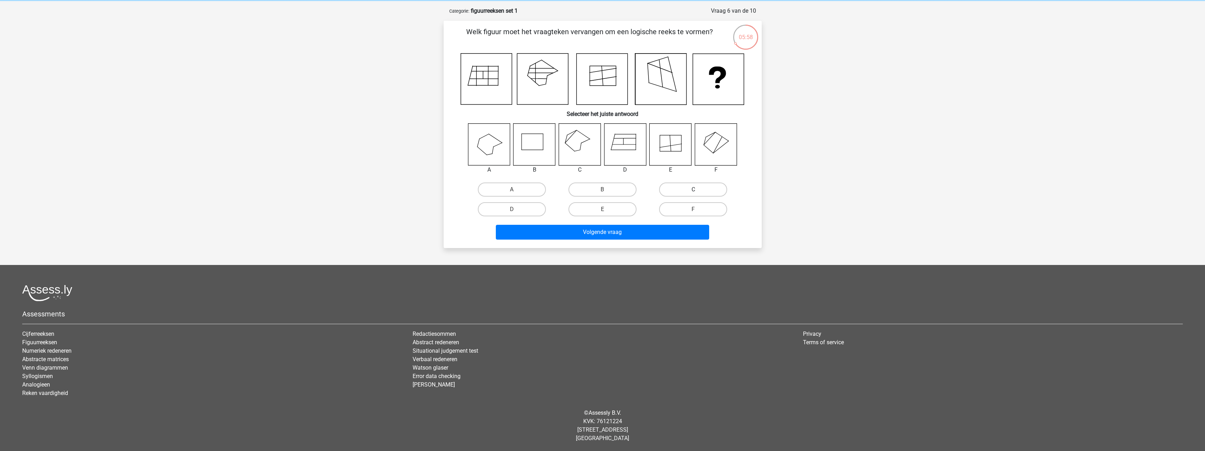
click at [693, 190] on input "C" at bounding box center [695, 192] width 5 height 5
radio input "true"
click at [642, 232] on button "Volgende vraag" at bounding box center [602, 232] width 213 height 15
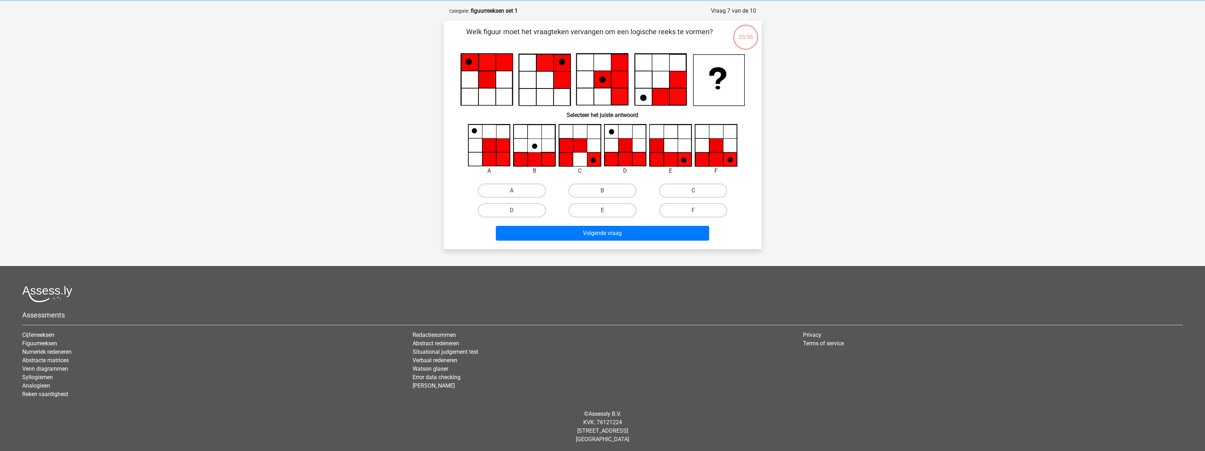
scroll to position [30, 0]
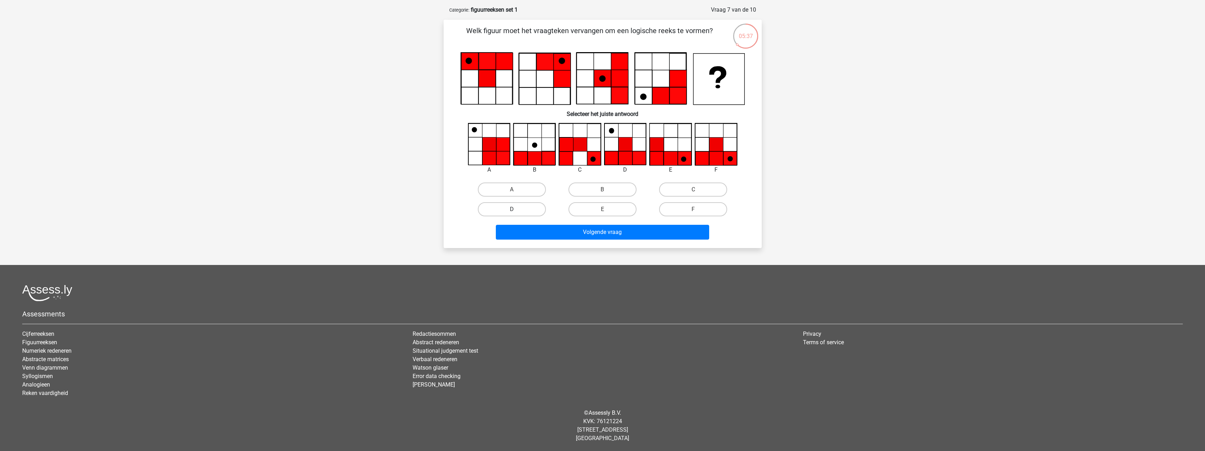
click at [529, 211] on label "D" at bounding box center [512, 209] width 68 height 14
click at [516, 211] on input "D" at bounding box center [514, 212] width 5 height 5
radio input "true"
click at [582, 230] on button "Volgende vraag" at bounding box center [602, 232] width 213 height 15
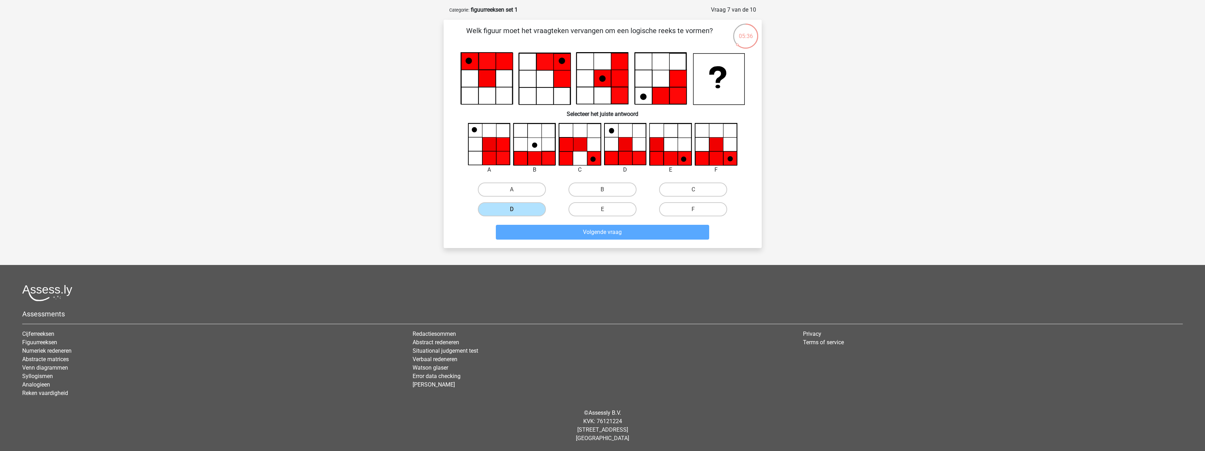
scroll to position [32, 0]
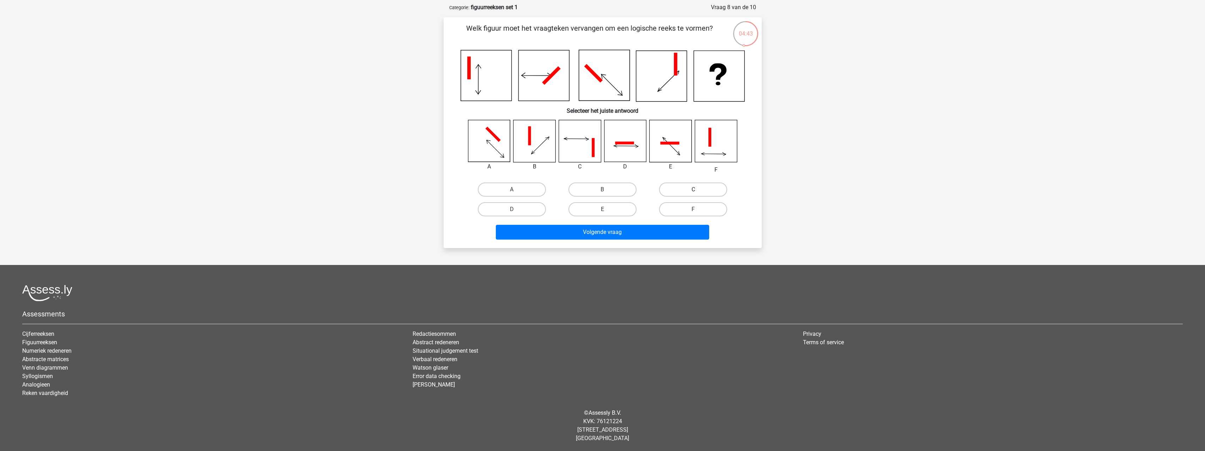
click at [685, 190] on label "C" at bounding box center [693, 190] width 68 height 14
click at [693, 190] on input "C" at bounding box center [695, 192] width 5 height 5
radio input "true"
click at [653, 231] on button "Volgende vraag" at bounding box center [602, 232] width 213 height 15
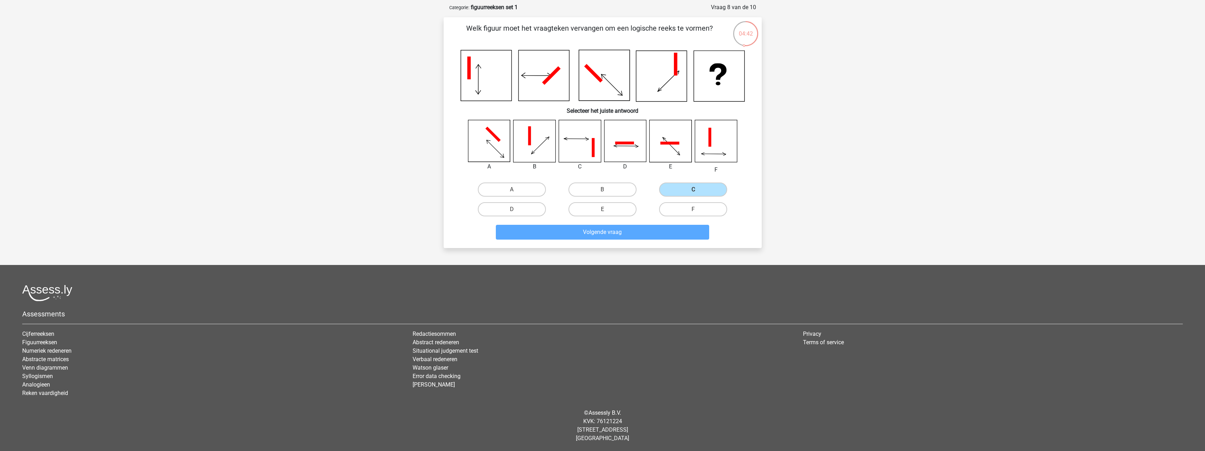
scroll to position [29, 0]
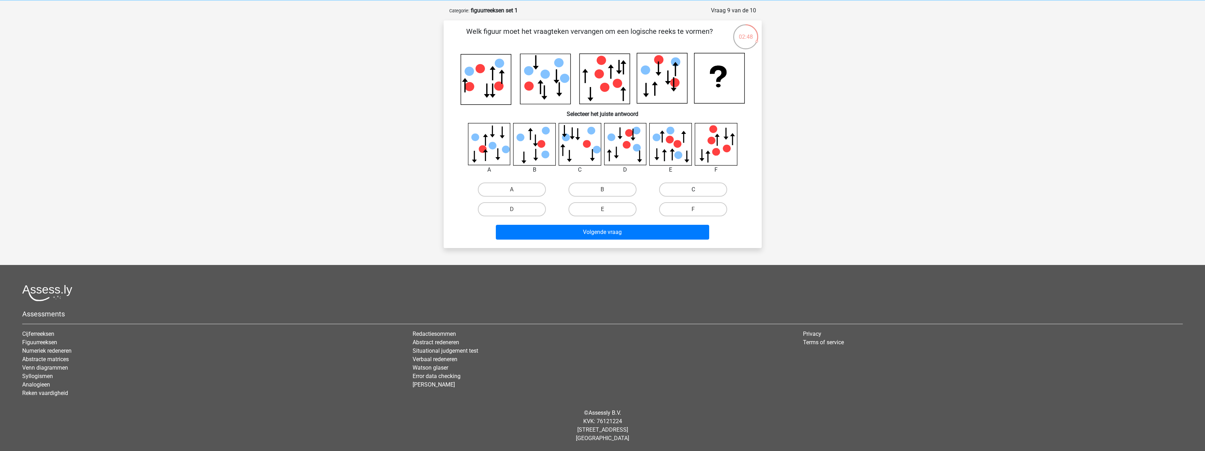
click at [699, 188] on label "C" at bounding box center [693, 190] width 68 height 14
click at [698, 190] on input "C" at bounding box center [695, 192] width 5 height 5
radio input "true"
click at [654, 232] on button "Volgende vraag" at bounding box center [602, 232] width 213 height 15
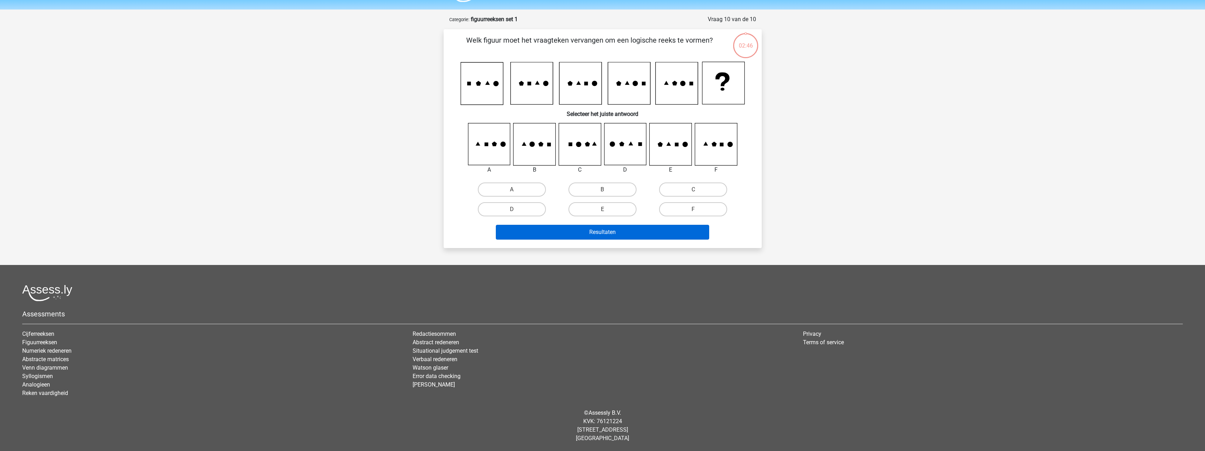
scroll to position [20, 0]
click at [620, 187] on label "B" at bounding box center [603, 190] width 68 height 14
click at [607, 190] on input "B" at bounding box center [604, 192] width 5 height 5
radio input "true"
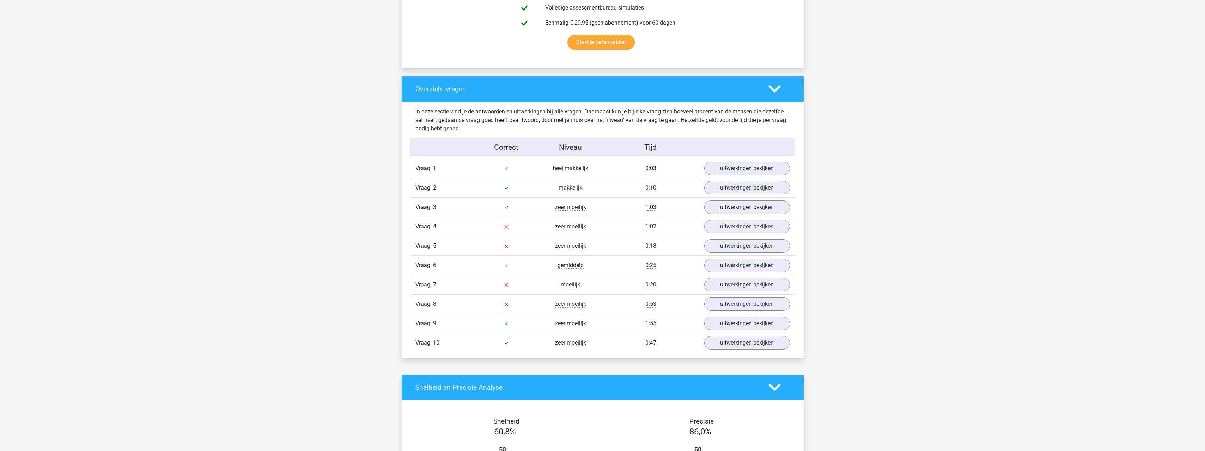
scroll to position [459, 0]
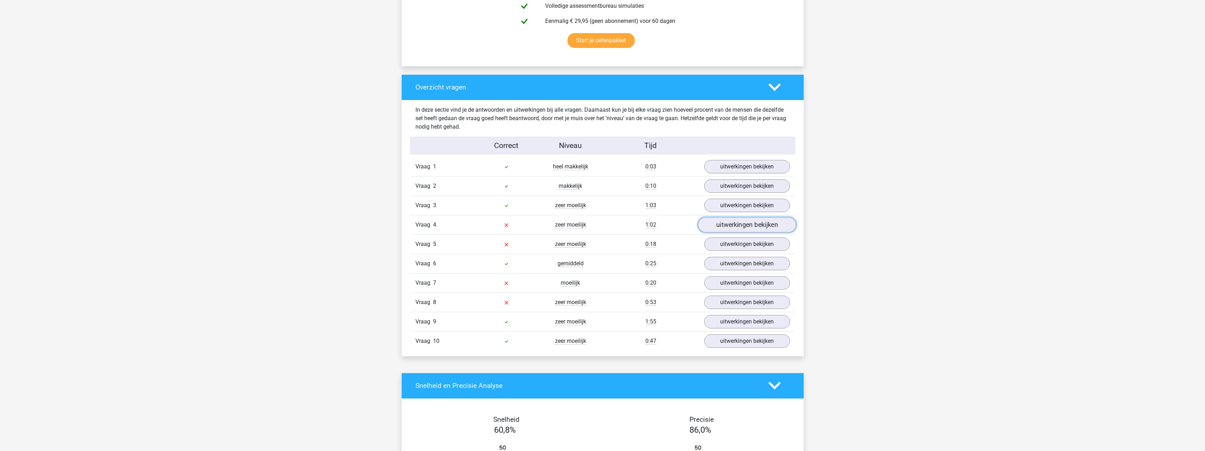
click at [765, 225] on link "uitwerkingen bekijken" at bounding box center [747, 225] width 98 height 16
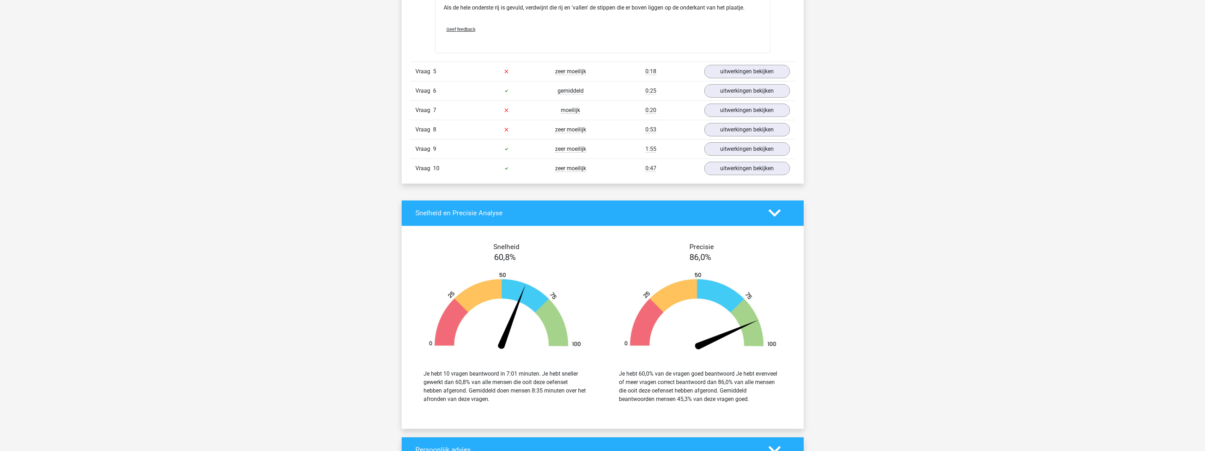
scroll to position [1058, 0]
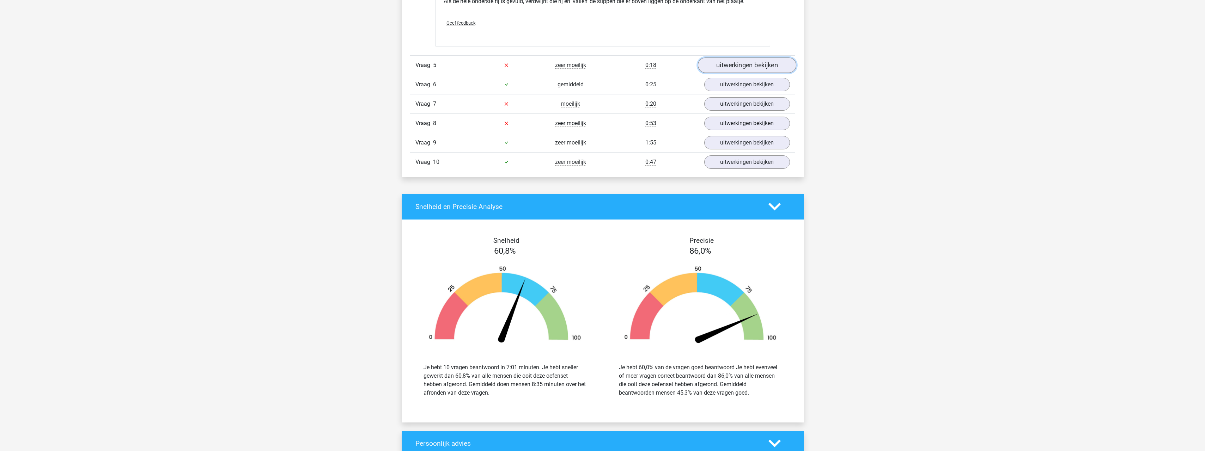
click at [773, 67] on link "uitwerkingen bekijken" at bounding box center [747, 65] width 98 height 16
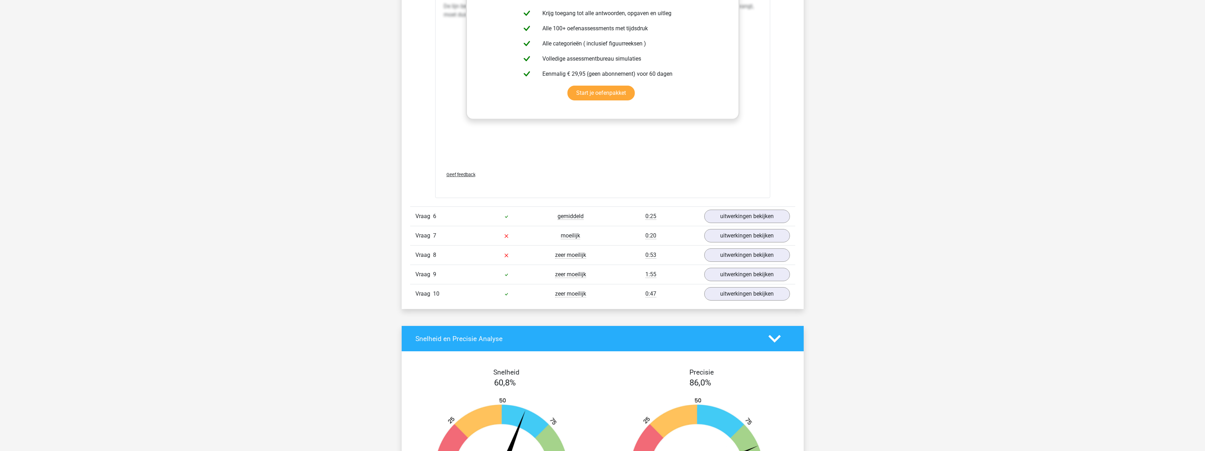
scroll to position [1517, 0]
click at [751, 231] on link "uitwerkingen bekijken" at bounding box center [747, 236] width 98 height 16
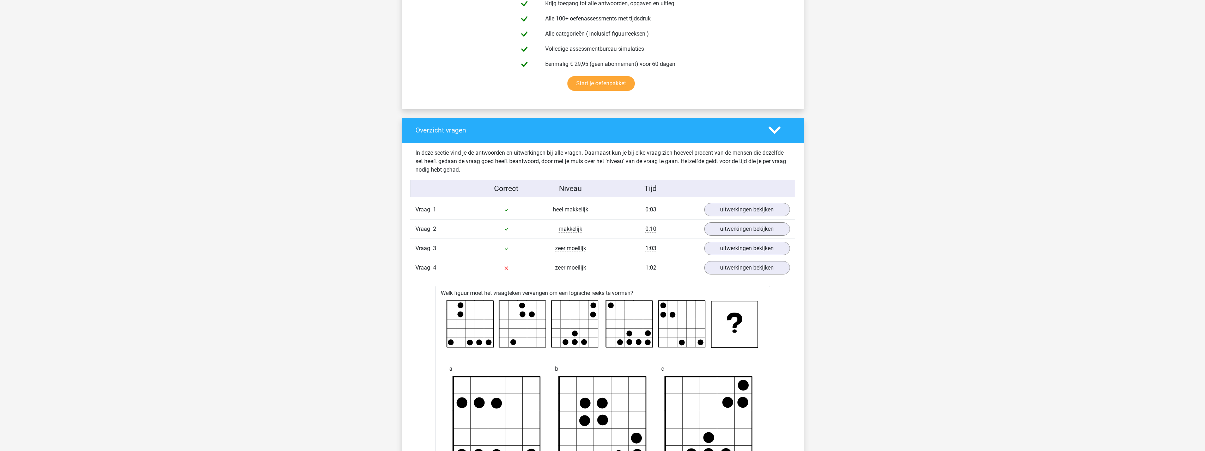
scroll to position [317, 0]
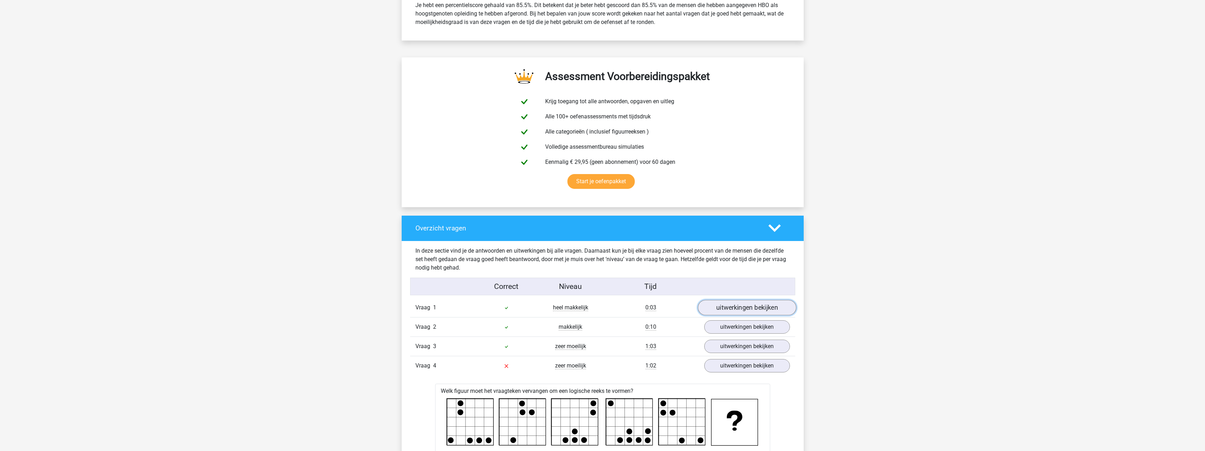
click at [765, 310] on link "uitwerkingen bekijken" at bounding box center [747, 308] width 98 height 16
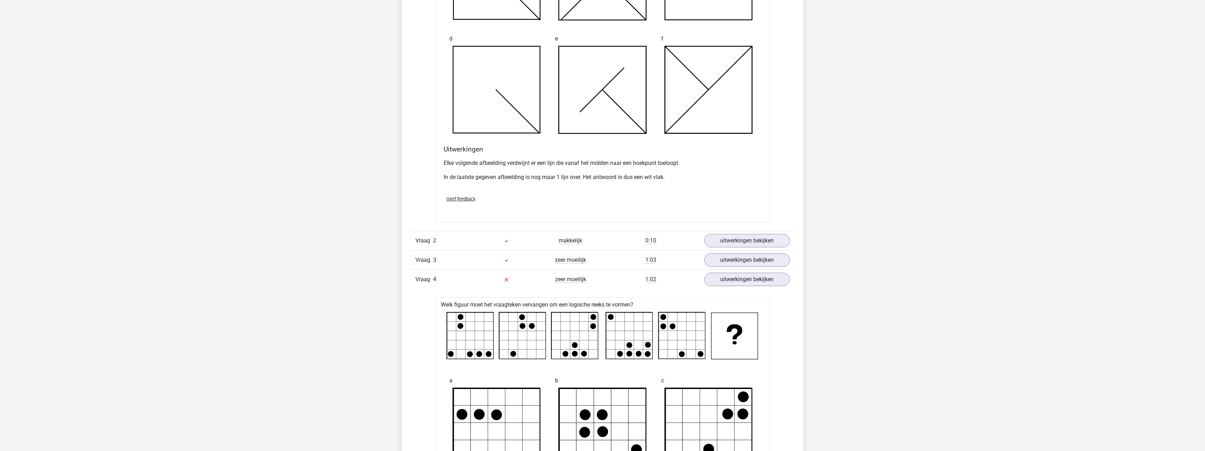
scroll to position [811, 0]
click at [761, 243] on link "uitwerkingen bekijken" at bounding box center [747, 241] width 98 height 16
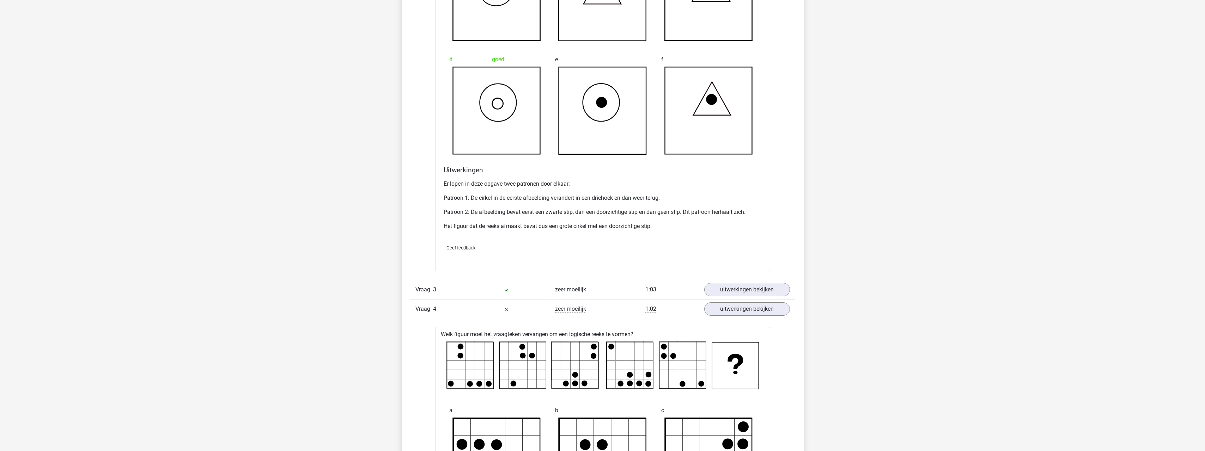
scroll to position [1305, 0]
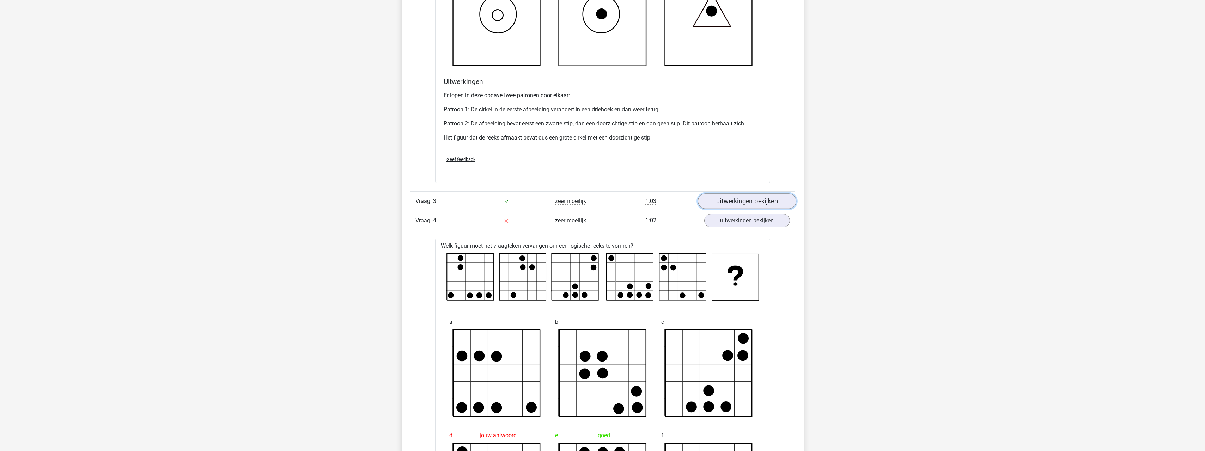
click at [764, 201] on link "uitwerkingen bekijken" at bounding box center [747, 202] width 98 height 16
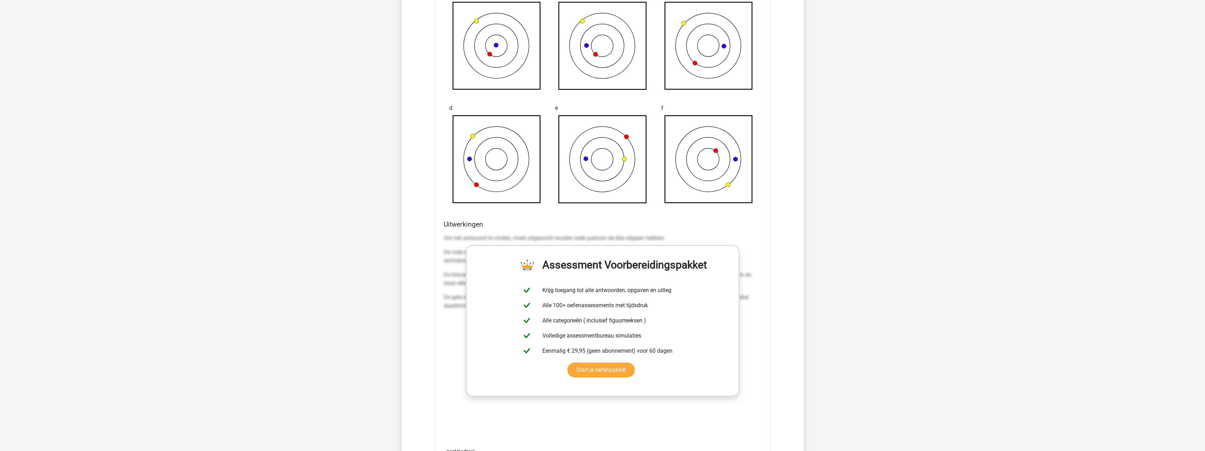
scroll to position [1799, 0]
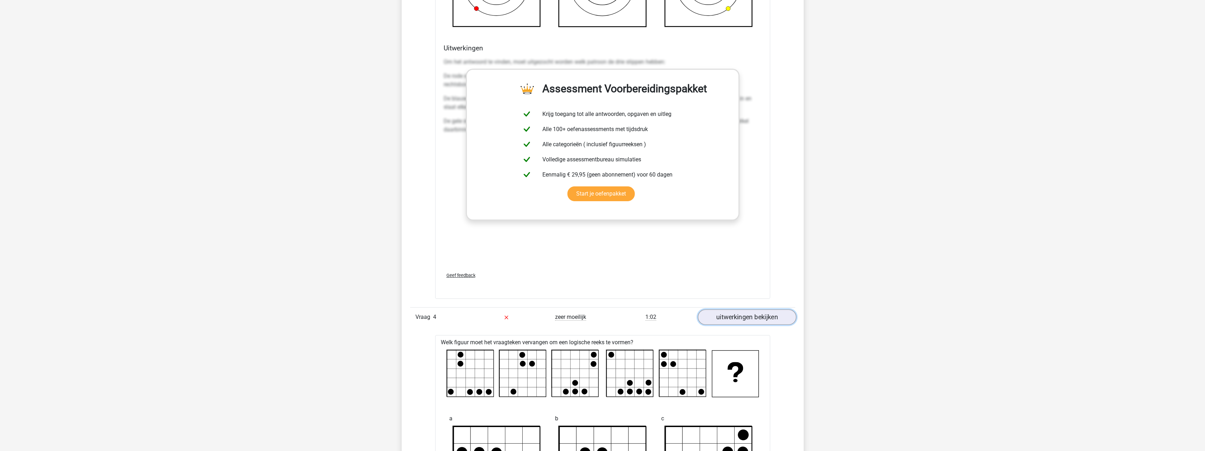
click at [779, 315] on link "uitwerkingen bekijken" at bounding box center [747, 318] width 98 height 16
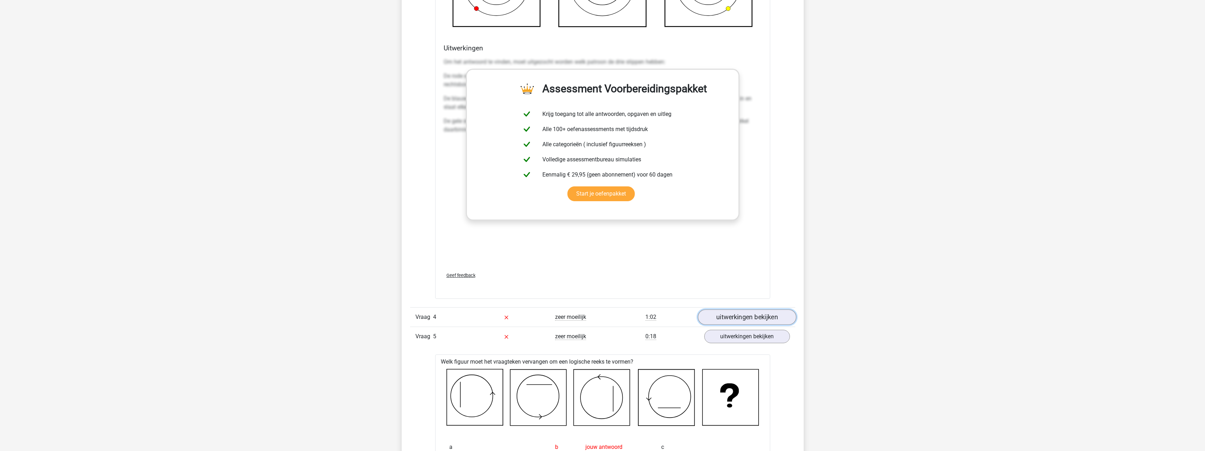
click at [770, 318] on link "uitwerkingen bekijken" at bounding box center [747, 318] width 98 height 16
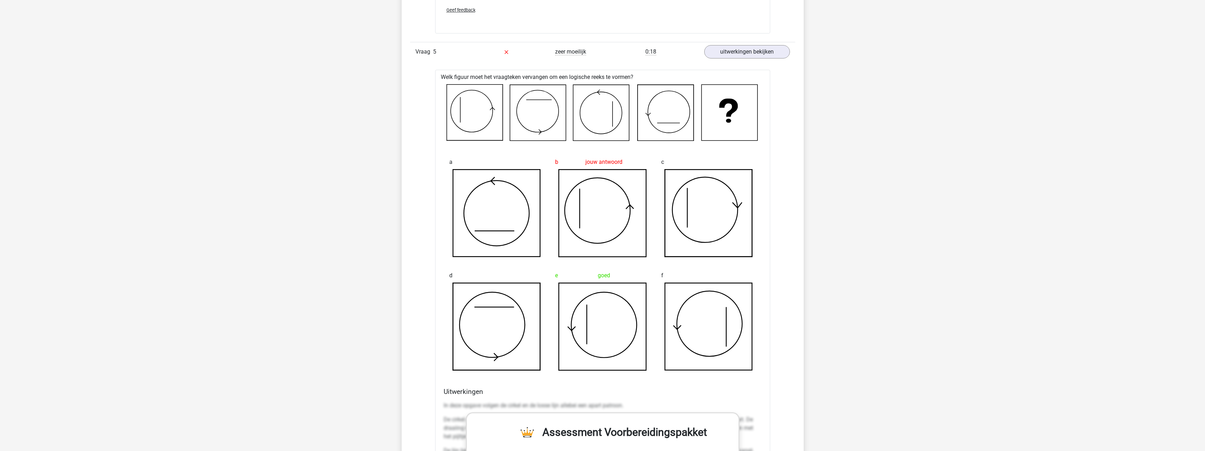
scroll to position [2363, 0]
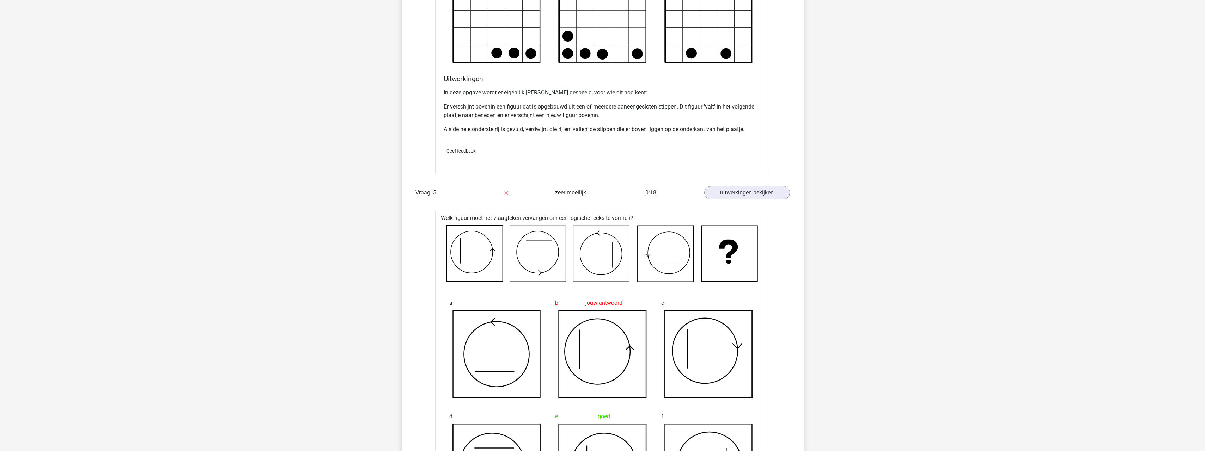
click at [762, 186] on div "Vraag 5 zeer moeilijk 0:18 uitwerkingen bekijken" at bounding box center [602, 192] width 385 height 19
click at [764, 189] on link "uitwerkingen bekijken" at bounding box center [747, 193] width 98 height 16
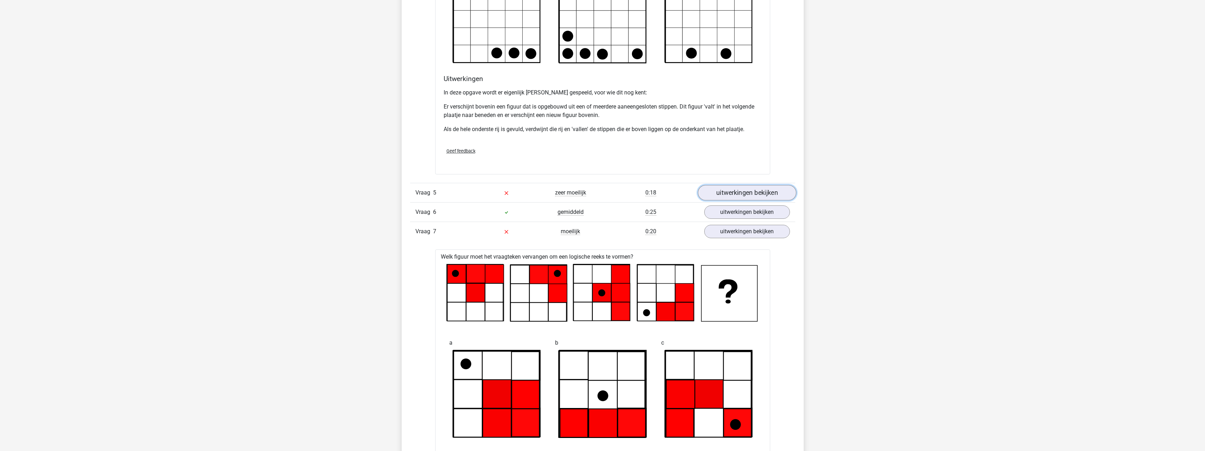
click at [768, 195] on link "uitwerkingen bekijken" at bounding box center [747, 193] width 98 height 16
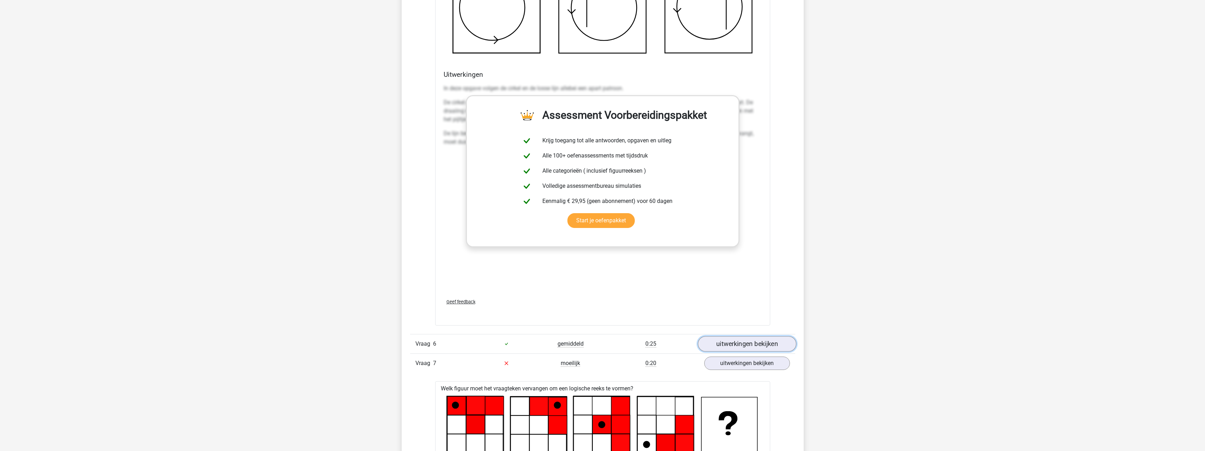
click at [772, 342] on link "uitwerkingen bekijken" at bounding box center [747, 344] width 98 height 16
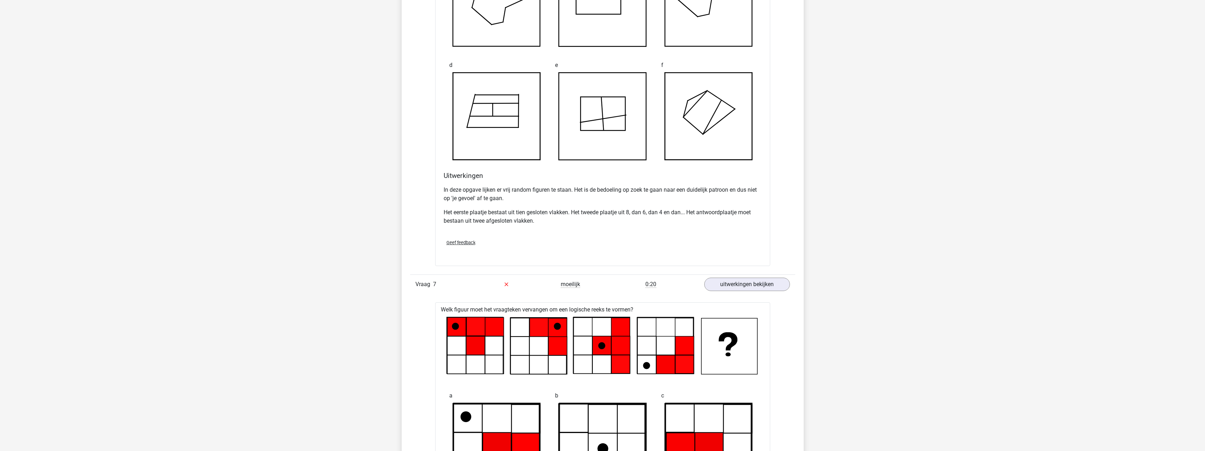
scroll to position [3386, 0]
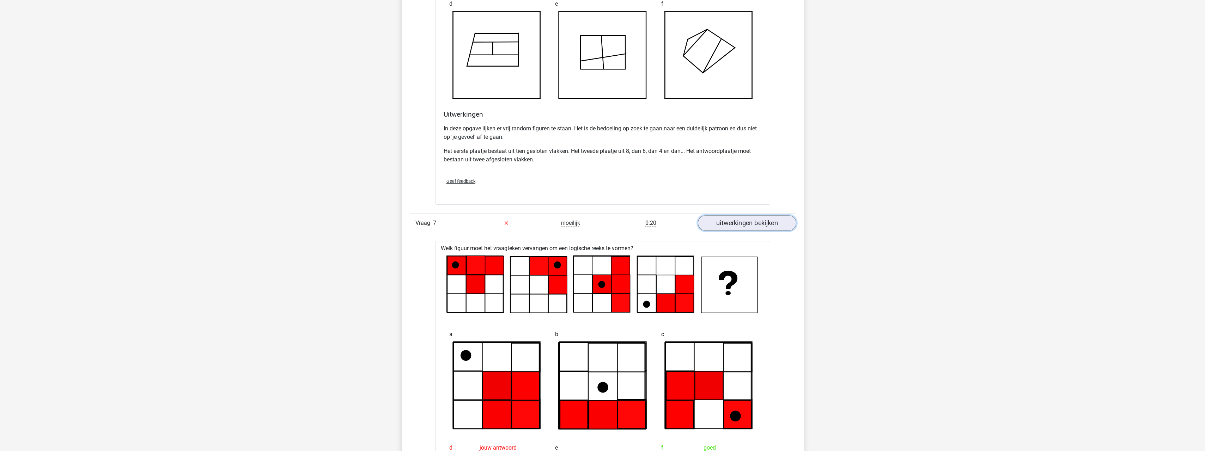
click at [770, 226] on link "uitwerkingen bekijken" at bounding box center [747, 224] width 98 height 16
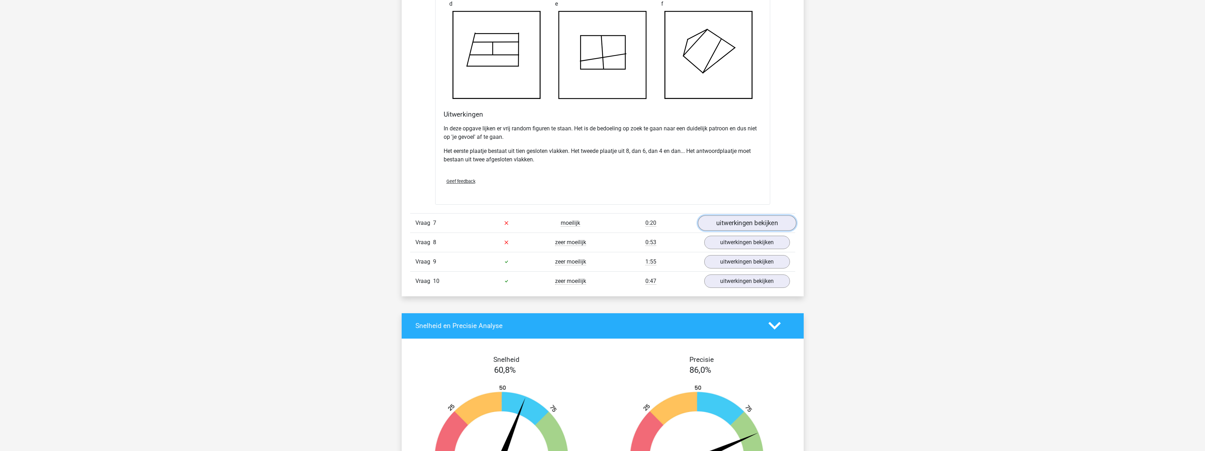
click at [746, 221] on link "uitwerkingen bekijken" at bounding box center [747, 224] width 98 height 16
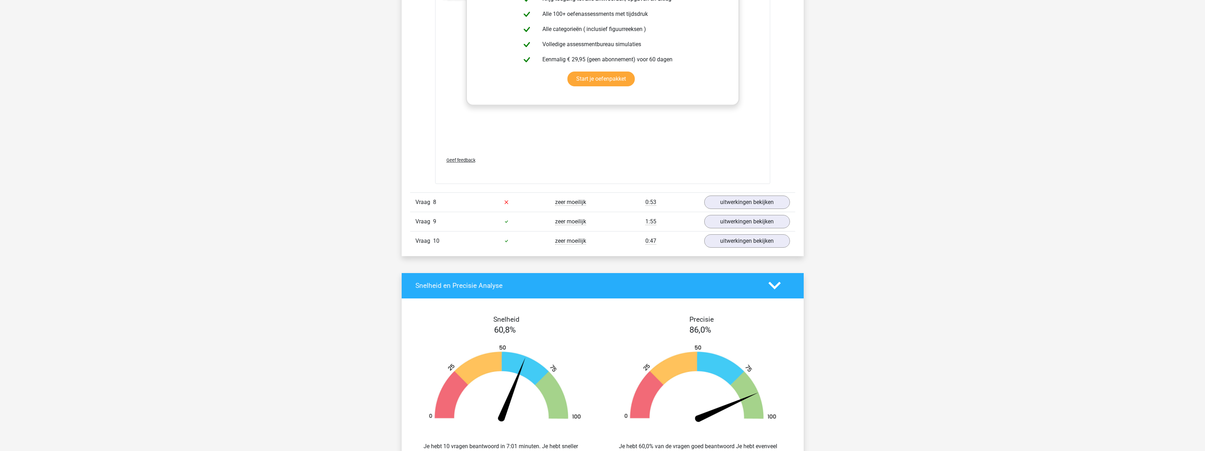
scroll to position [4021, 0]
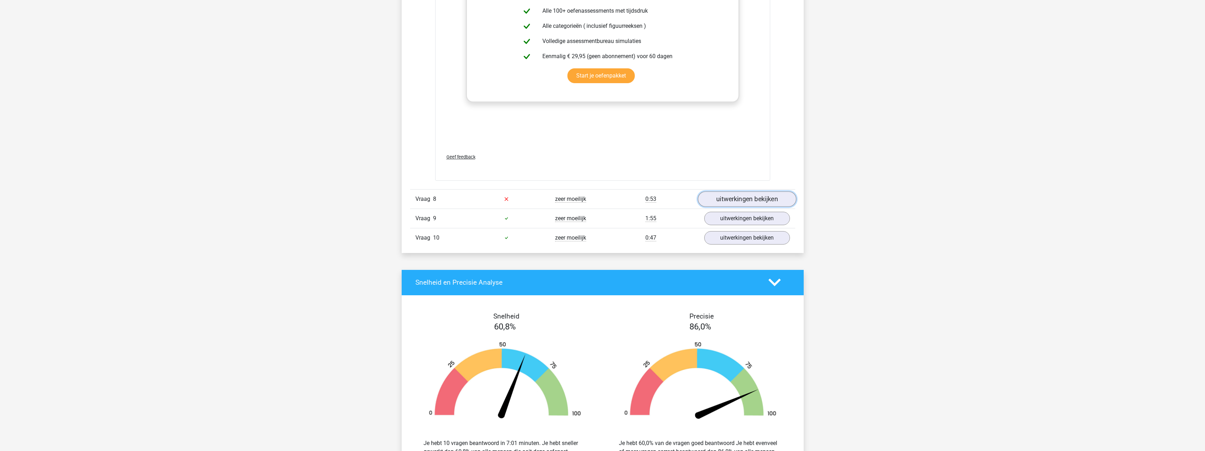
click at [762, 195] on link "uitwerkingen bekijken" at bounding box center [747, 200] width 98 height 16
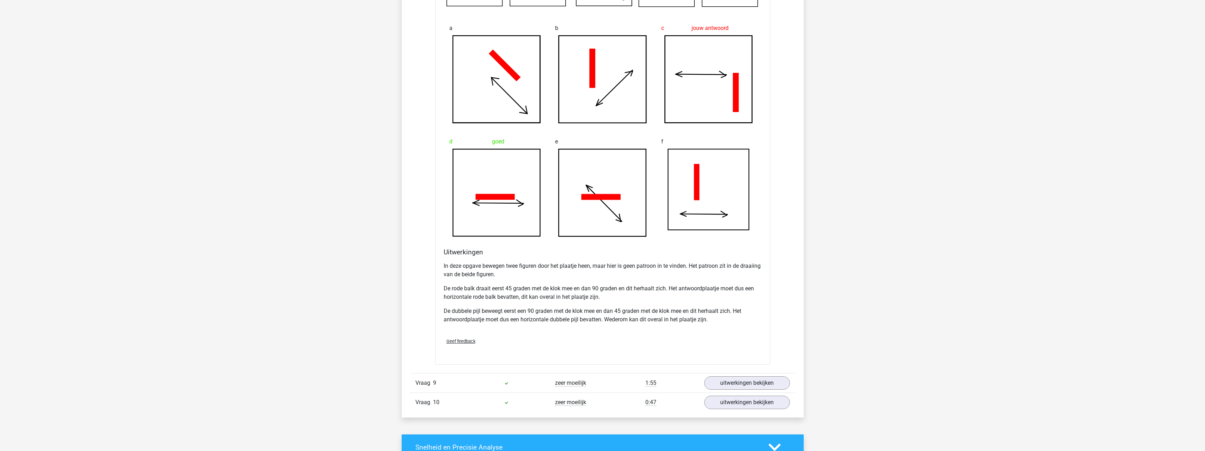
scroll to position [4338, 0]
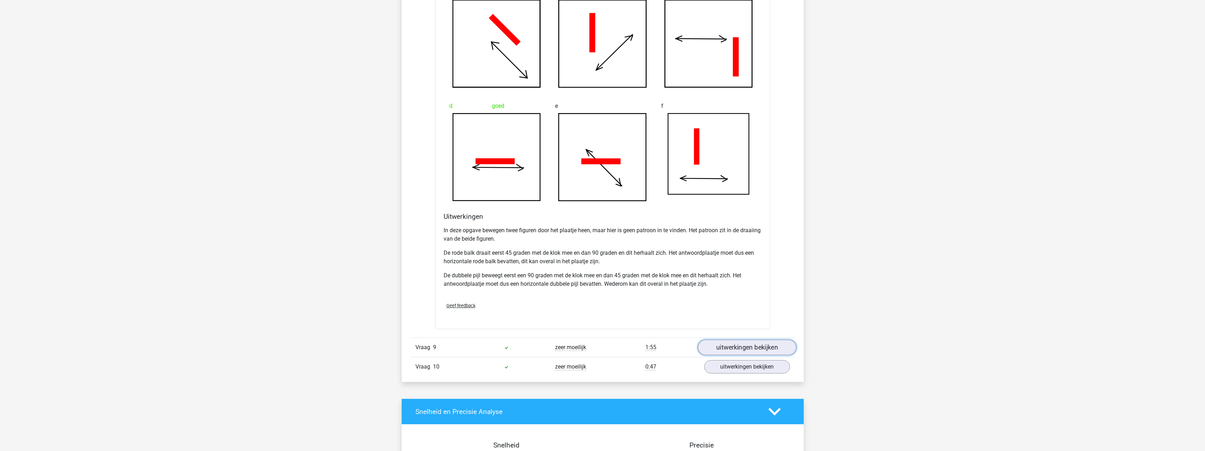
click at [771, 349] on link "uitwerkingen bekijken" at bounding box center [747, 348] width 98 height 16
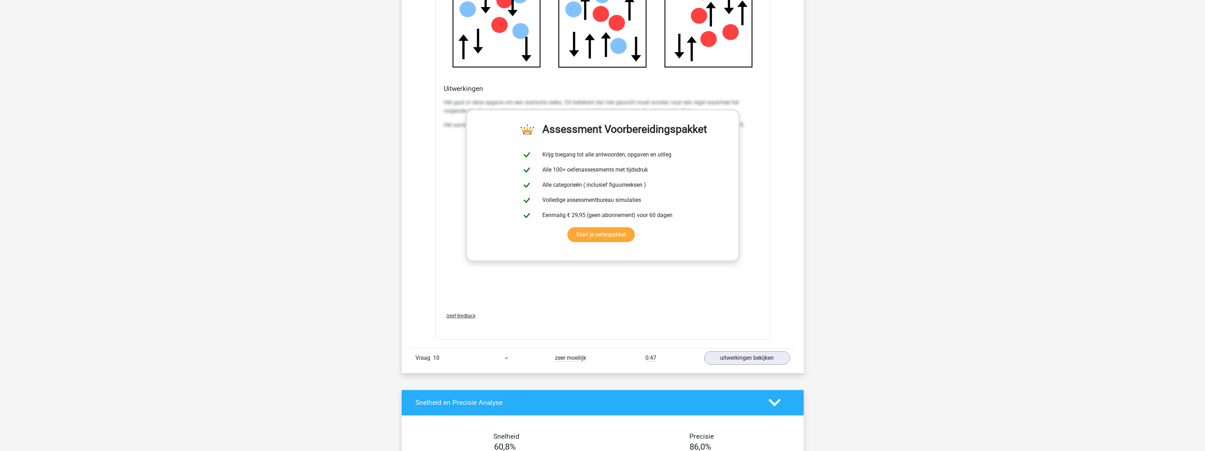
scroll to position [5008, 0]
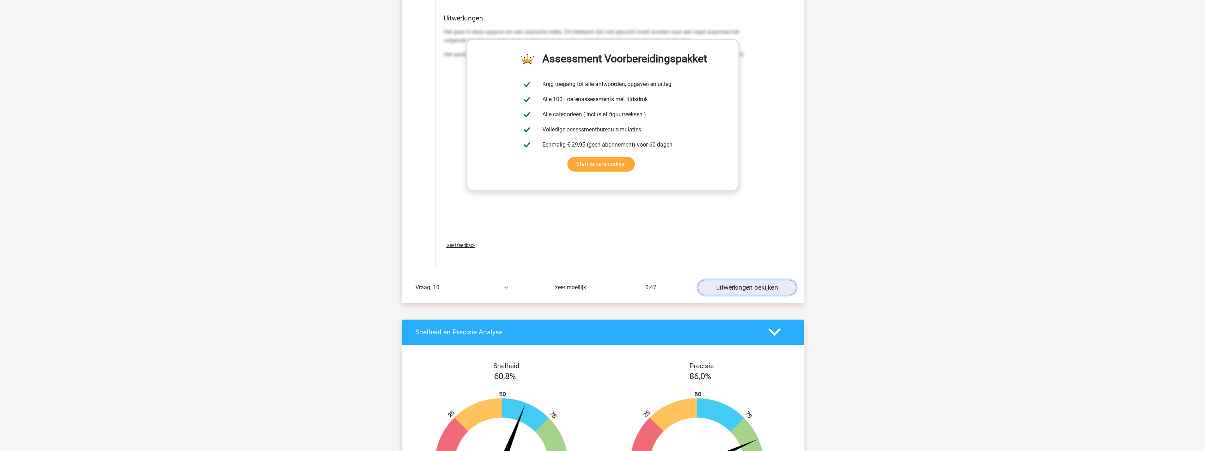
click at [766, 286] on link "uitwerkingen bekijken" at bounding box center [747, 288] width 98 height 16
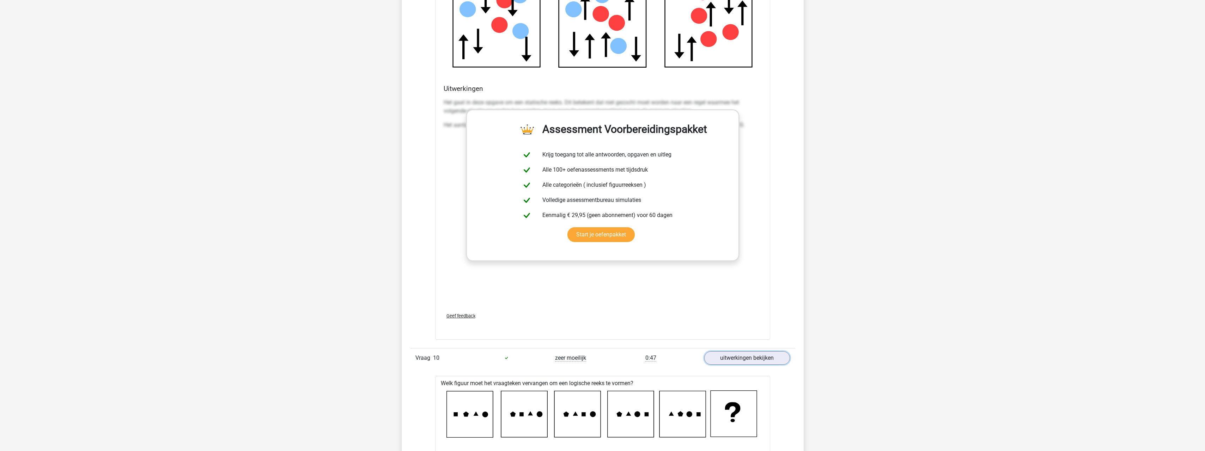
scroll to position [0, 0]
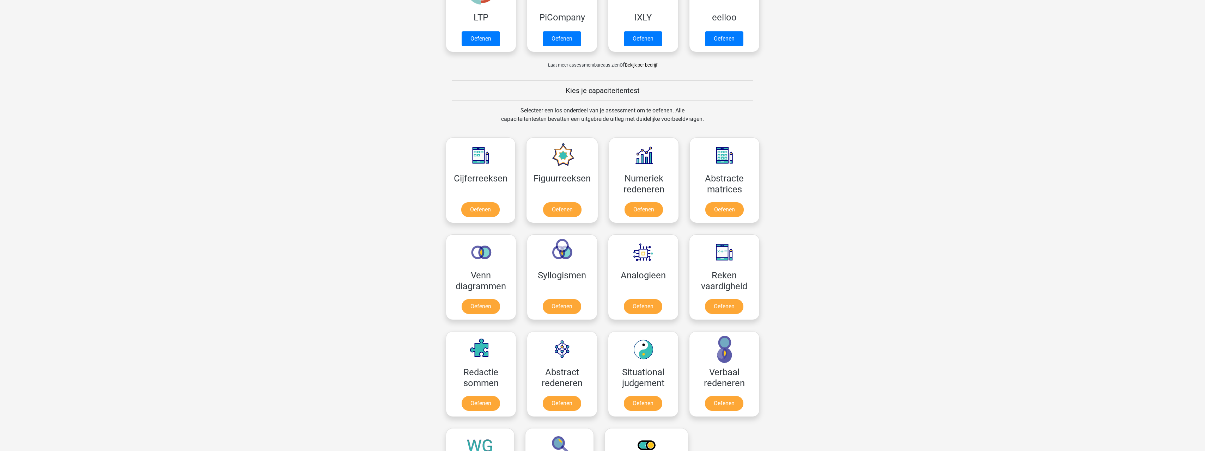
scroll to position [212, 0]
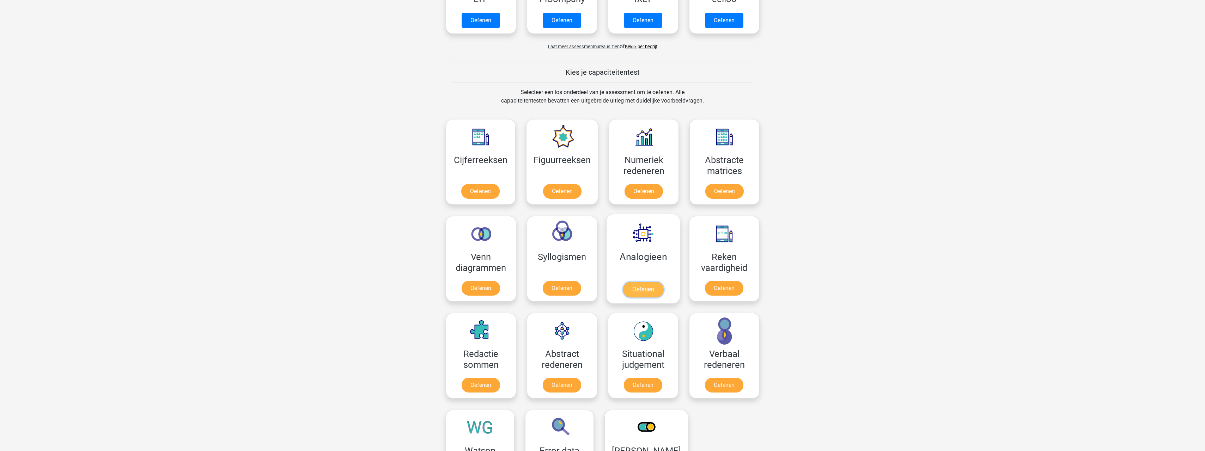
click at [649, 288] on link "Oefenen" at bounding box center [643, 290] width 40 height 16
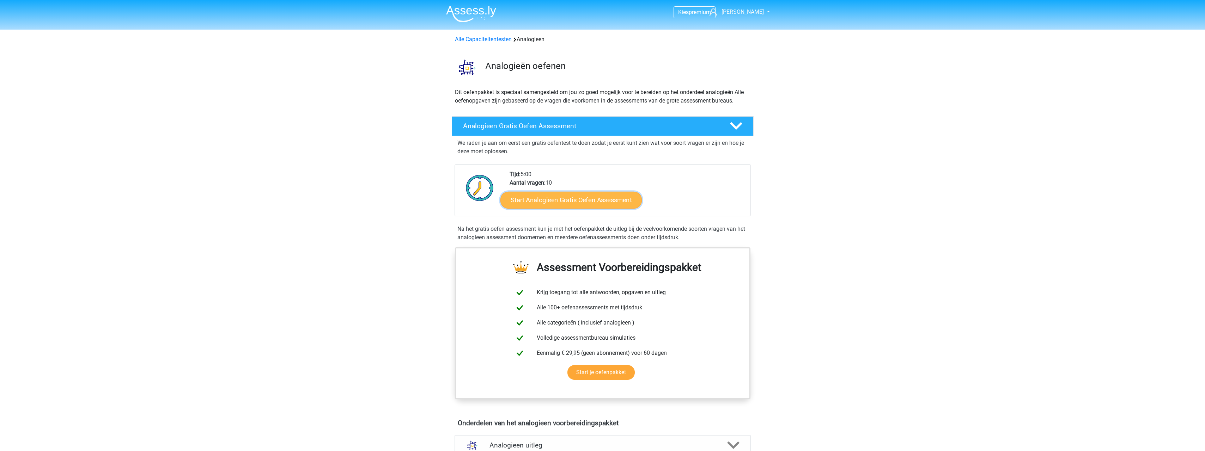
click at [576, 200] on link "Start Analogieen Gratis Oefen Assessment" at bounding box center [570, 200] width 141 height 17
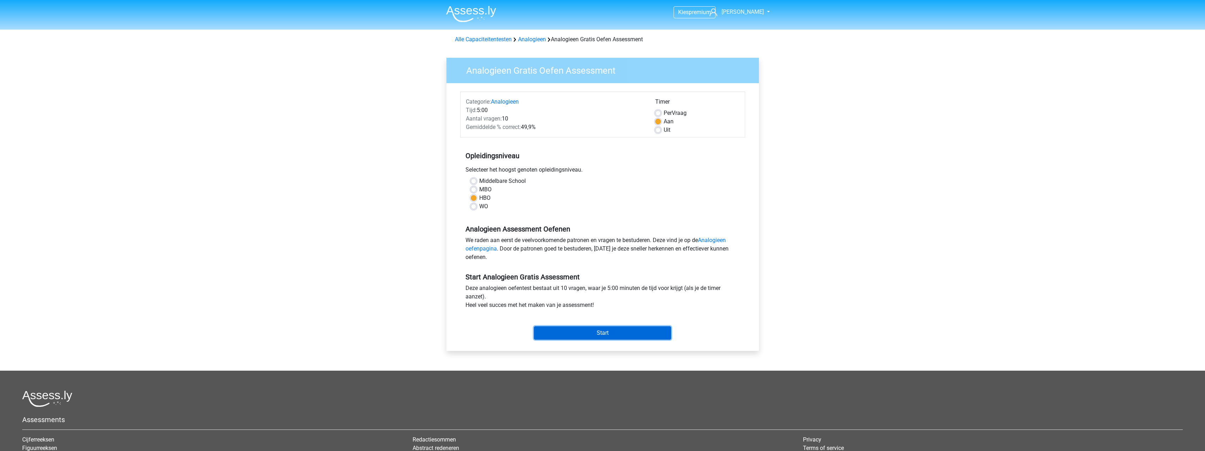
click at [642, 335] on input "Start" at bounding box center [602, 333] width 137 height 13
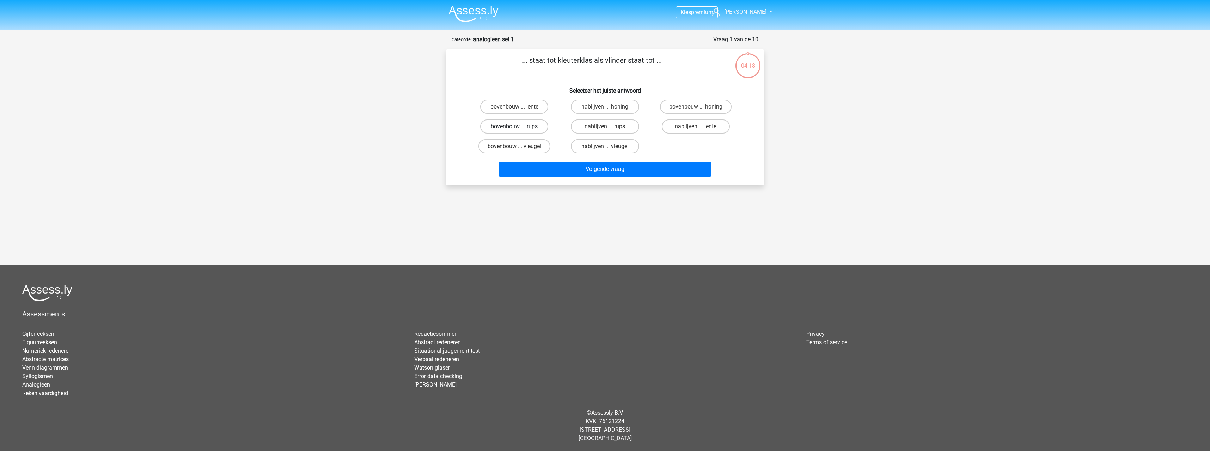
click at [535, 127] on label "bovenbouw ... rups" at bounding box center [514, 127] width 68 height 14
click at [519, 127] on input "bovenbouw ... rups" at bounding box center [517, 129] width 5 height 5
radio input "true"
click at [558, 168] on button "Volgende vraag" at bounding box center [605, 169] width 213 height 15
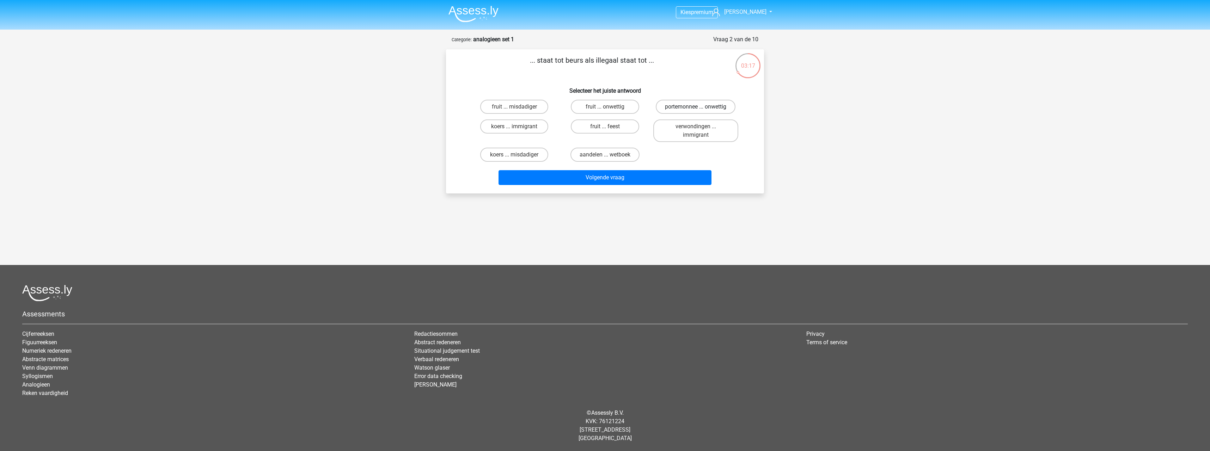
click at [726, 108] on label "portemonnee ... onwettig" at bounding box center [696, 107] width 80 height 14
click at [700, 108] on input "portemonnee ... onwettig" at bounding box center [698, 109] width 5 height 5
radio input "true"
click at [675, 177] on button "Volgende vraag" at bounding box center [605, 177] width 213 height 15
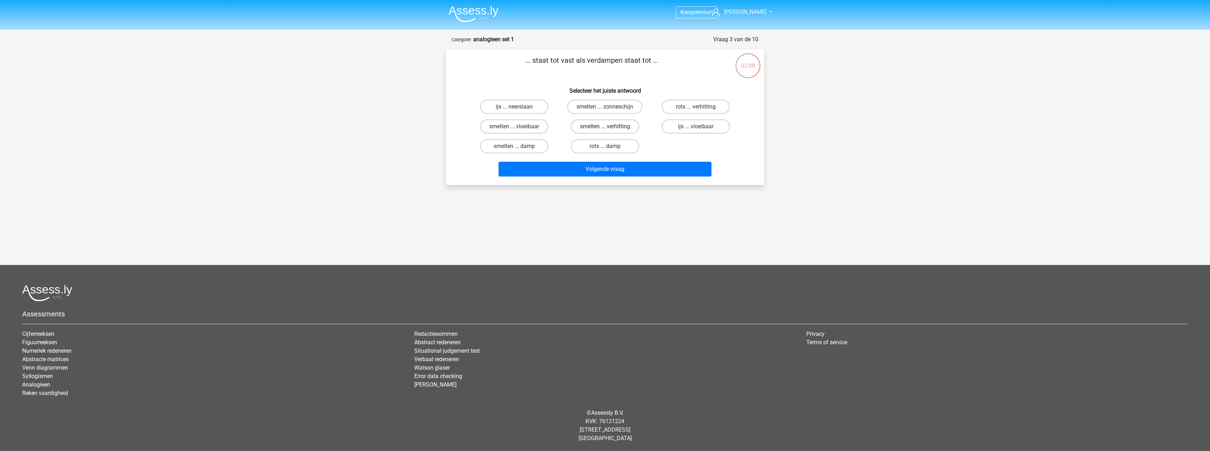
click at [635, 129] on label "smelten ... verhitting" at bounding box center [605, 127] width 68 height 14
click at [610, 129] on input "smelten ... verhitting" at bounding box center [607, 129] width 5 height 5
radio input "true"
click at [635, 166] on button "Volgende vraag" at bounding box center [605, 169] width 213 height 15
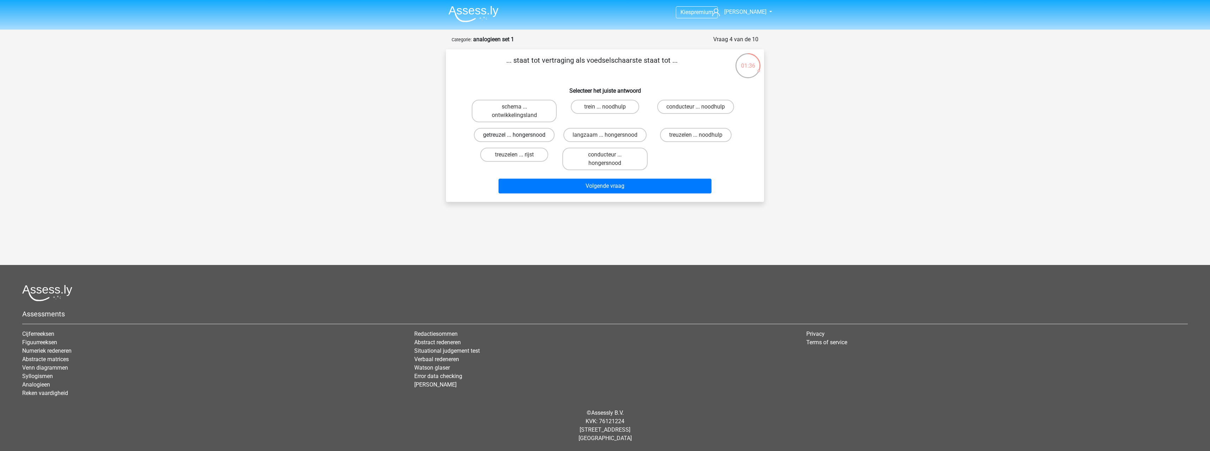
click at [544, 138] on label "getreuzel ... hongersnood" at bounding box center [514, 135] width 81 height 14
click at [519, 138] on input "getreuzel ... hongersnood" at bounding box center [517, 137] width 5 height 5
radio input "true"
click at [577, 186] on button "Volgende vraag" at bounding box center [605, 186] width 213 height 15
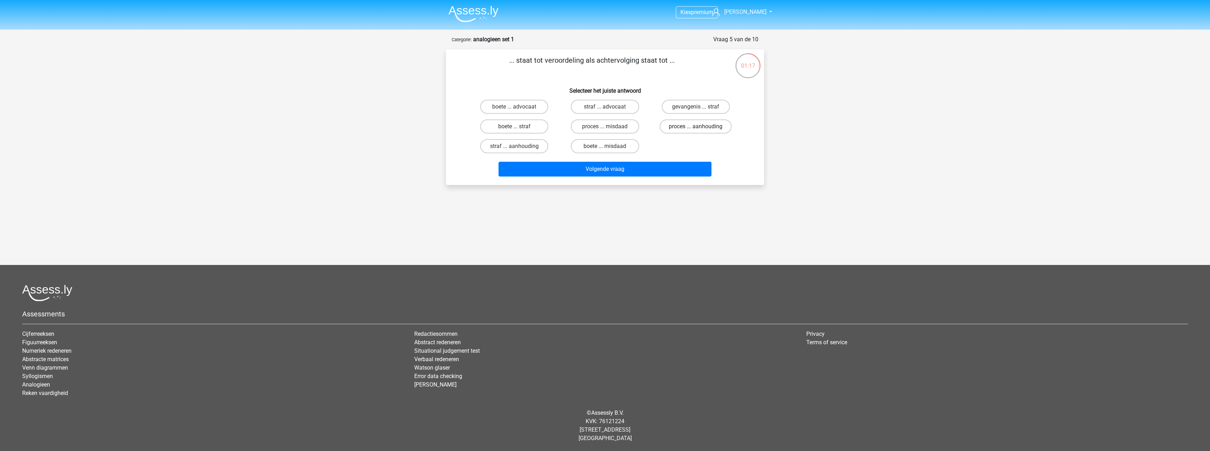
click at [694, 131] on label "proces ... aanhouding" at bounding box center [696, 127] width 72 height 14
click at [696, 131] on input "proces ... aanhouding" at bounding box center [698, 129] width 5 height 5
radio input "true"
click at [680, 168] on button "Volgende vraag" at bounding box center [605, 169] width 213 height 15
click at [623, 127] on label "duif ... wijsheid" at bounding box center [605, 127] width 68 height 14
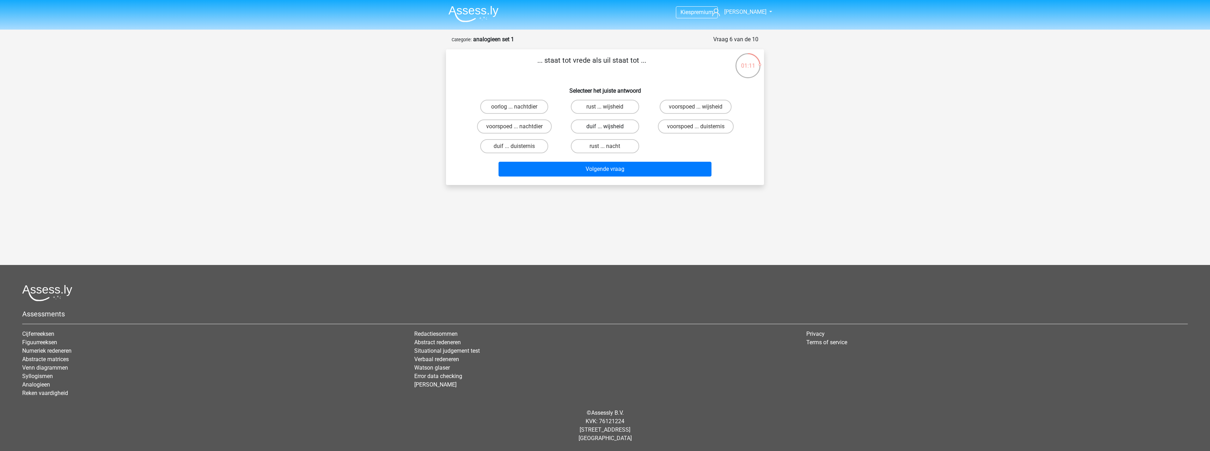
click at [610, 127] on input "duif ... wijsheid" at bounding box center [607, 129] width 5 height 5
radio input "true"
click at [642, 169] on button "Volgende vraag" at bounding box center [605, 169] width 213 height 15
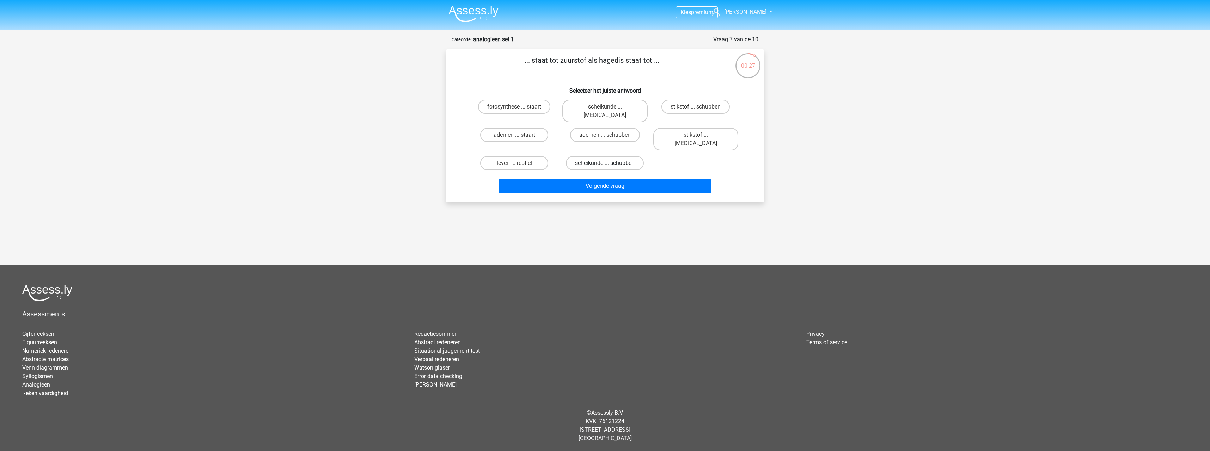
click at [632, 156] on label "scheikunde ... schubben" at bounding box center [605, 163] width 78 height 14
click at [610, 163] on input "scheikunde ... schubben" at bounding box center [607, 165] width 5 height 5
radio input "true"
click at [630, 179] on button "Volgende vraag" at bounding box center [605, 186] width 213 height 15
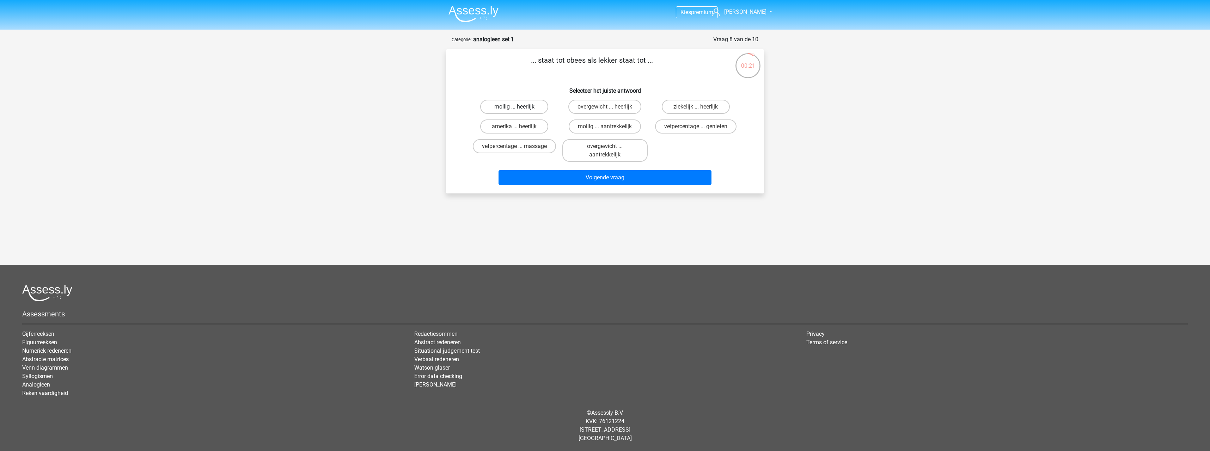
click at [526, 109] on label "mollig ... heerlijk" at bounding box center [514, 107] width 68 height 14
click at [519, 109] on input "mollig ... heerlijk" at bounding box center [517, 109] width 5 height 5
radio input "true"
click at [583, 180] on button "Volgende vraag" at bounding box center [605, 177] width 213 height 15
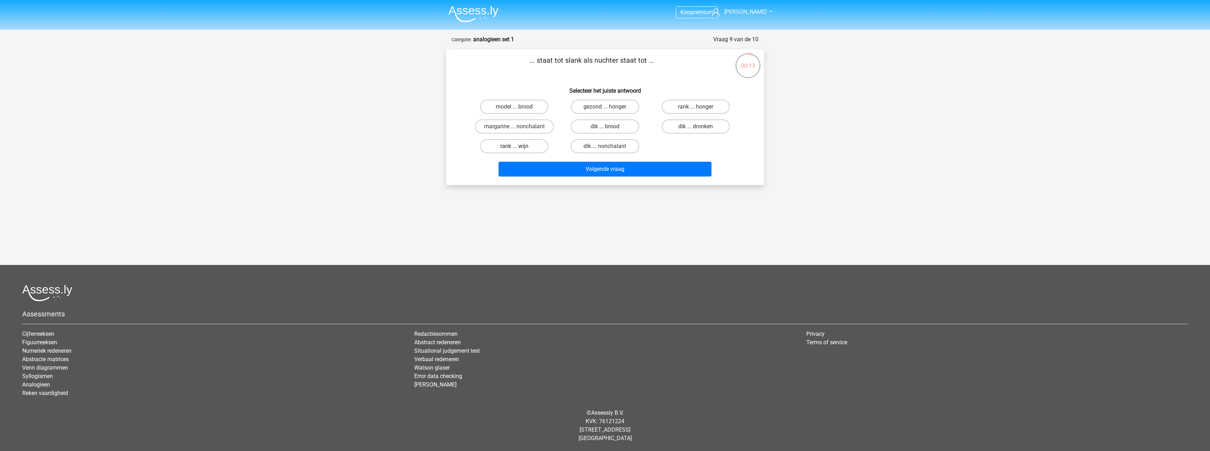
click at [532, 147] on label "rank ... wijn" at bounding box center [514, 146] width 68 height 14
click at [519, 147] on input "rank ... wijn" at bounding box center [517, 148] width 5 height 5
radio input "true"
click at [628, 109] on label "gezond ... honger" at bounding box center [605, 107] width 68 height 14
click at [610, 109] on input "gezond ... honger" at bounding box center [607, 109] width 5 height 5
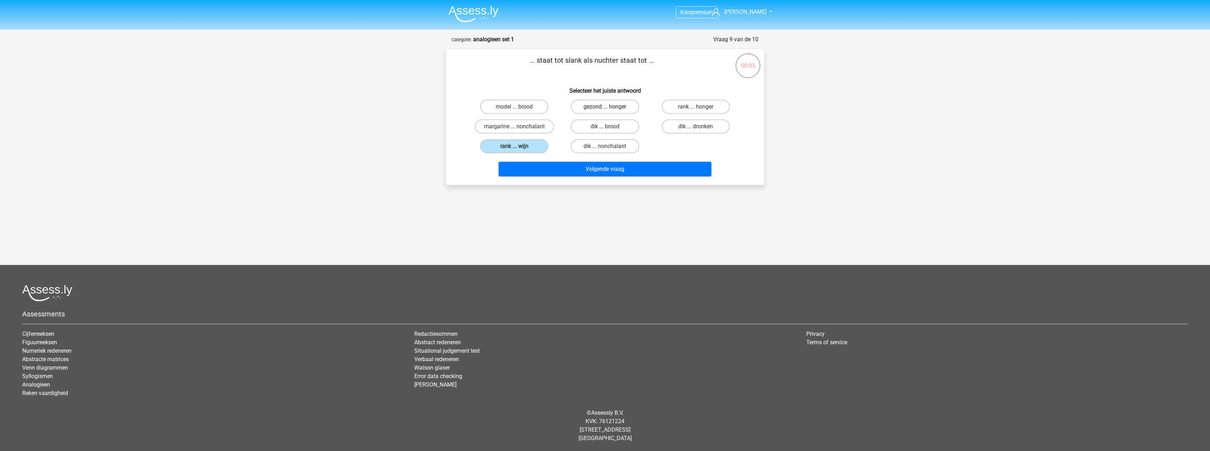
radio input "true"
click at [620, 128] on label "dik ... brood" at bounding box center [605, 127] width 68 height 14
click at [610, 128] on input "dik ... brood" at bounding box center [607, 129] width 5 height 5
radio input "true"
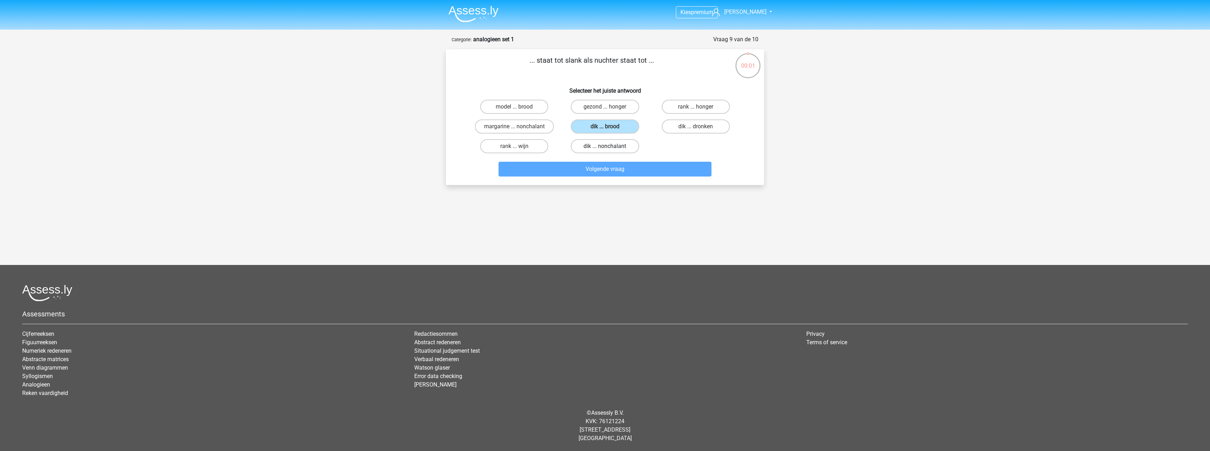
click at [618, 147] on label "dik ... nonchalant" at bounding box center [605, 146] width 68 height 14
click at [610, 147] on input "dik ... nonchalant" at bounding box center [607, 148] width 5 height 5
radio input "true"
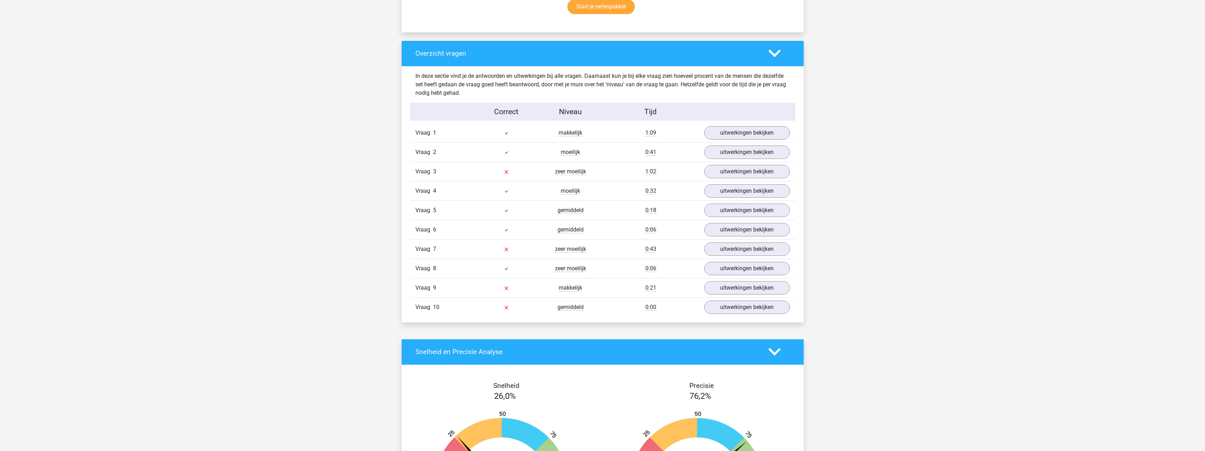
scroll to position [494, 0]
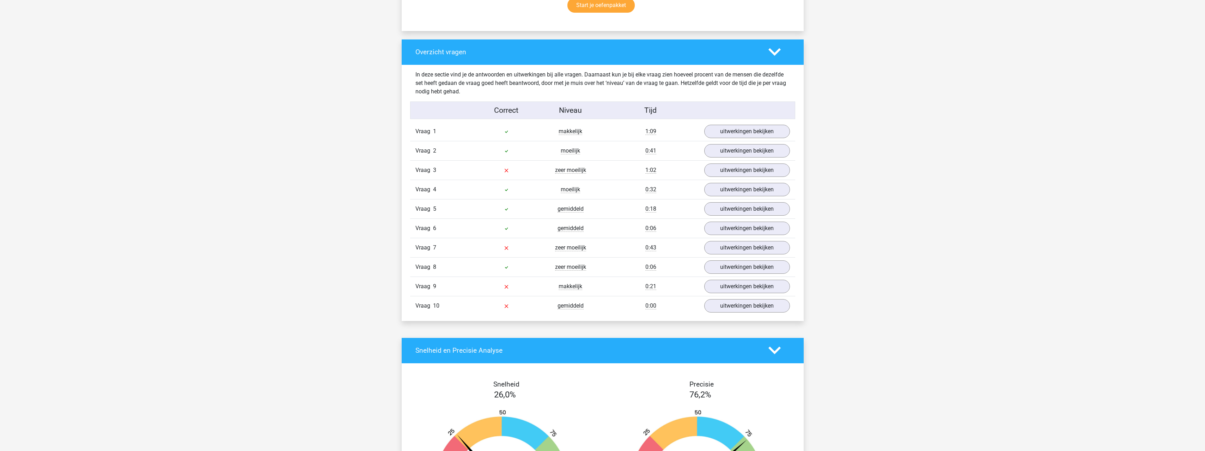
click at [881, 177] on div "Kies premium [PERSON_NAME] [EMAIL_ADDRESS][DOMAIN_NAME]" at bounding box center [602, 292] width 1205 height 1573
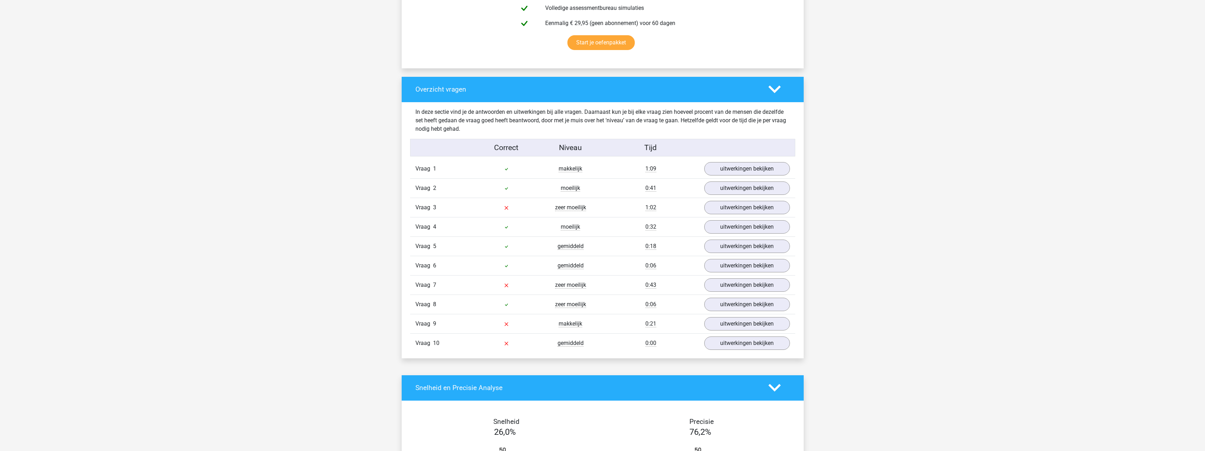
scroll to position [459, 0]
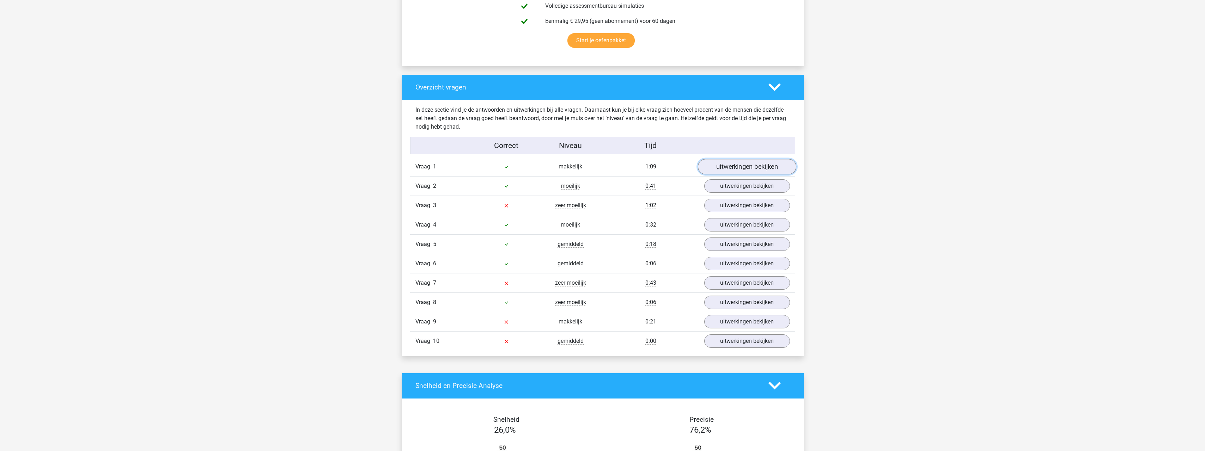
click at [776, 164] on link "uitwerkingen bekijken" at bounding box center [747, 167] width 98 height 16
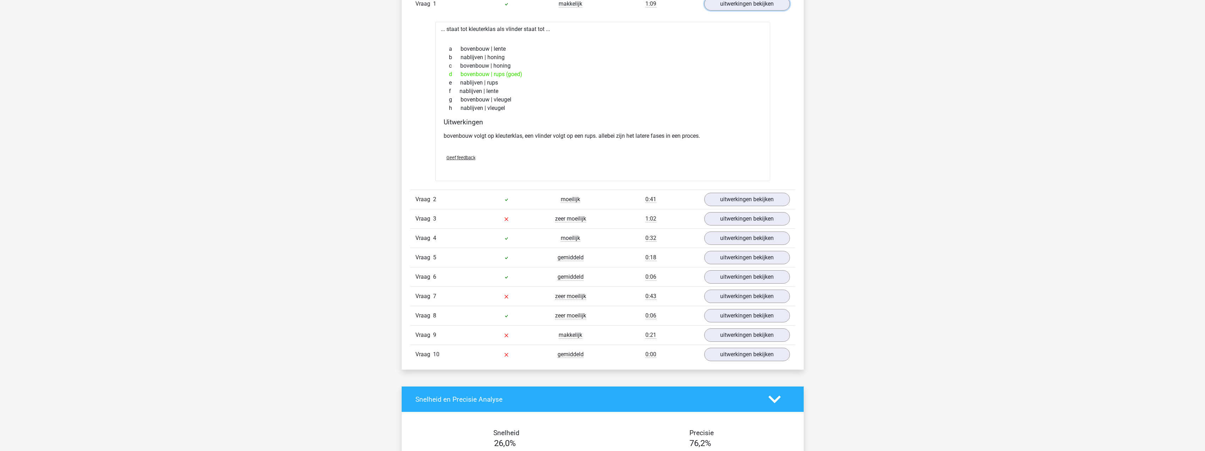
scroll to position [635, 0]
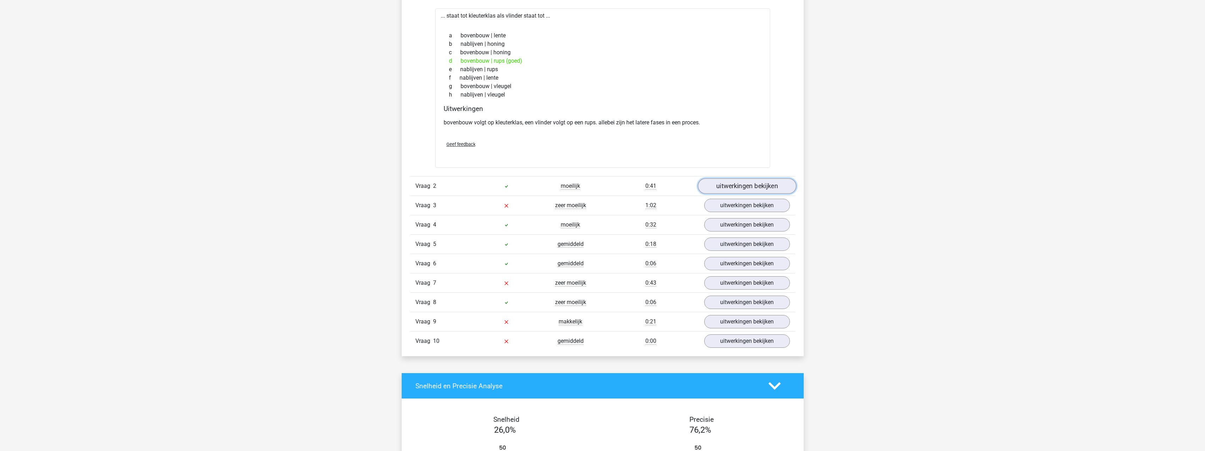
click at [755, 192] on link "uitwerkingen bekijken" at bounding box center [747, 186] width 98 height 16
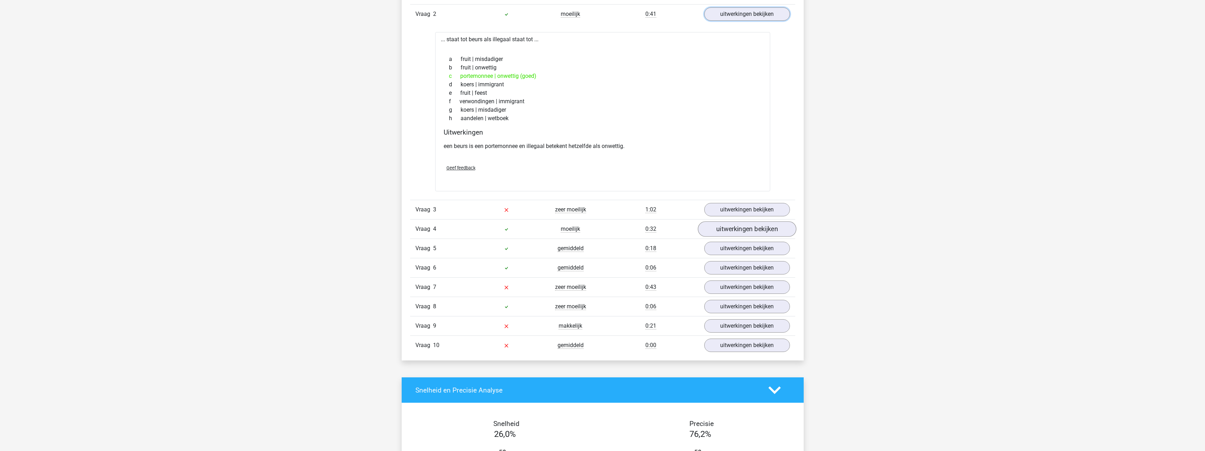
scroll to position [811, 0]
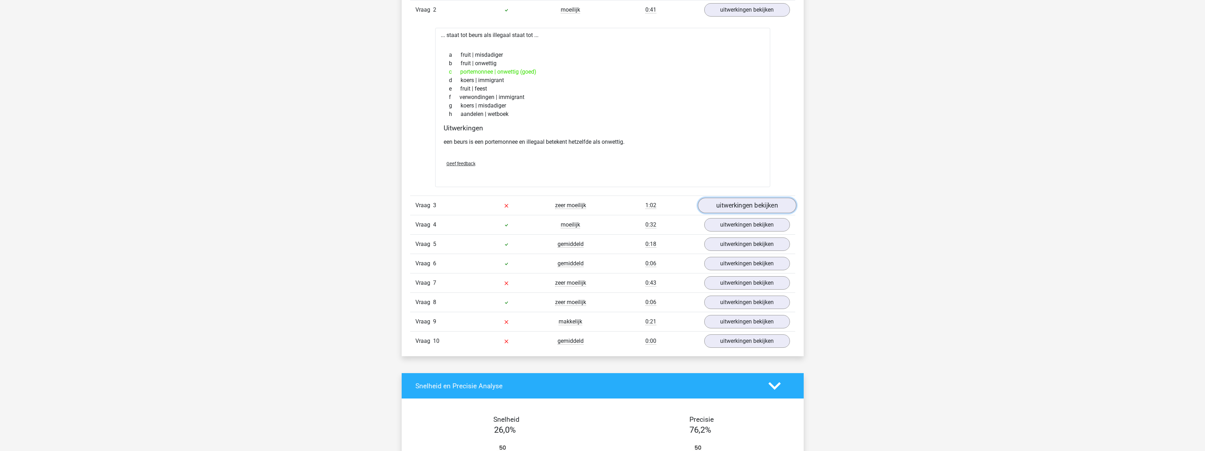
click at [775, 206] on link "uitwerkingen bekijken" at bounding box center [747, 206] width 98 height 16
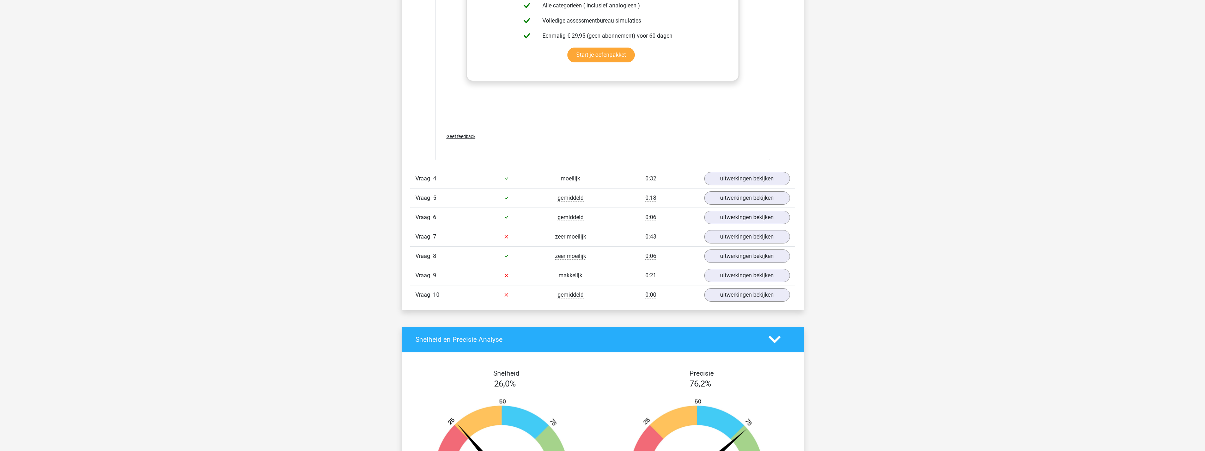
scroll to position [1234, 0]
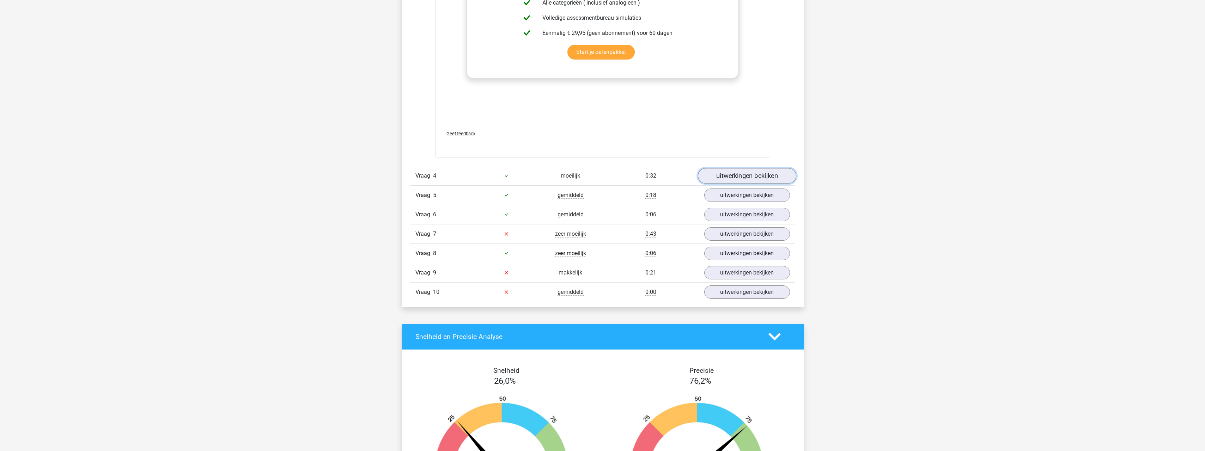
click at [759, 177] on link "uitwerkingen bekijken" at bounding box center [747, 176] width 98 height 16
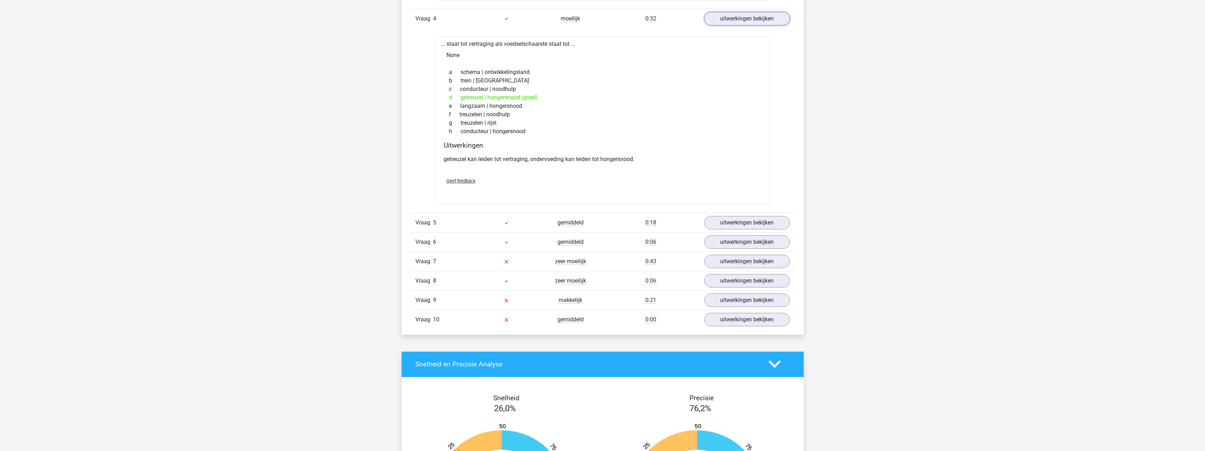
scroll to position [1411, 0]
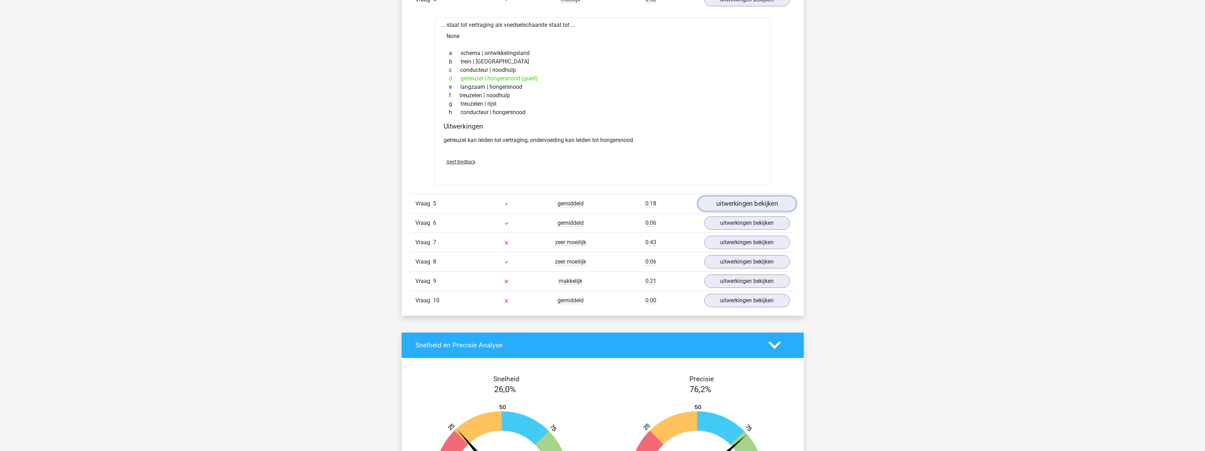
click at [766, 207] on link "uitwerkingen bekijken" at bounding box center [747, 204] width 98 height 16
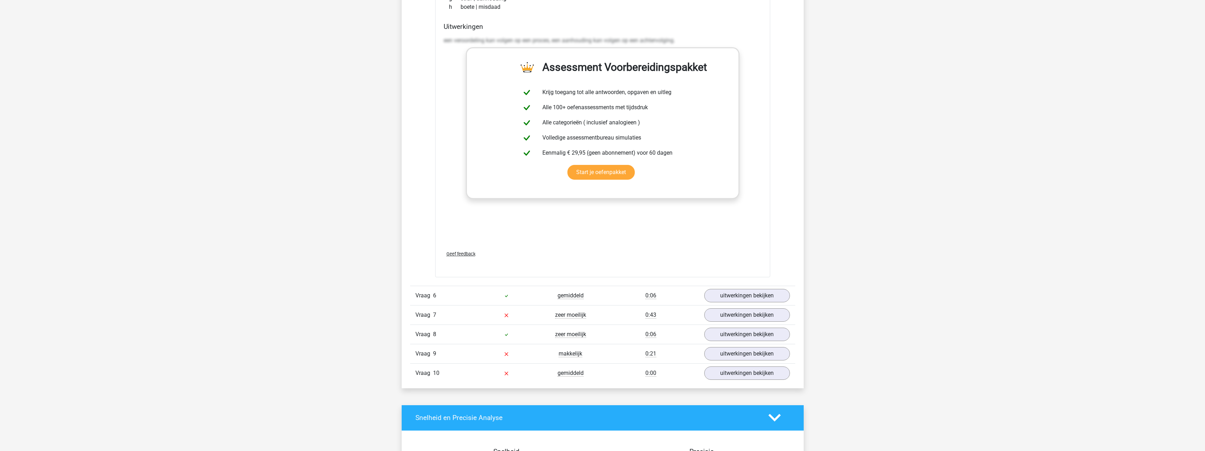
scroll to position [1764, 0]
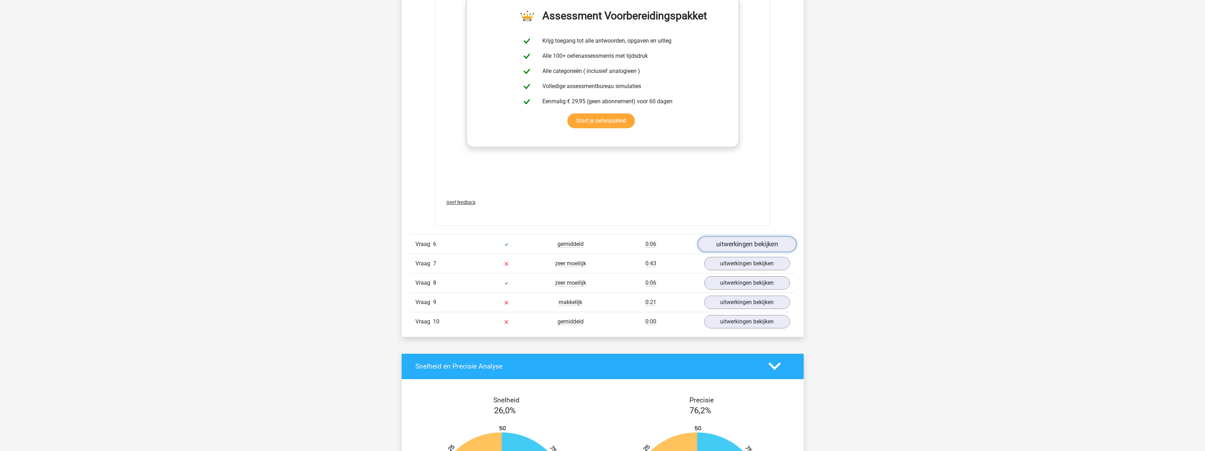
click at [764, 243] on link "uitwerkingen bekijken" at bounding box center [747, 245] width 98 height 16
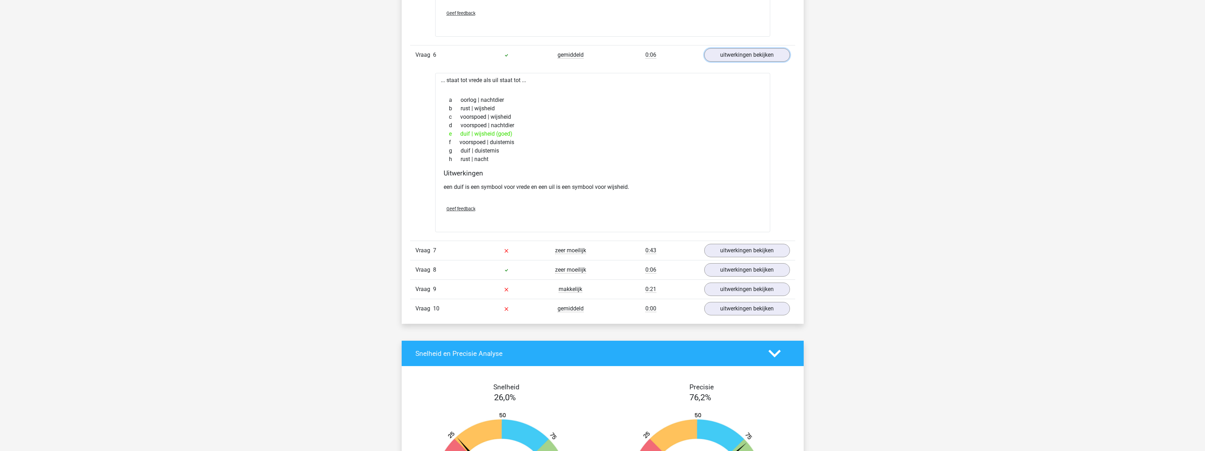
scroll to position [1975, 0]
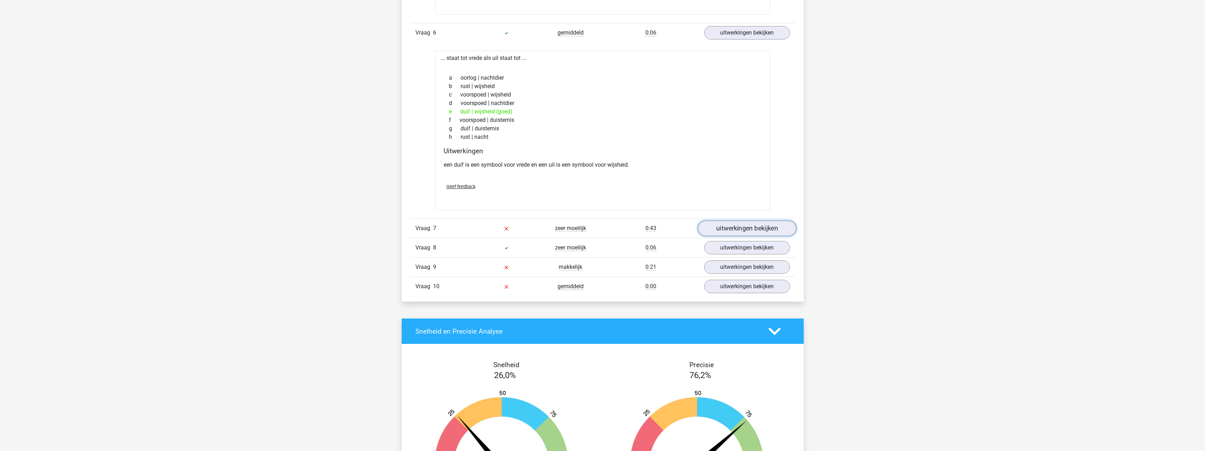
click at [763, 229] on link "uitwerkingen bekijken" at bounding box center [747, 229] width 98 height 16
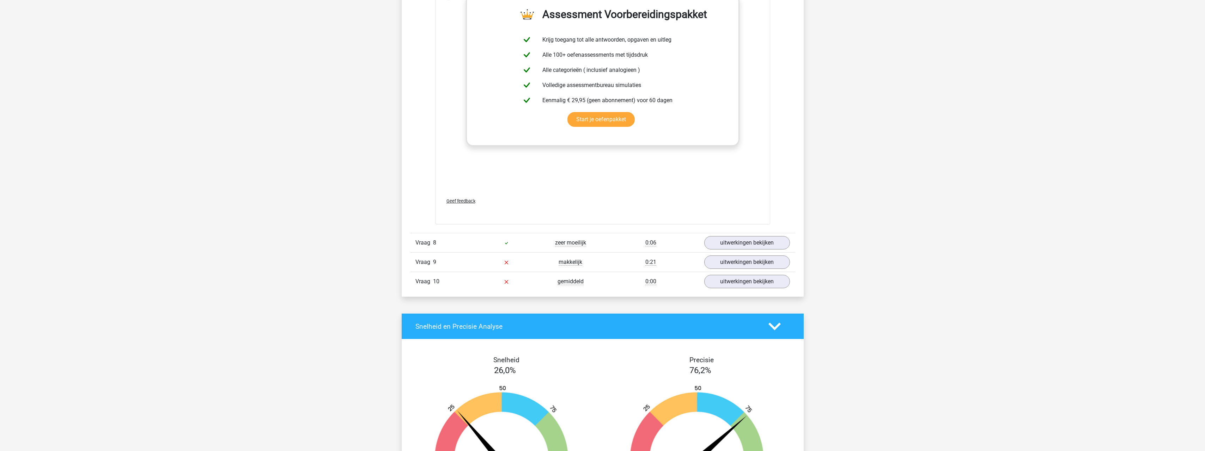
scroll to position [2363, 0]
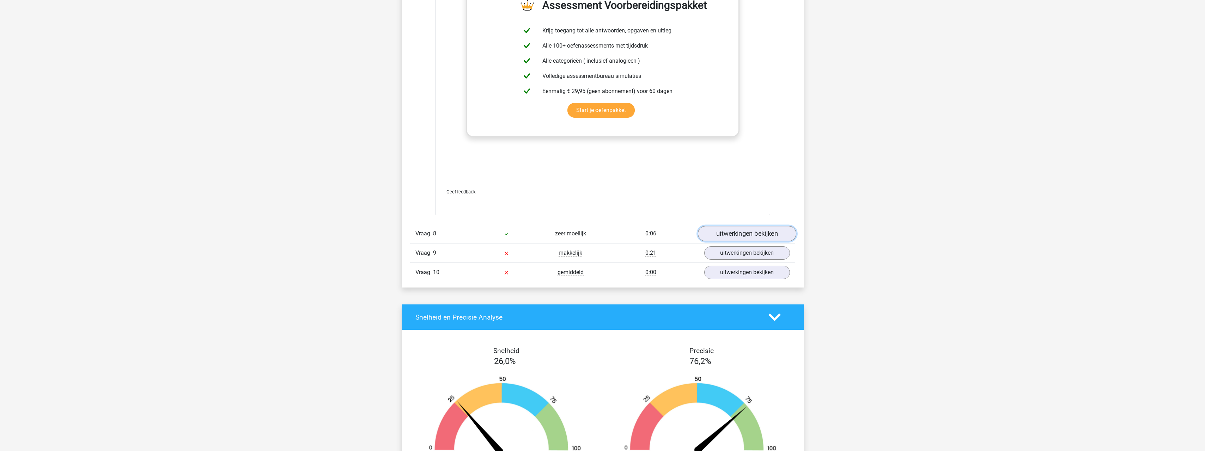
click at [759, 237] on link "uitwerkingen bekijken" at bounding box center [747, 234] width 98 height 16
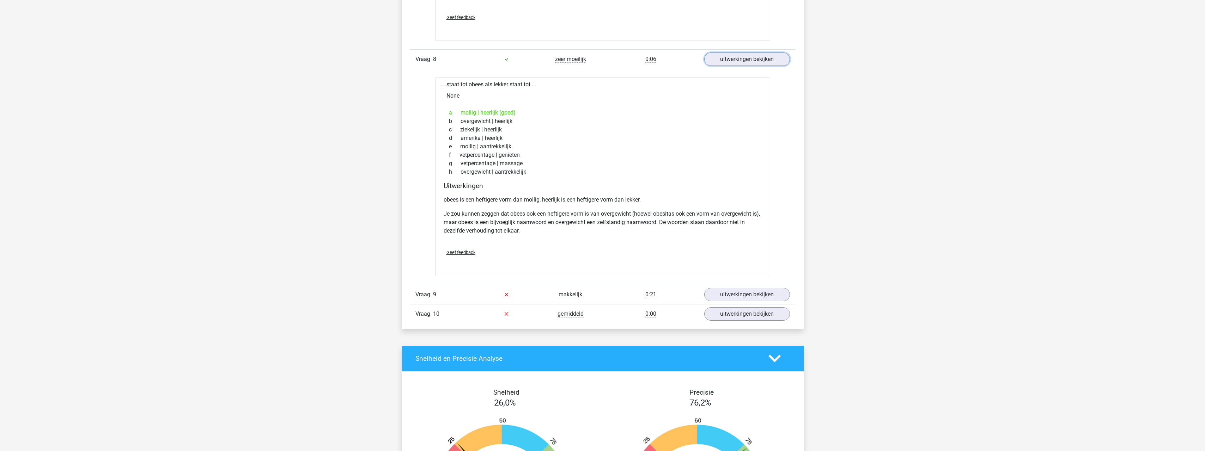
scroll to position [2539, 0]
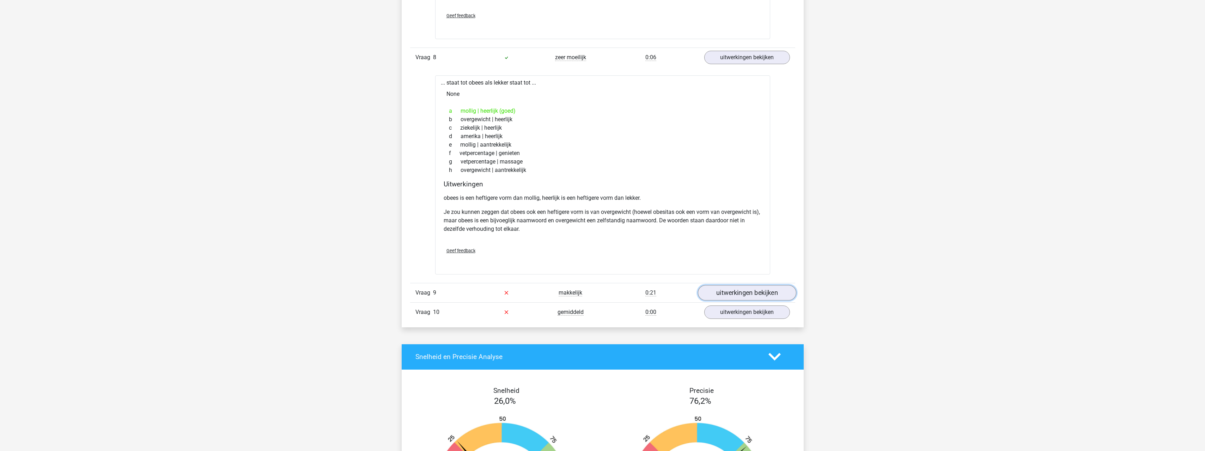
click at [773, 300] on link "uitwerkingen bekijken" at bounding box center [747, 293] width 98 height 16
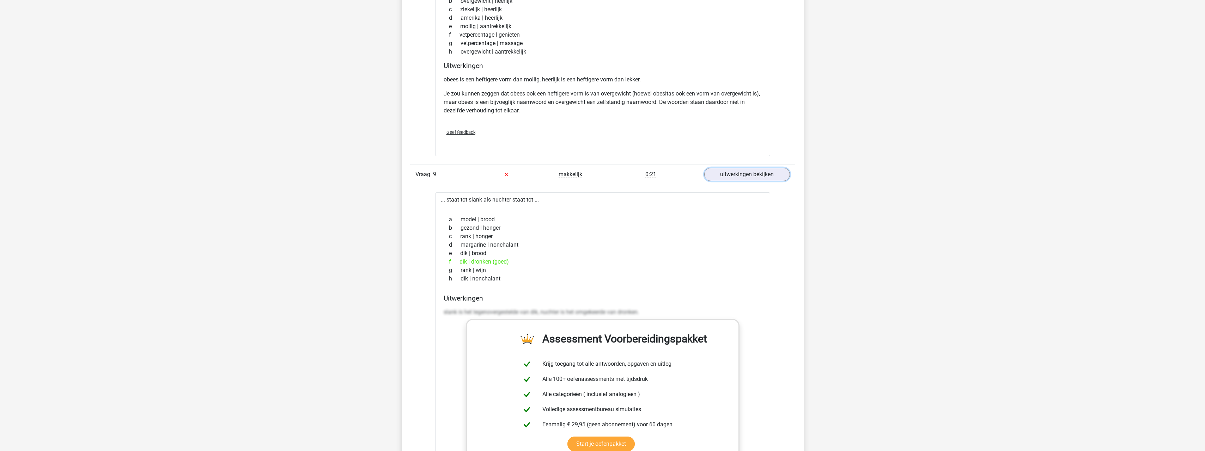
scroll to position [2716, 0]
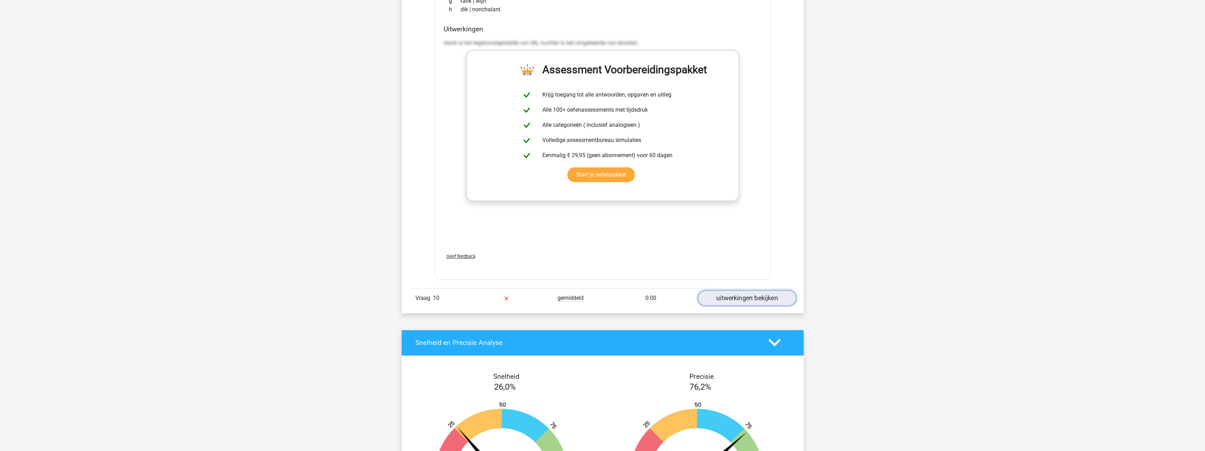
click at [764, 297] on link "uitwerkingen bekijken" at bounding box center [747, 299] width 98 height 16
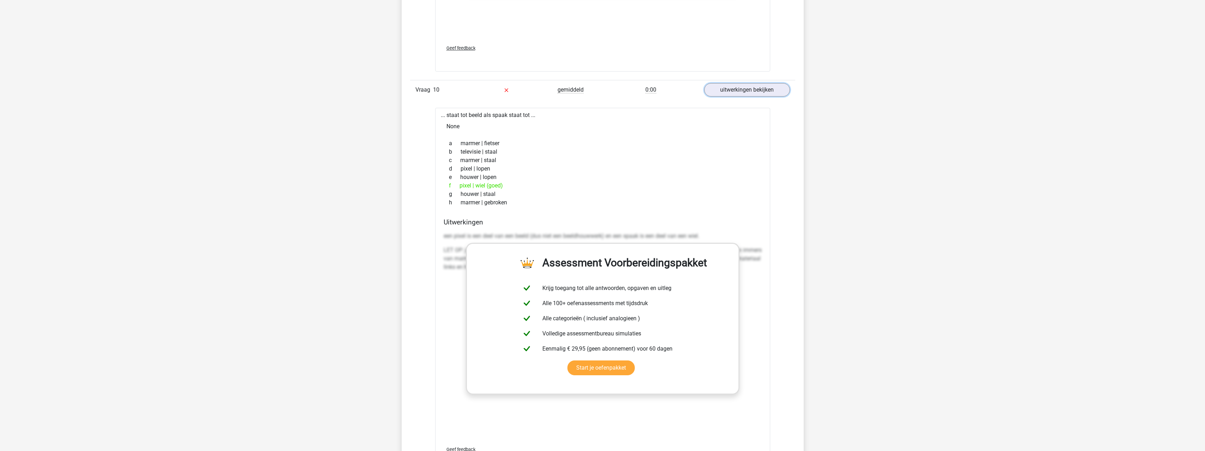
scroll to position [3174, 0]
